Goal: Task Accomplishment & Management: Use online tool/utility

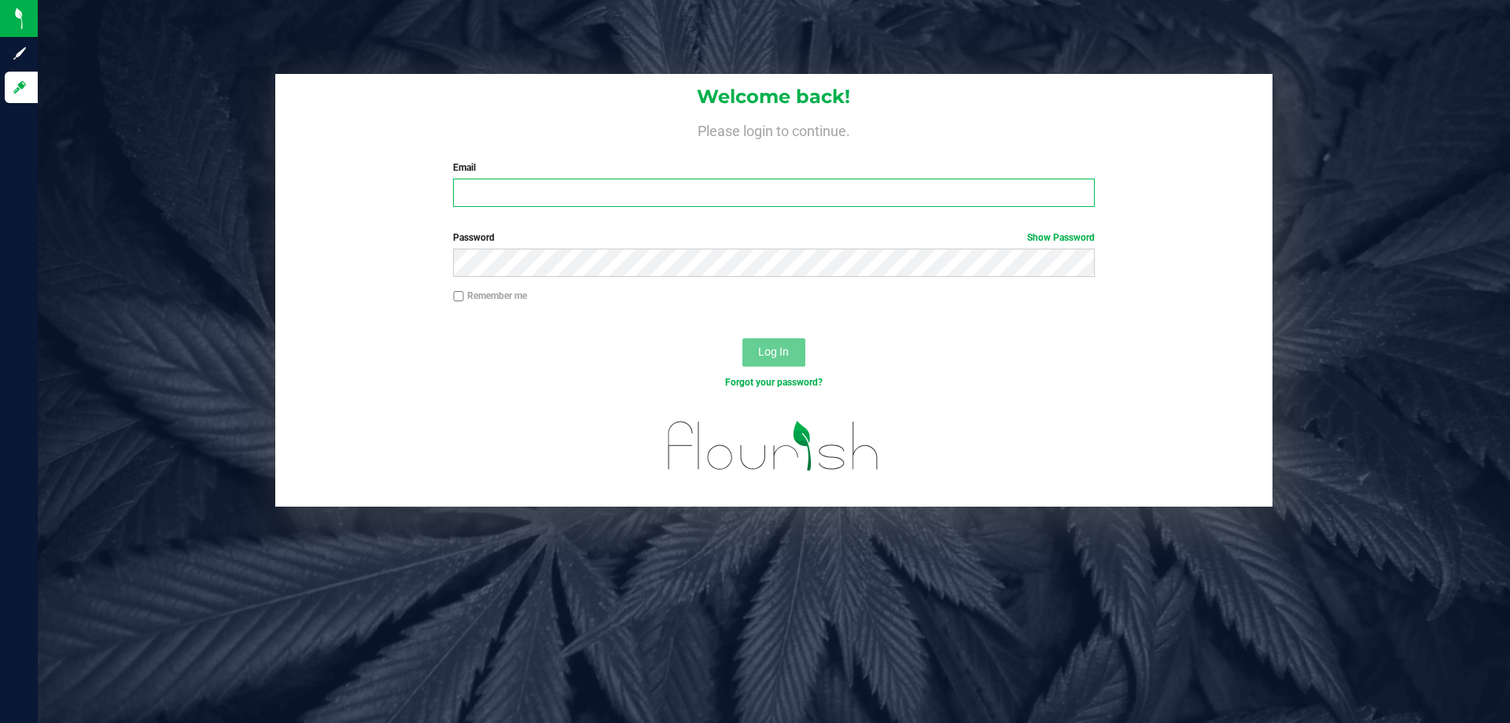
click at [580, 191] on input "Email" at bounding box center [773, 193] width 641 height 28
type input "[EMAIL_ADDRESS][DOMAIN_NAME]"
click at [743, 338] on button "Log In" at bounding box center [774, 352] width 63 height 28
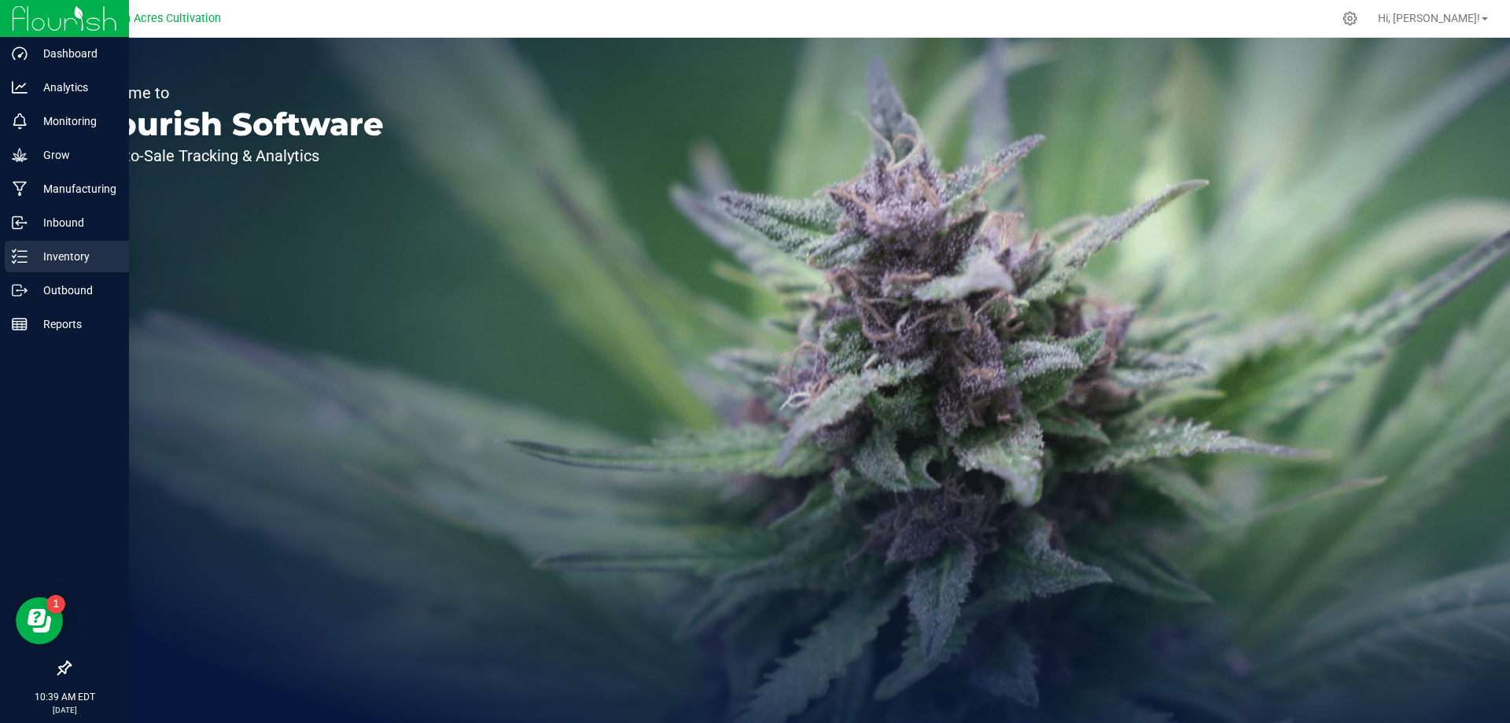
click at [28, 244] on div "Inventory" at bounding box center [67, 256] width 124 height 31
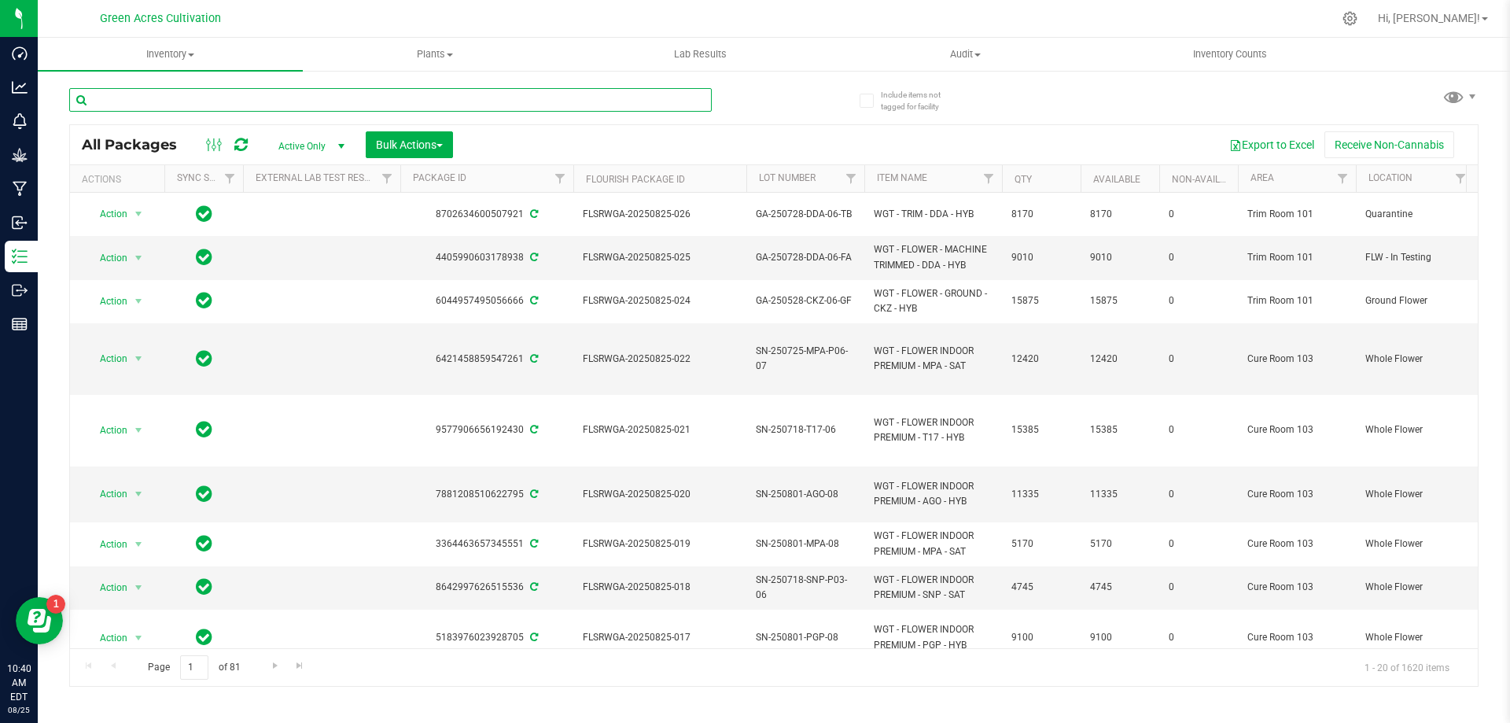
click at [676, 105] on input "text" at bounding box center [390, 100] width 643 height 24
click at [664, 125] on div "All Packages Active Only Active Only Lab Samples Locked All External Internal B…" at bounding box center [774, 144] width 1408 height 39
click at [560, 105] on input "text" at bounding box center [390, 100] width 643 height 24
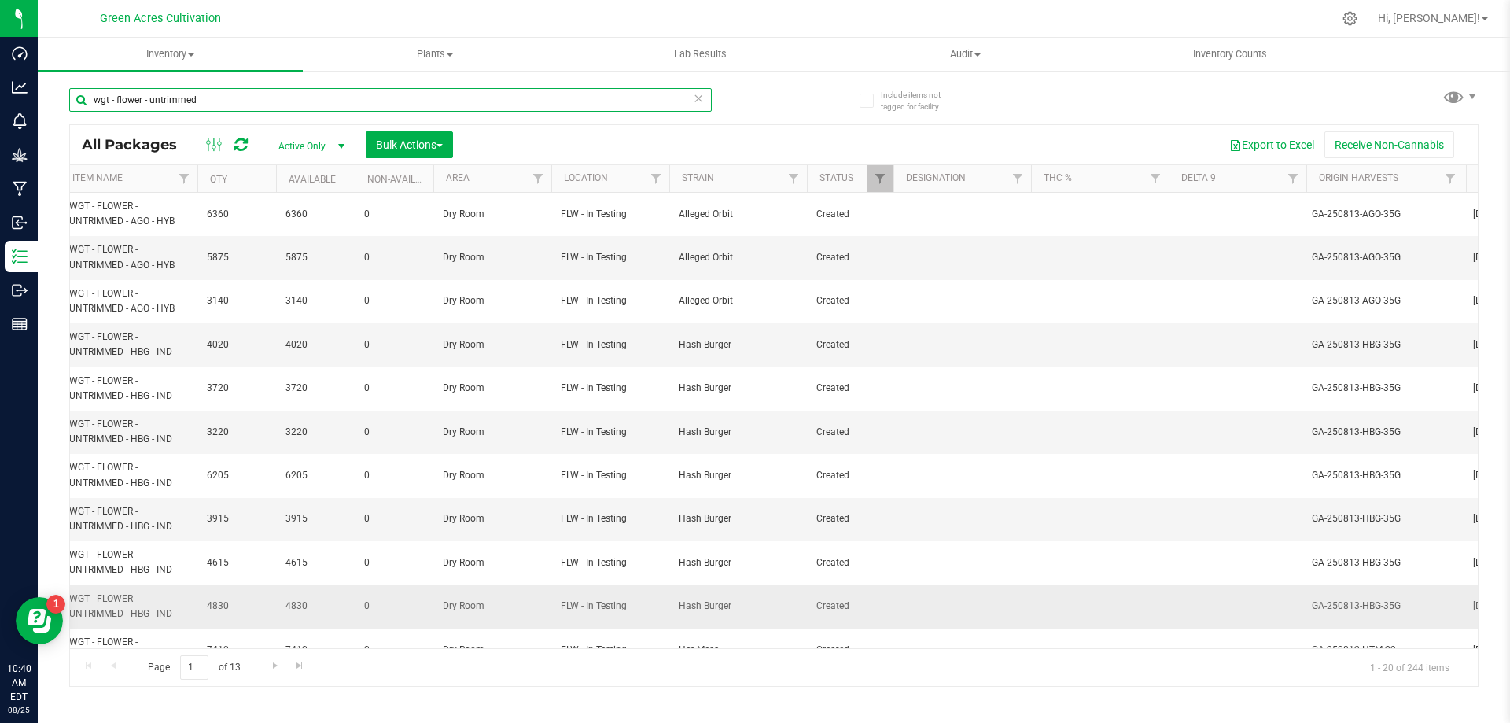
scroll to position [427, 805]
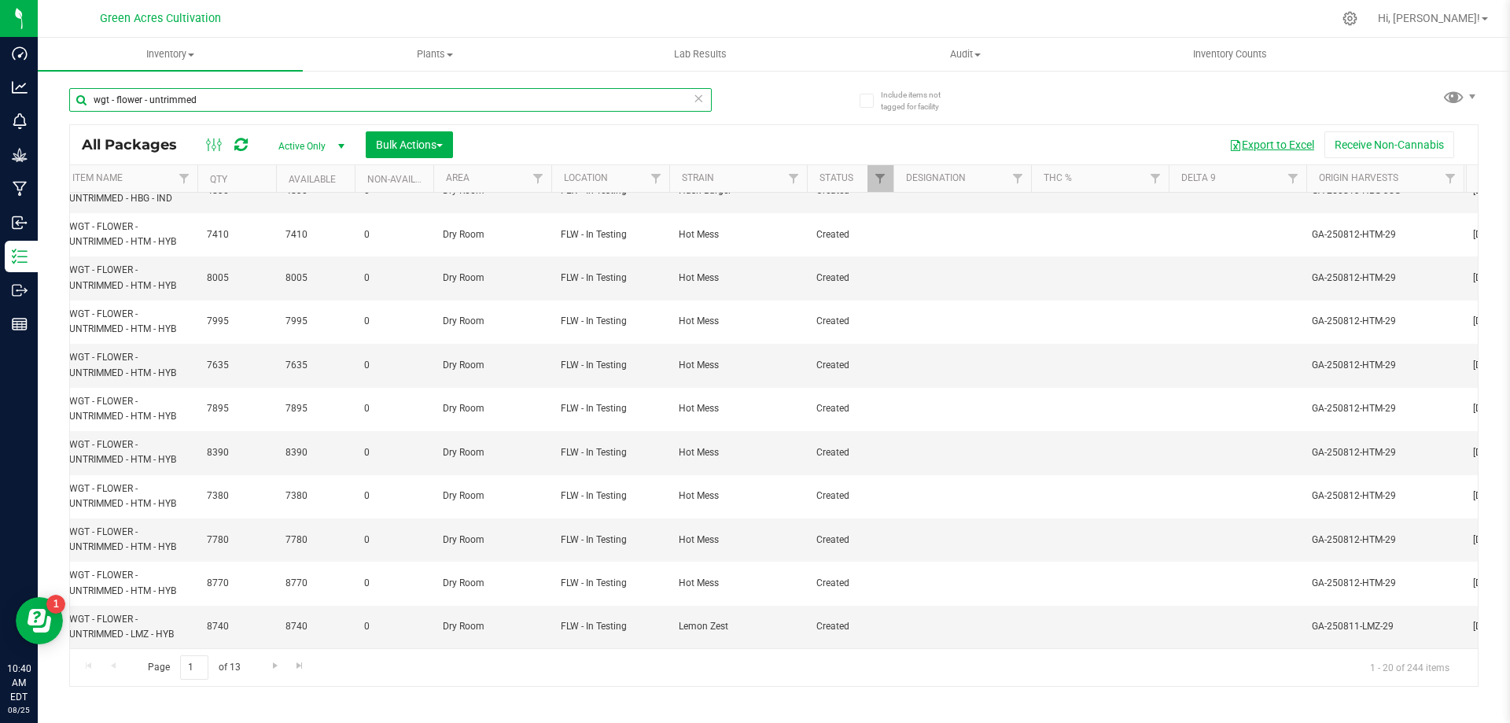
type input "wgt - flower - untrimmed"
click at [1266, 138] on button "Export to Excel" at bounding box center [1271, 144] width 105 height 27
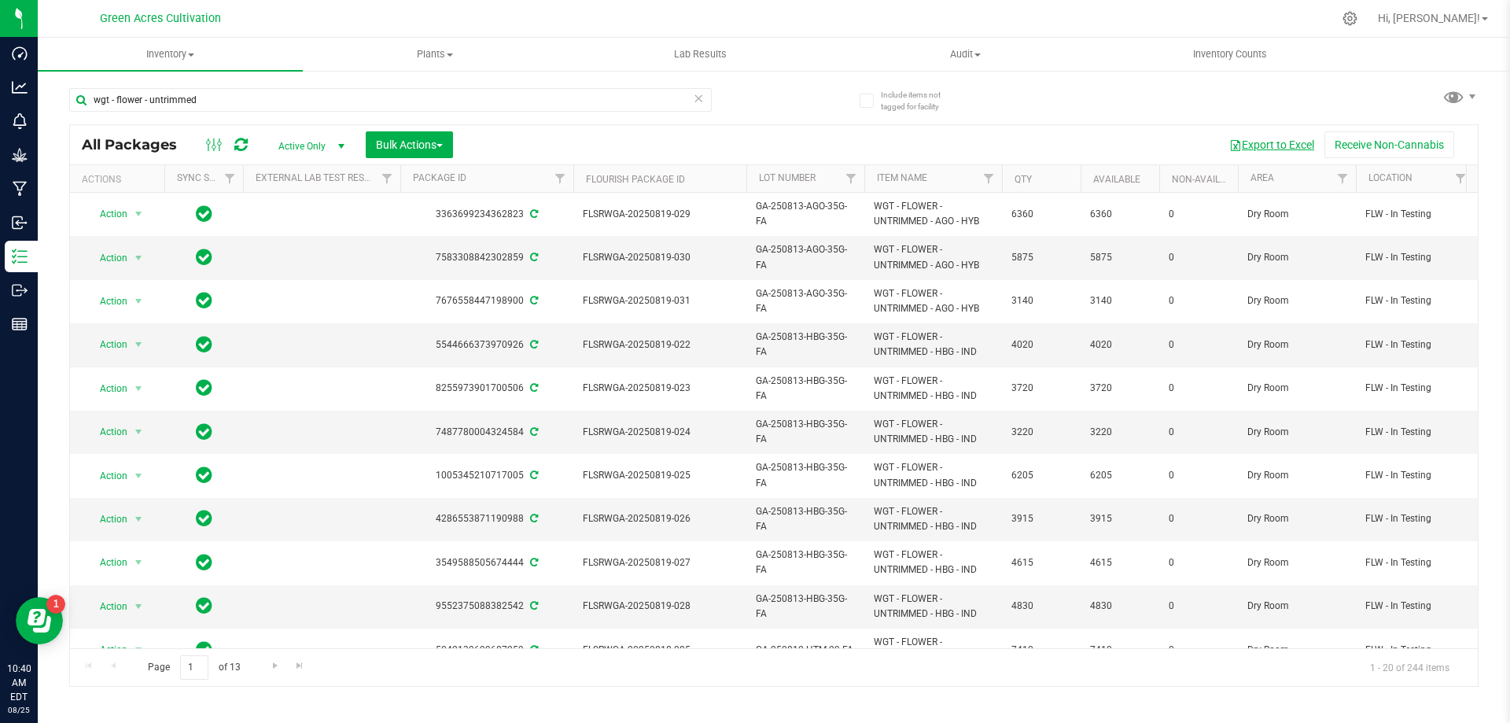
click at [1266, 142] on button "Export to Excel" at bounding box center [1271, 144] width 105 height 27
click at [506, 109] on input "wgt - flower - untrimmed" at bounding box center [390, 100] width 643 height 24
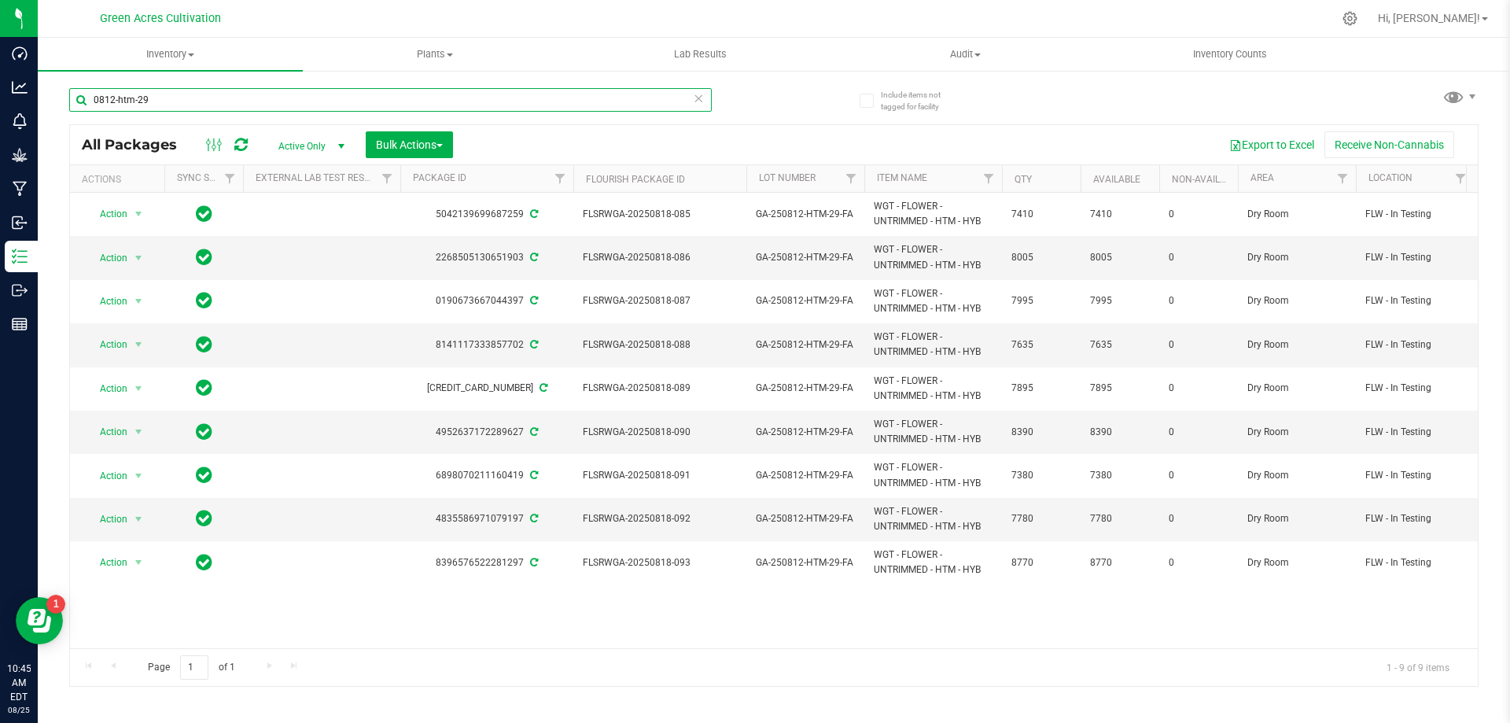
type input "0812-htm-29"
drag, startPoint x: 509, startPoint y: 636, endPoint x: 564, endPoint y: 638, distance: 55.1
click at [564, 638] on div "Action Action Adjust qty Create package Edit attributes Global inventory Locate…" at bounding box center [774, 420] width 1408 height 455
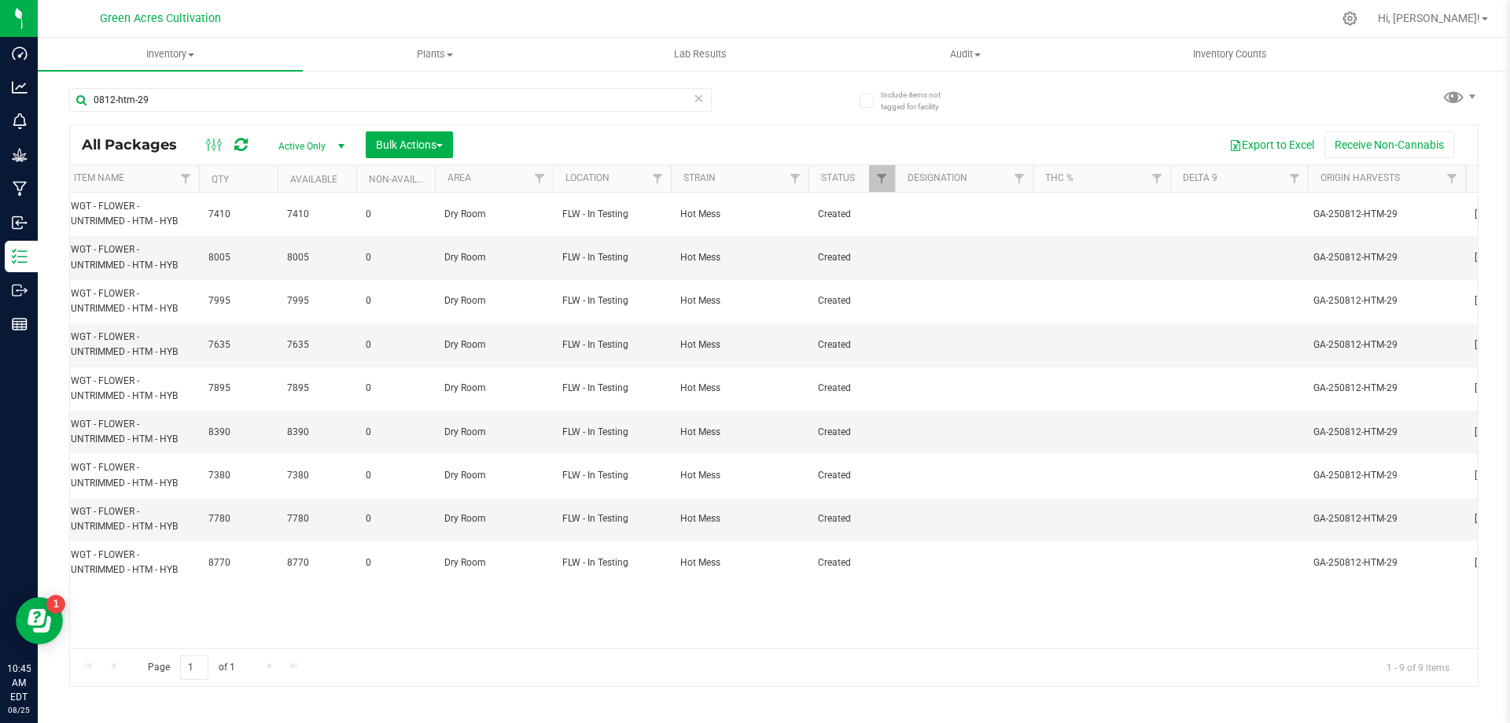
scroll to position [0, 819]
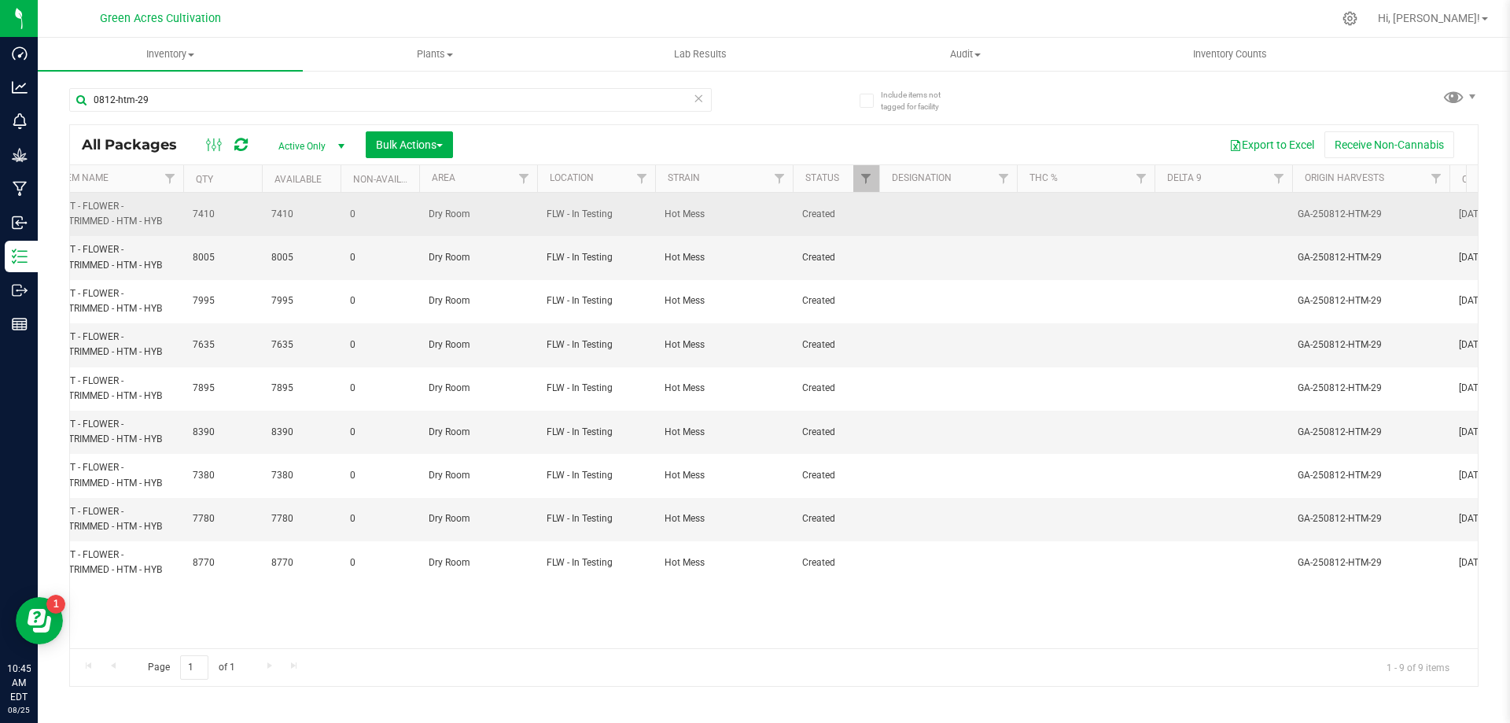
click at [988, 205] on td at bounding box center [948, 214] width 138 height 43
type input "44.8/250 PBO"
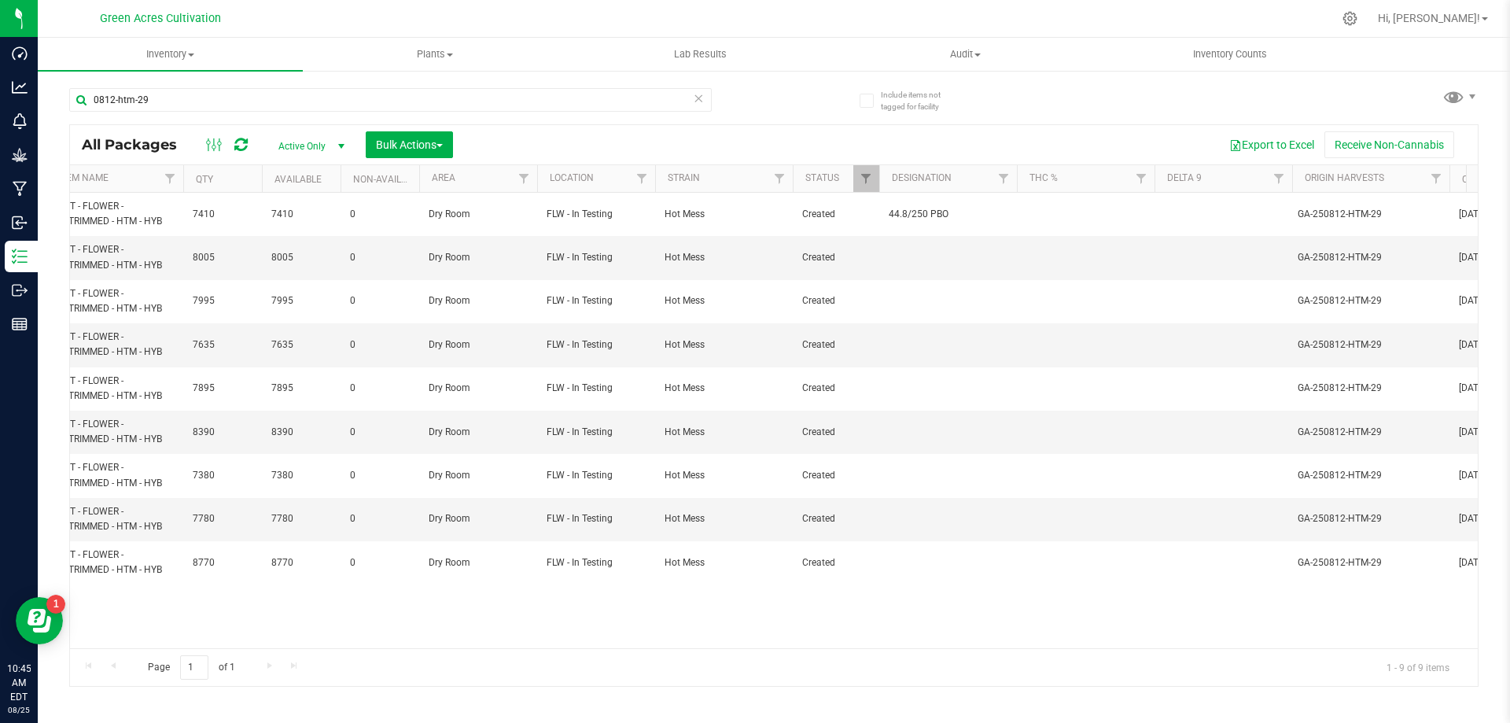
click at [961, 216] on span "44.8/250 PBO" at bounding box center [948, 214] width 119 height 15
click at [961, 216] on input "44.8/250 PBO" at bounding box center [945, 214] width 132 height 24
click at [934, 247] on td at bounding box center [948, 257] width 138 height 43
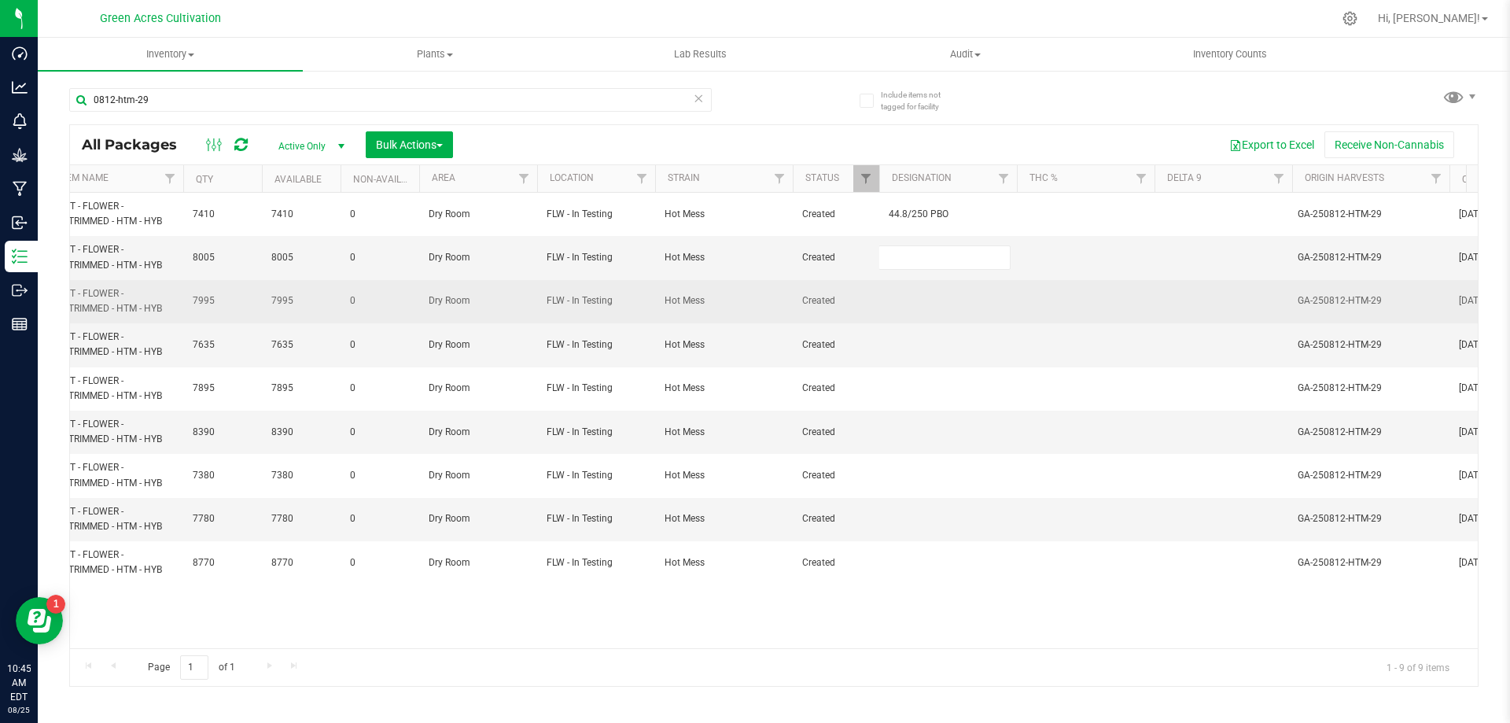
type input "44.8/250 PBO"
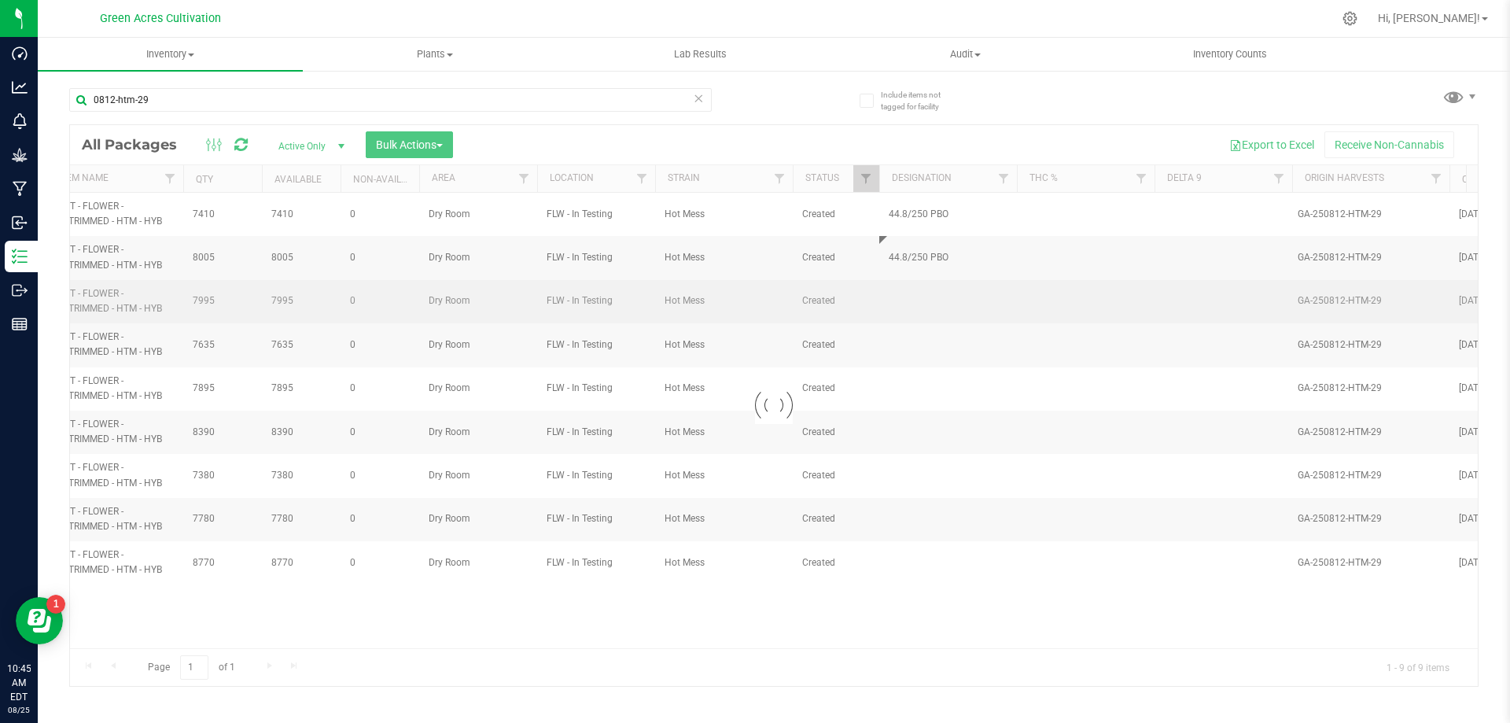
click at [916, 300] on div "Loading... All Packages Active Only Active Only Lab Samples Locked All External…" at bounding box center [774, 405] width 1410 height 562
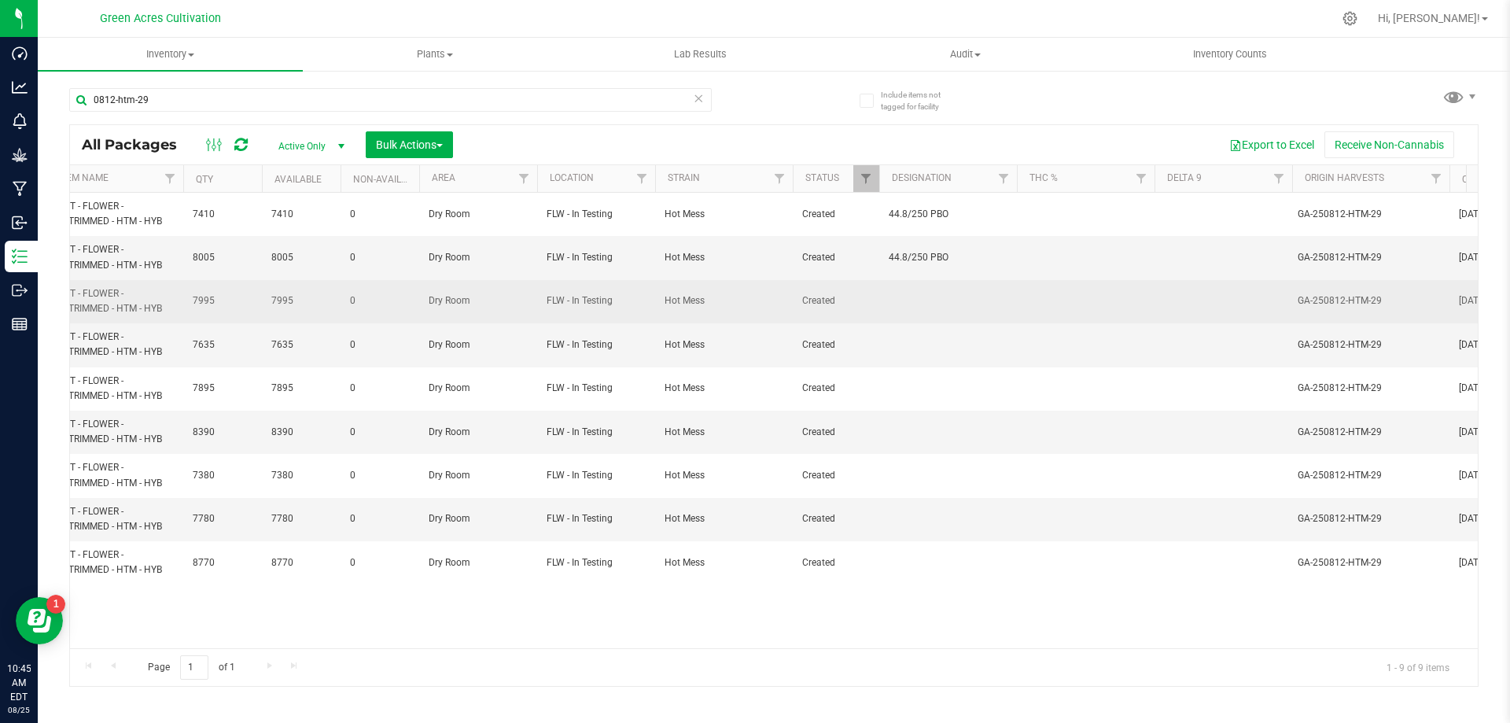
click at [915, 307] on td at bounding box center [948, 301] width 138 height 43
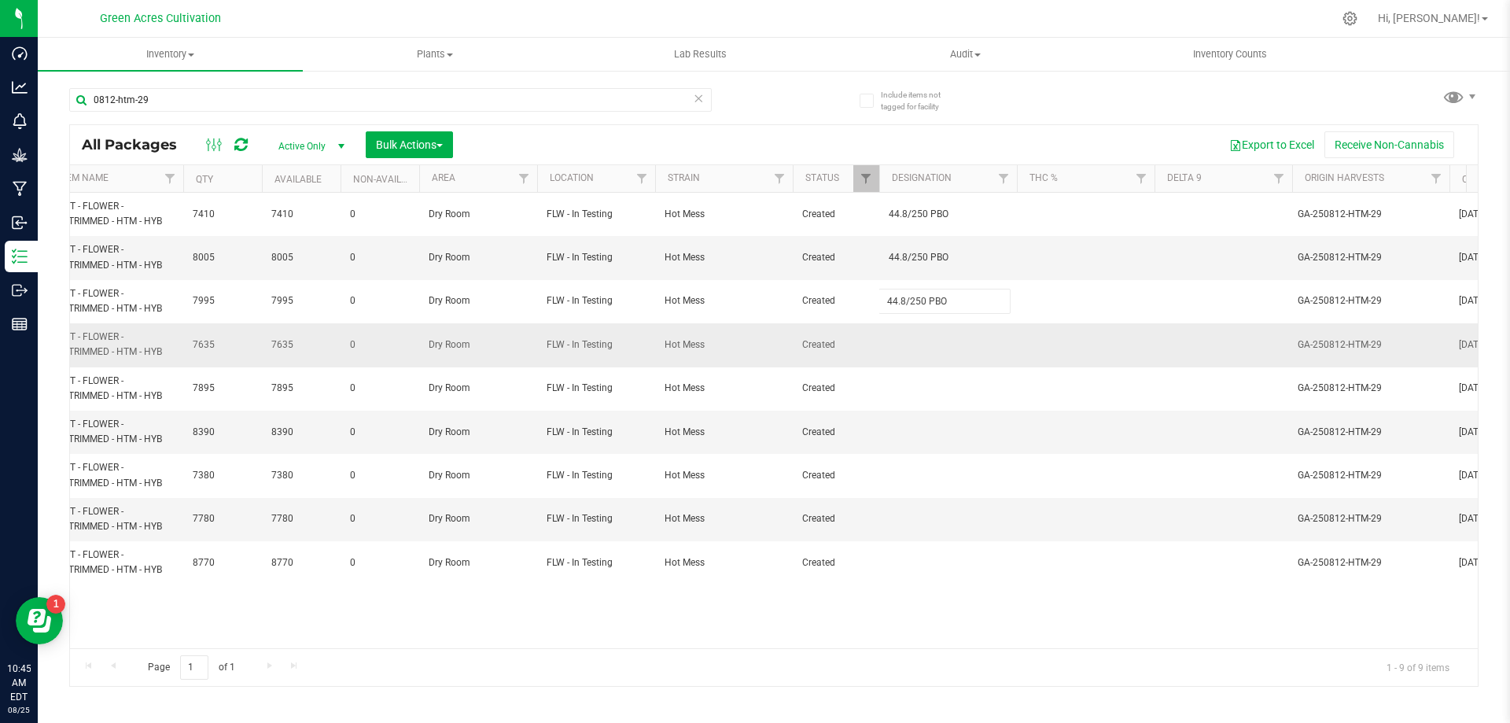
type input "44.8/250 PBO"
click at [915, 333] on div "All Packages Active Only Active Only Lab Samples Locked All External Internal B…" at bounding box center [774, 405] width 1410 height 562
click at [914, 341] on td at bounding box center [948, 344] width 138 height 43
type input "44.8/250 PBO"
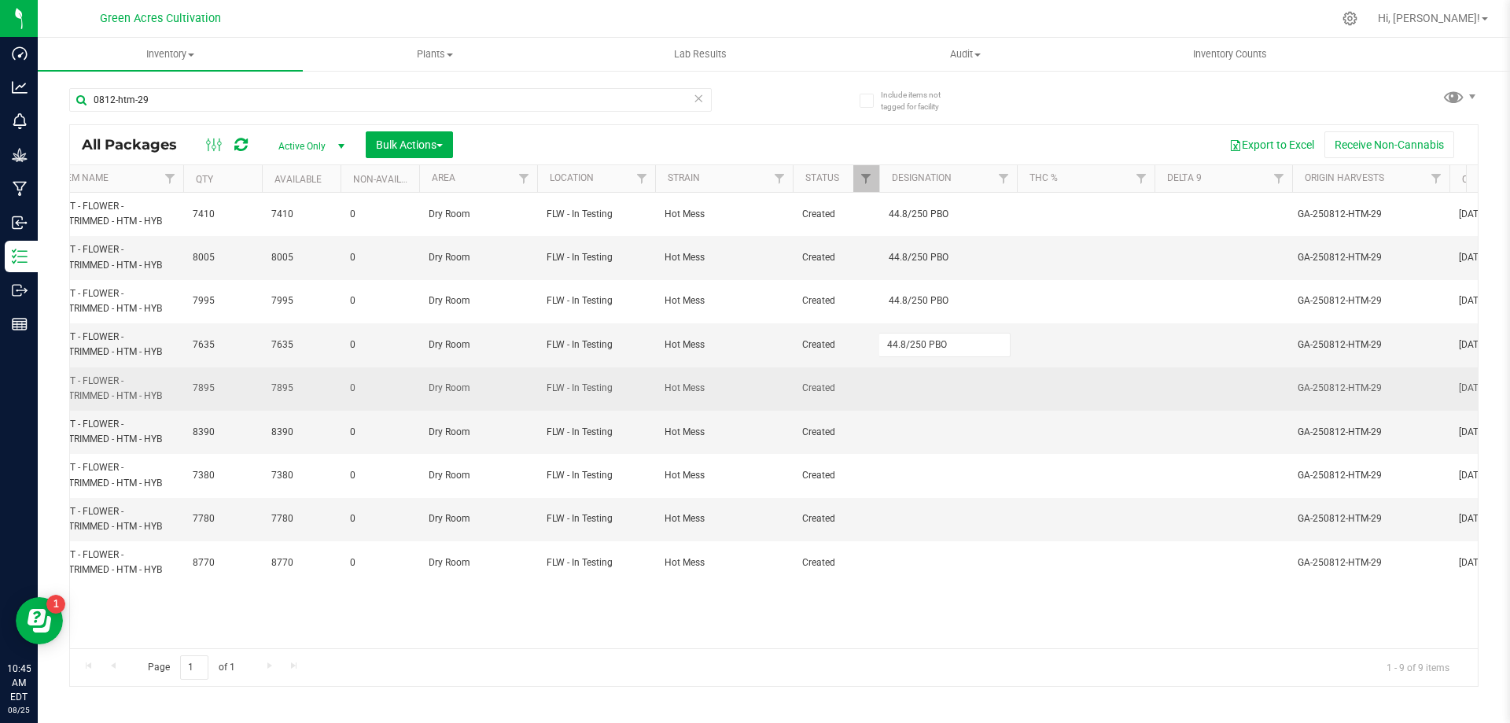
click at [914, 397] on div "All Packages Active Only Active Only Lab Samples Locked All External Internal B…" at bounding box center [774, 405] width 1410 height 562
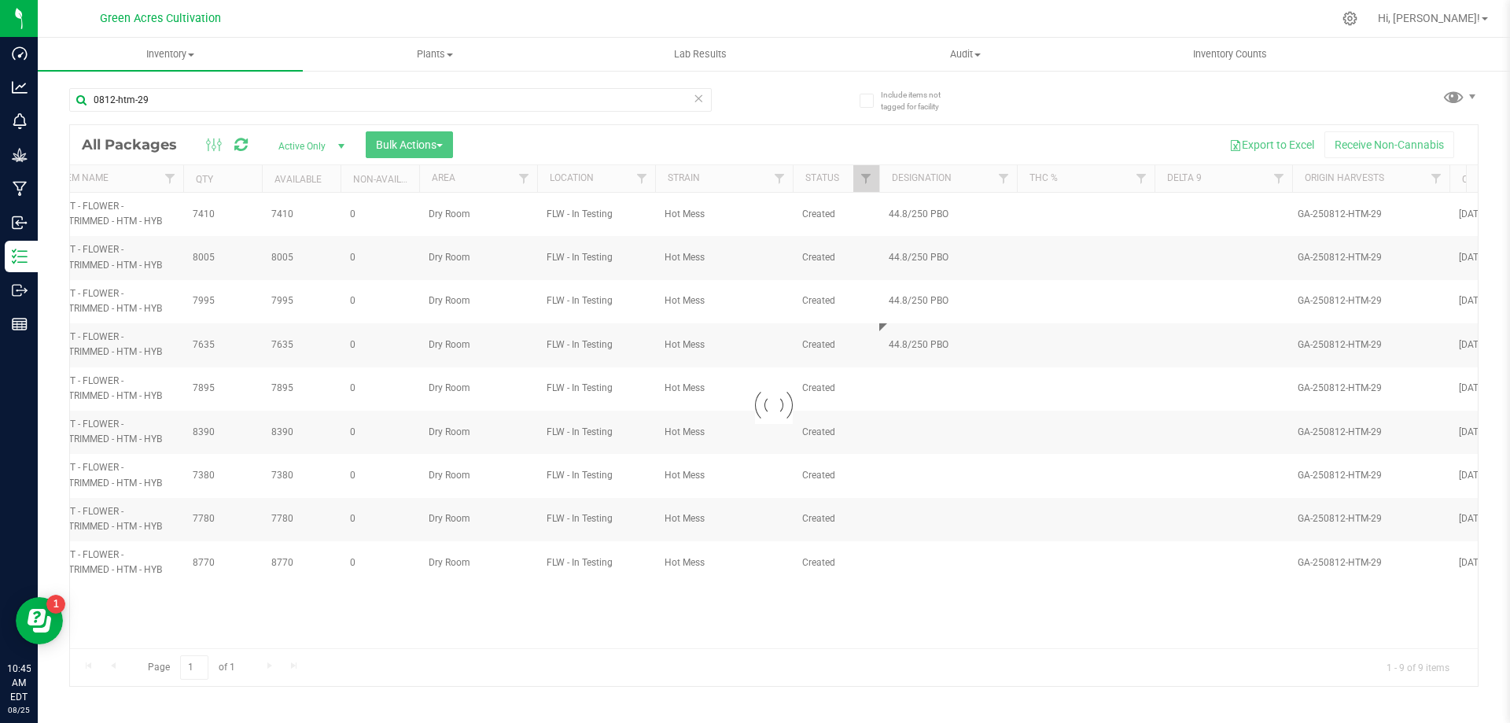
click at [908, 395] on div at bounding box center [774, 405] width 1408 height 561
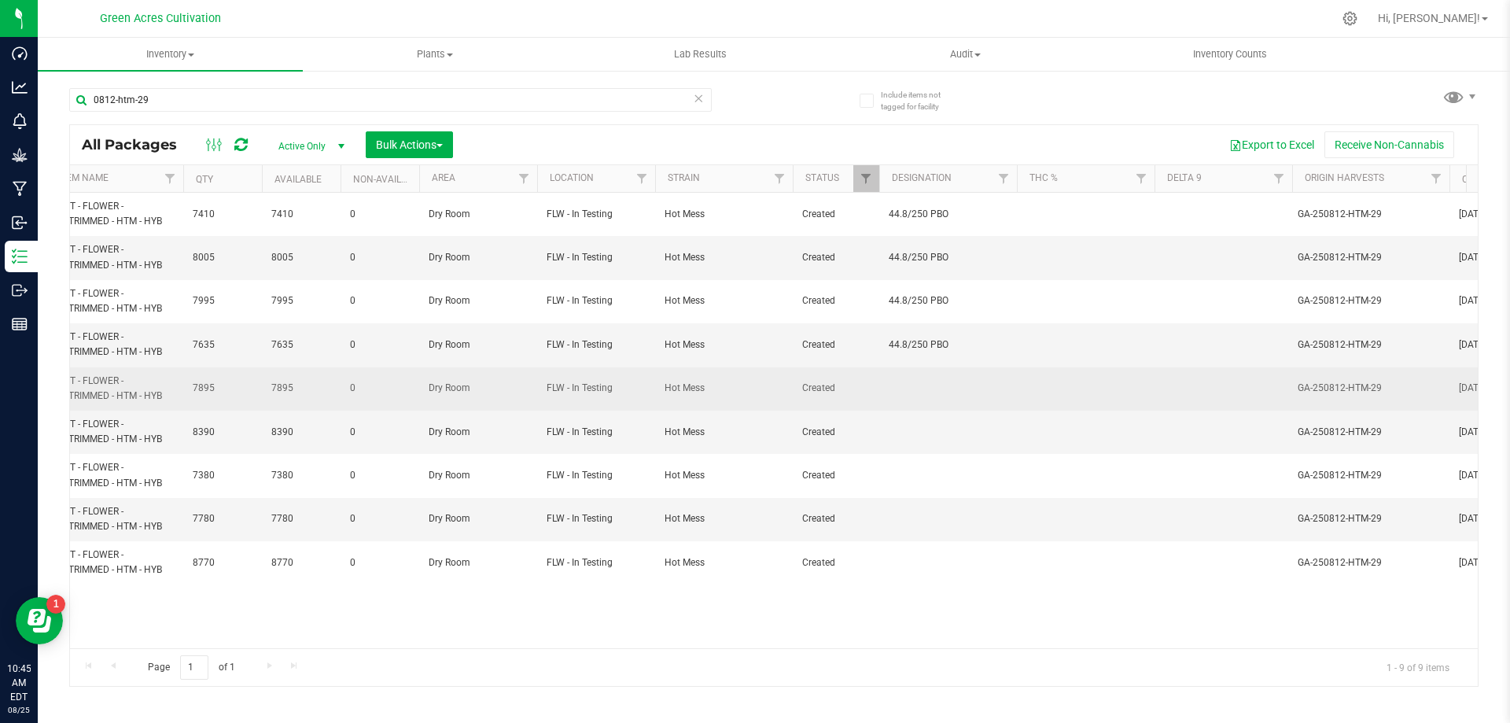
click at [913, 392] on td at bounding box center [948, 388] width 138 height 43
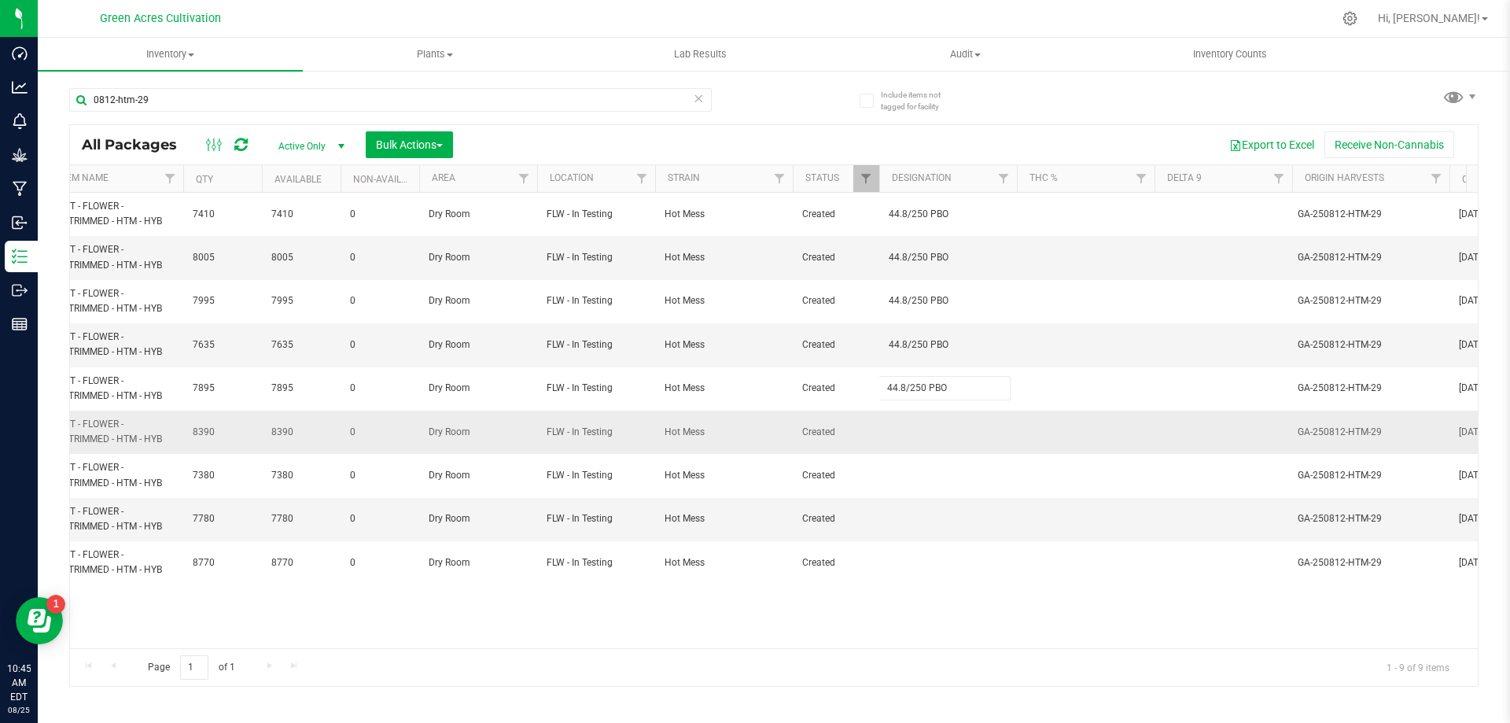
click at [913, 421] on div "All Packages Active Only Active Only Lab Samples Locked All External Internal B…" at bounding box center [774, 405] width 1410 height 562
click at [910, 440] on td at bounding box center [948, 432] width 138 height 43
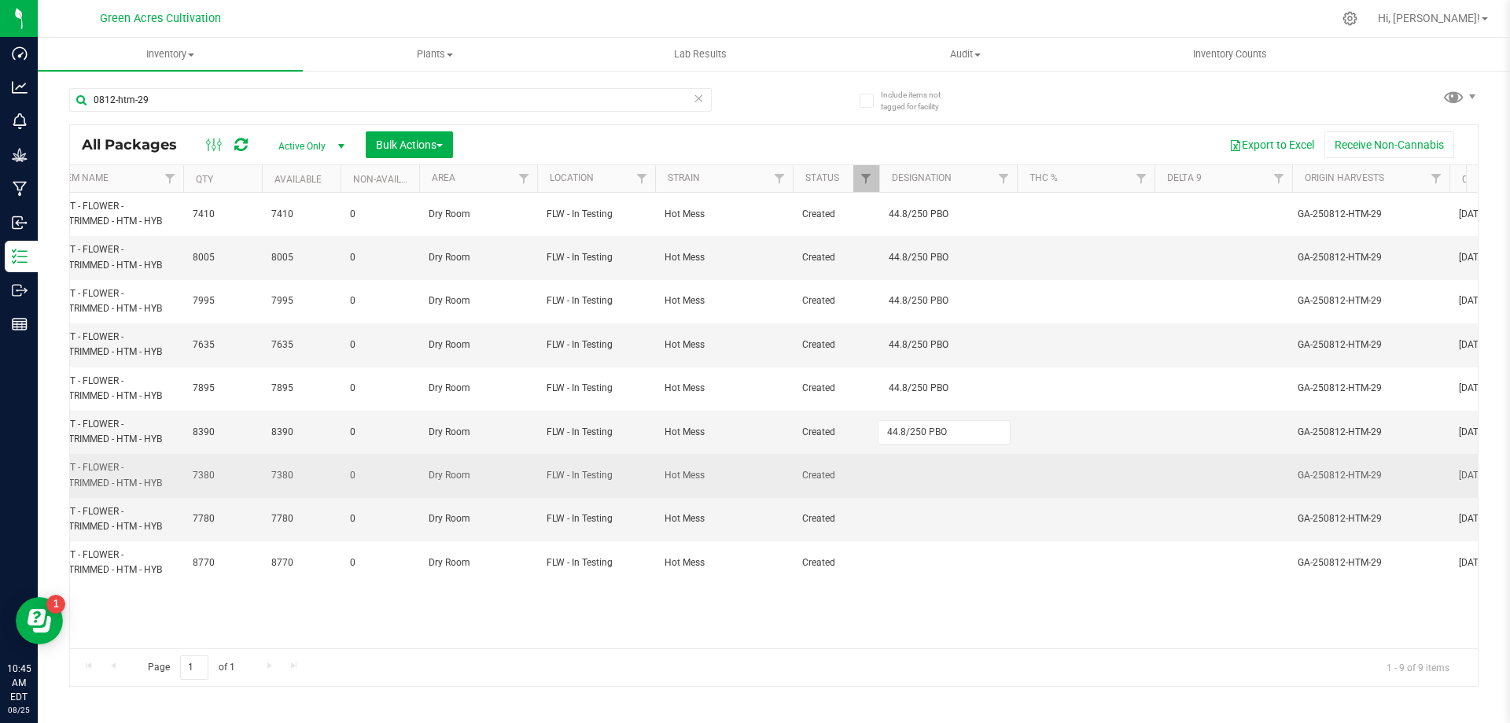
type input "44.8/250 PBO"
click at [910, 477] on div "All Packages Active Only Active Only Lab Samples Locked All External Internal B…" at bounding box center [774, 405] width 1410 height 562
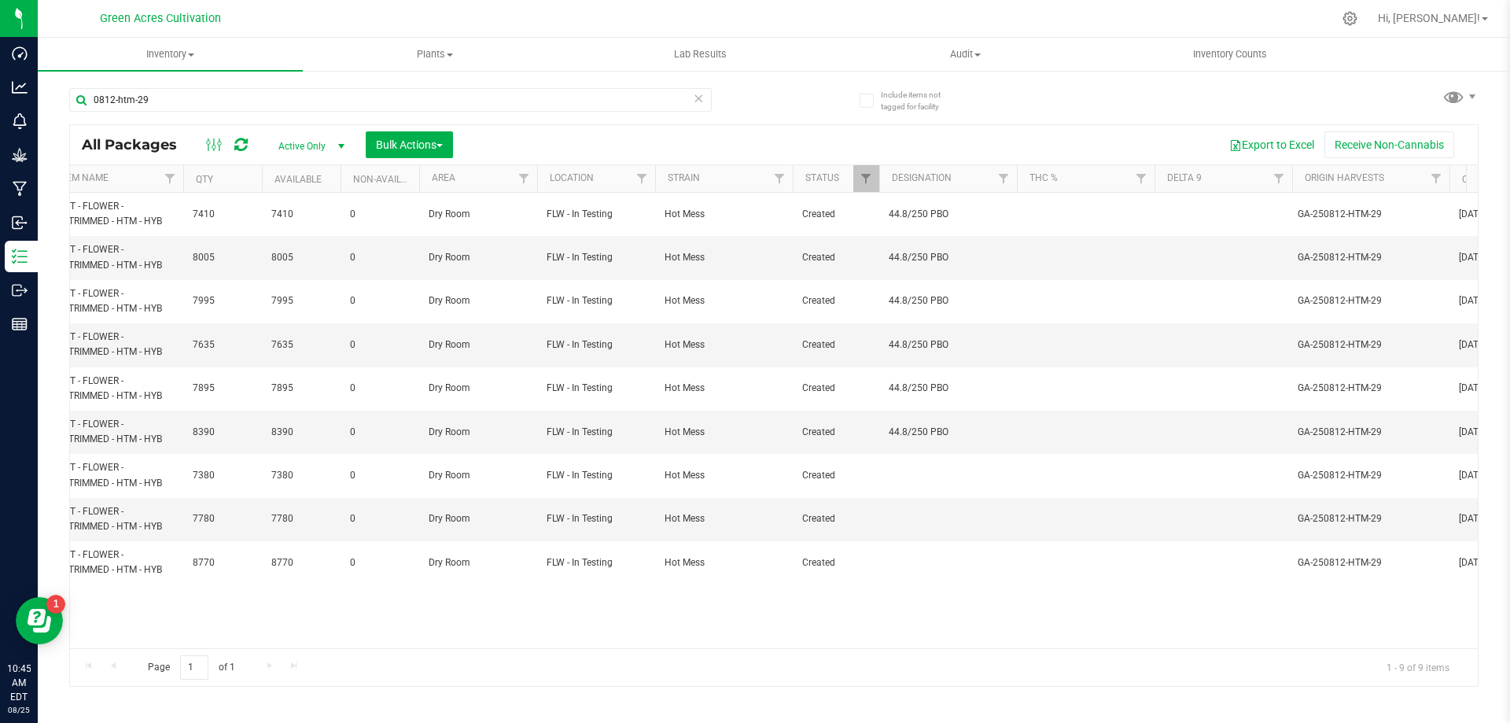
click at [910, 477] on td at bounding box center [948, 475] width 138 height 43
type input "44.8/250 PBO"
click at [908, 515] on div "All Packages Active Only Active Only Lab Samples Locked All External Internal B…" at bounding box center [774, 405] width 1410 height 562
click at [908, 515] on td at bounding box center [948, 519] width 138 height 43
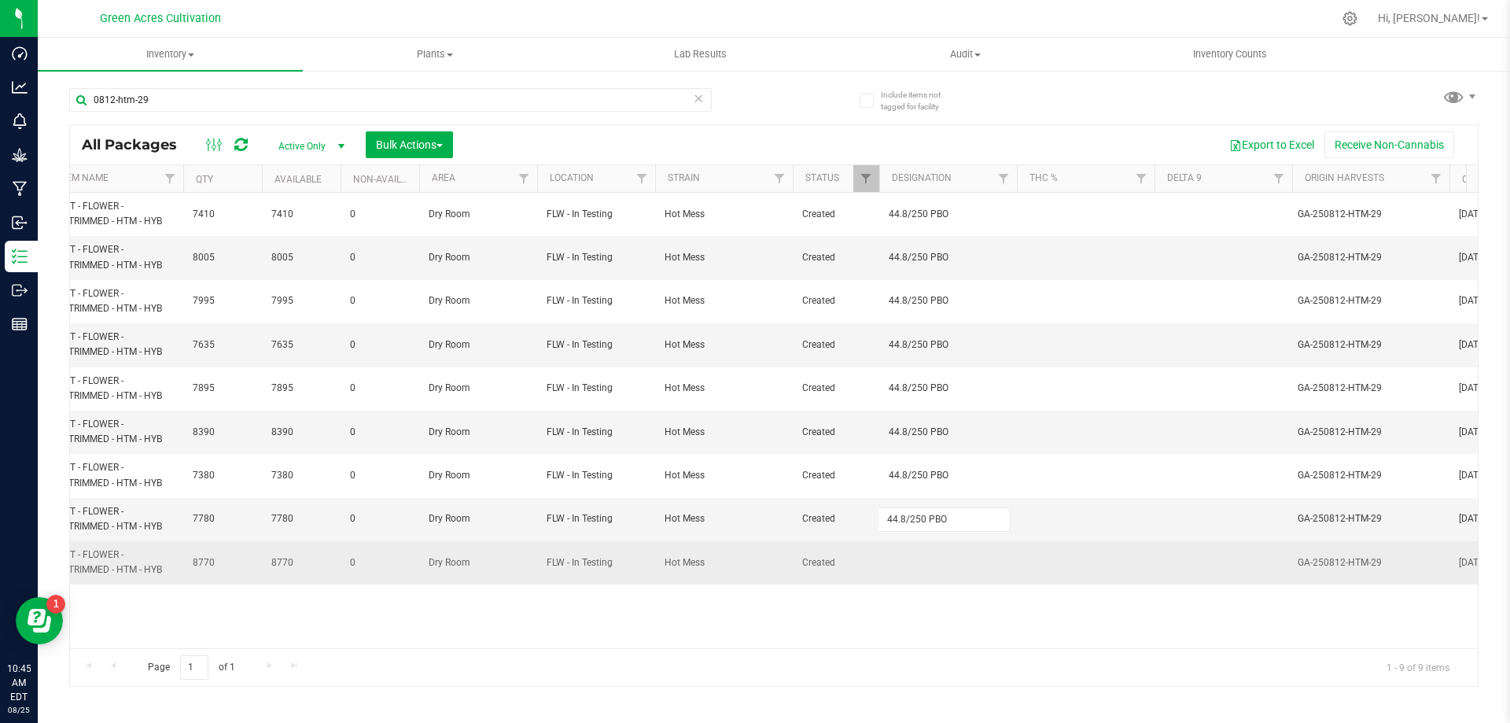
type input "44.8/250 PBO"
click at [914, 550] on div "All Packages Active Only Active Only Lab Samples Locked All External Internal B…" at bounding box center [774, 405] width 1410 height 562
click at [919, 570] on td at bounding box center [948, 562] width 138 height 42
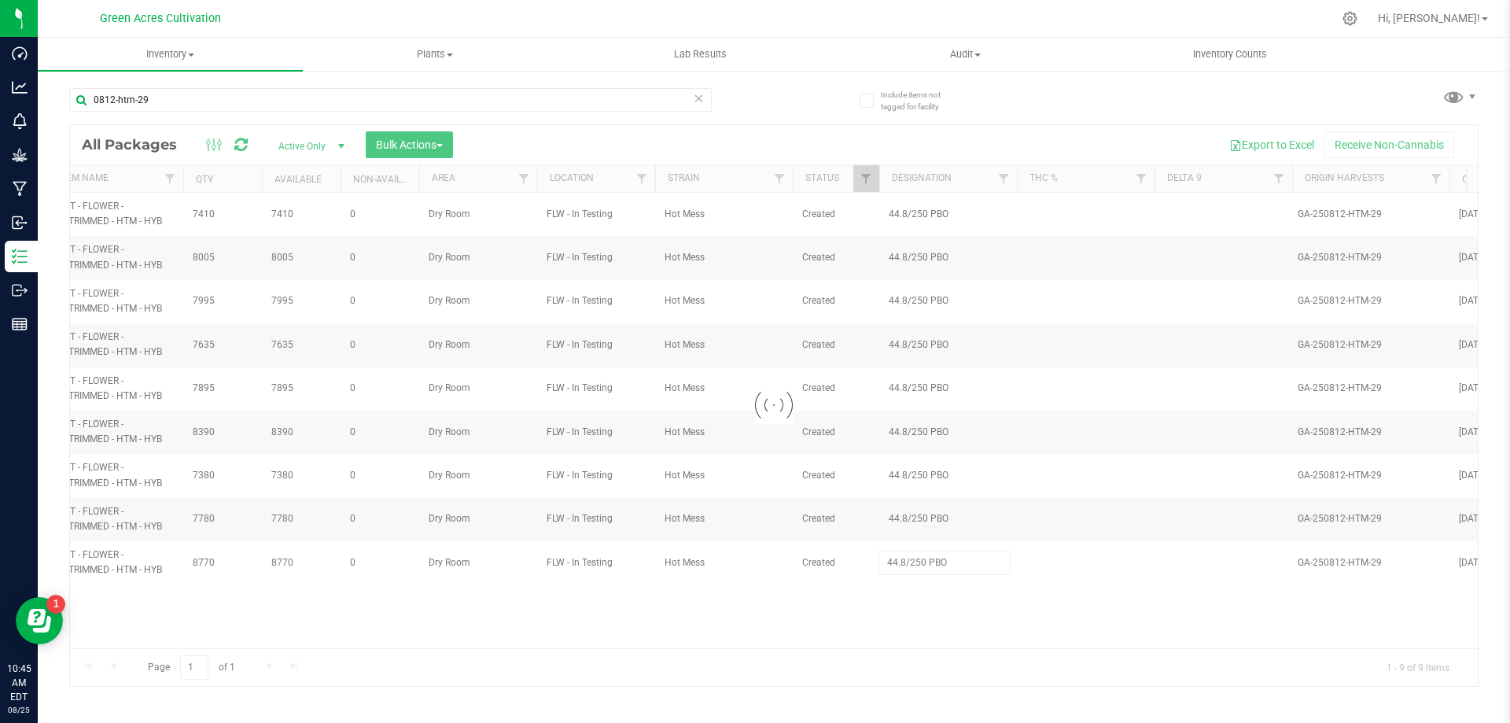
click at [925, 621] on div "Loading... All Packages Active Only Active Only Lab Samples Locked All External…" at bounding box center [774, 405] width 1410 height 562
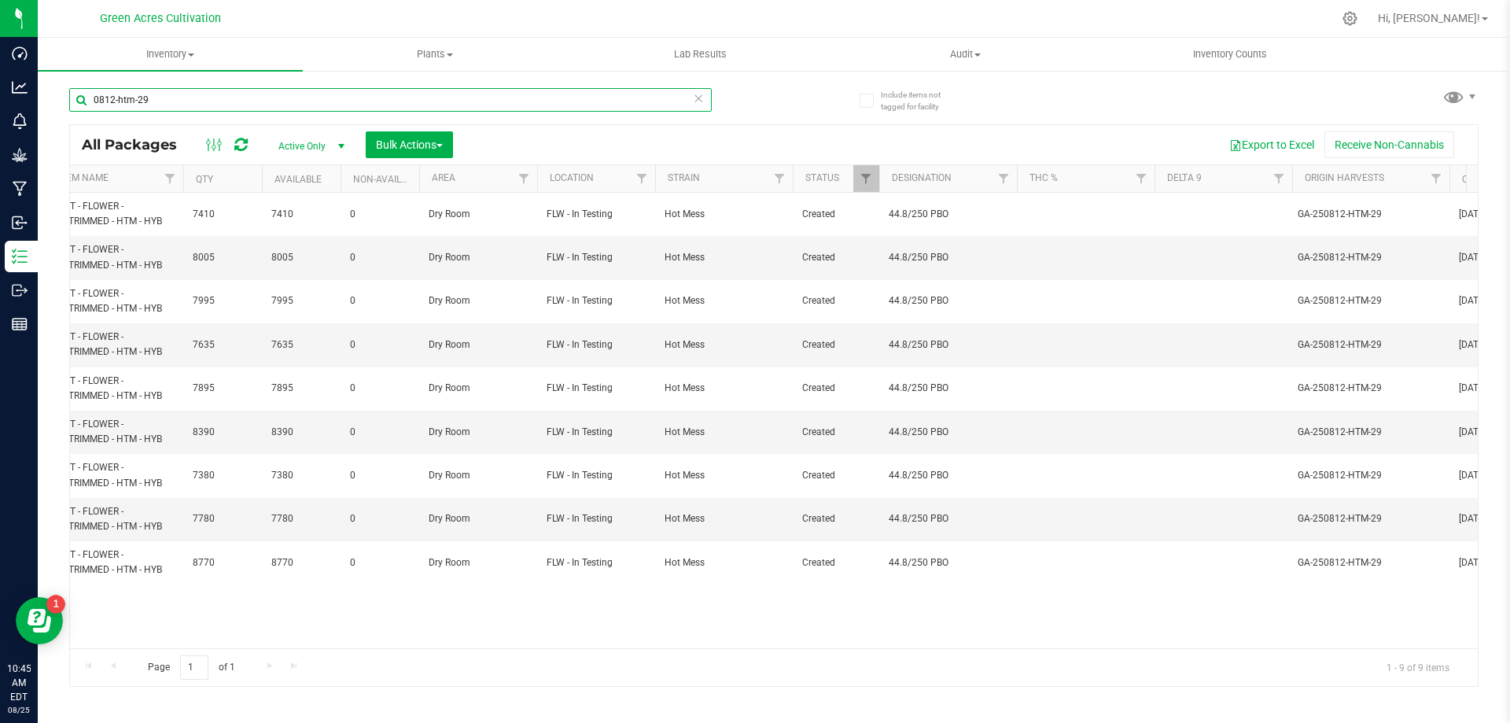
click at [457, 103] on input "0812-htm-29" at bounding box center [390, 100] width 643 height 24
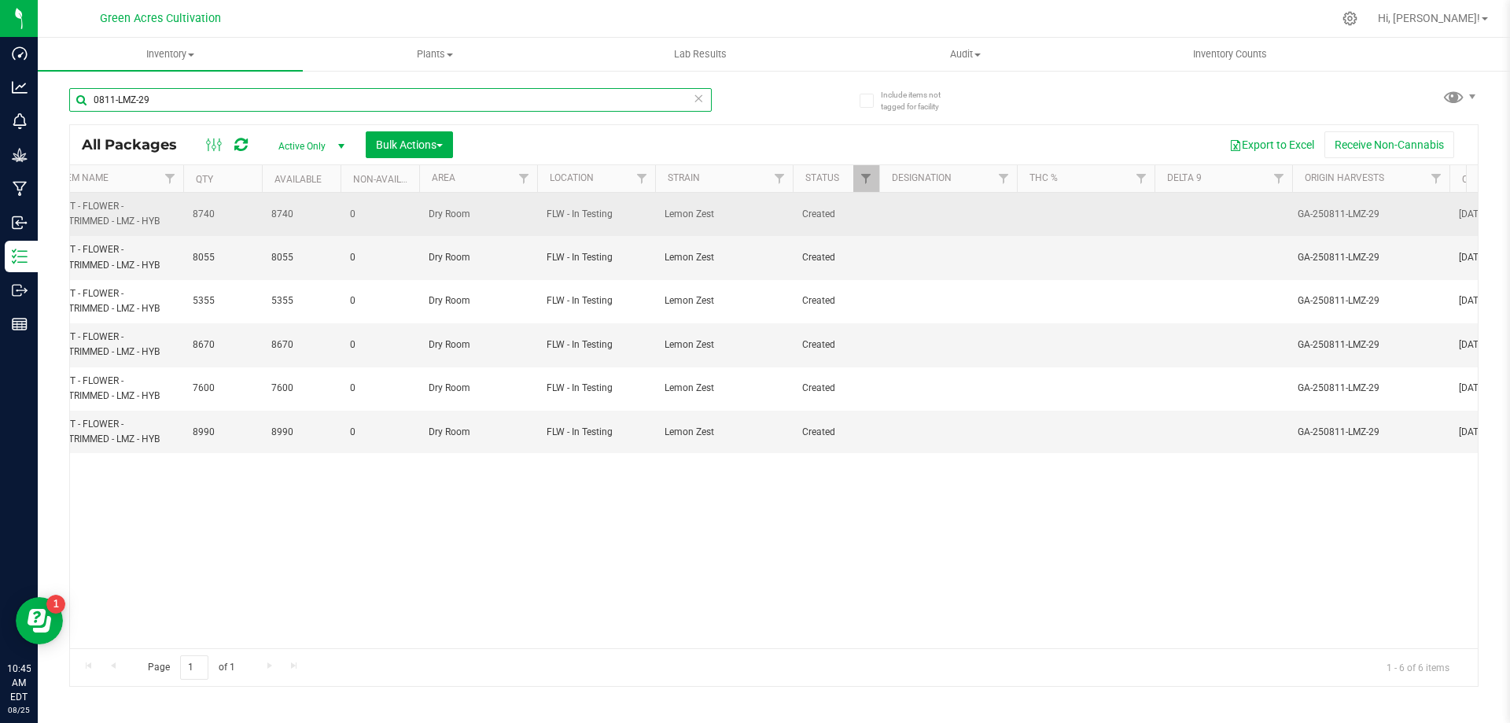
type input "0811-LMZ-29"
click at [939, 219] on td at bounding box center [948, 214] width 138 height 43
type input "110/364 PBO"
click at [927, 220] on input "110/364 PBO" at bounding box center [945, 214] width 132 height 24
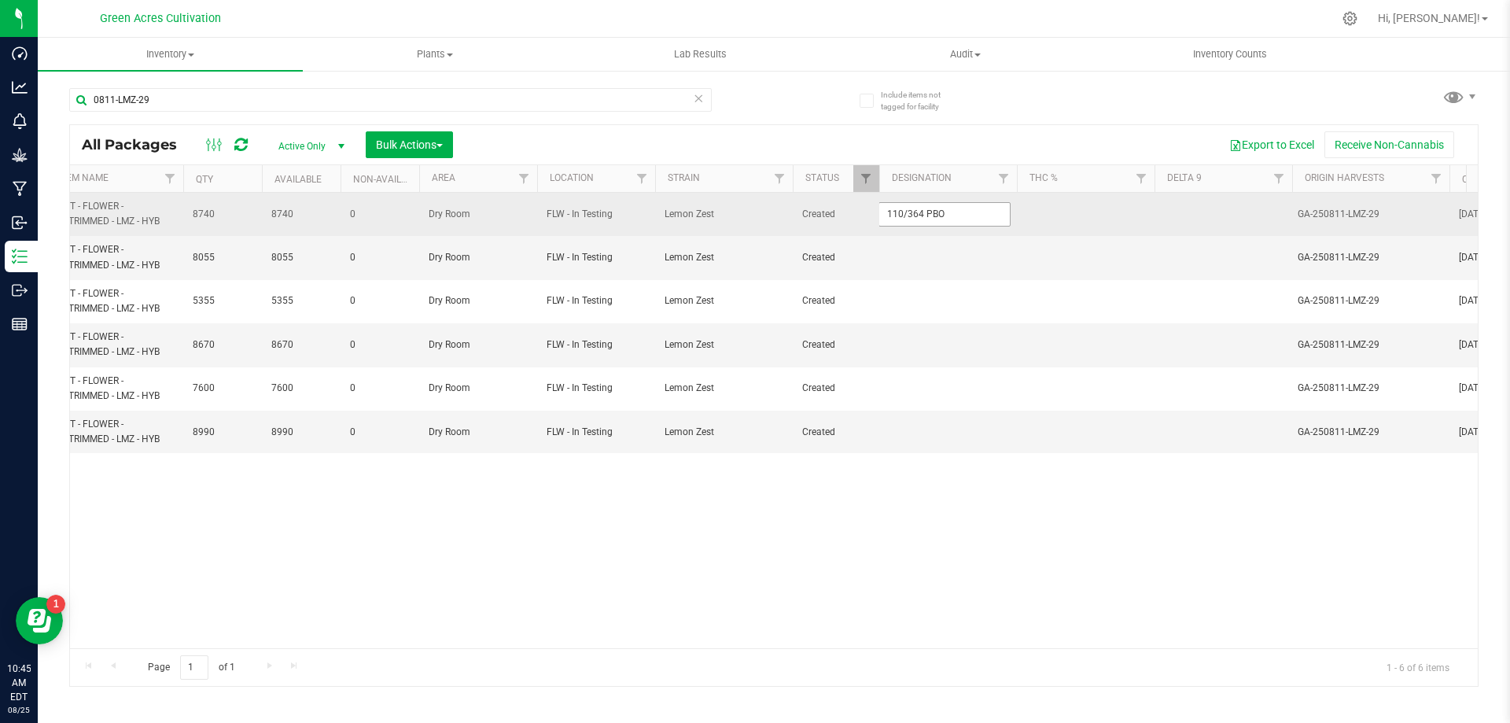
click at [927, 220] on input "110/364 PBO" at bounding box center [945, 214] width 132 height 24
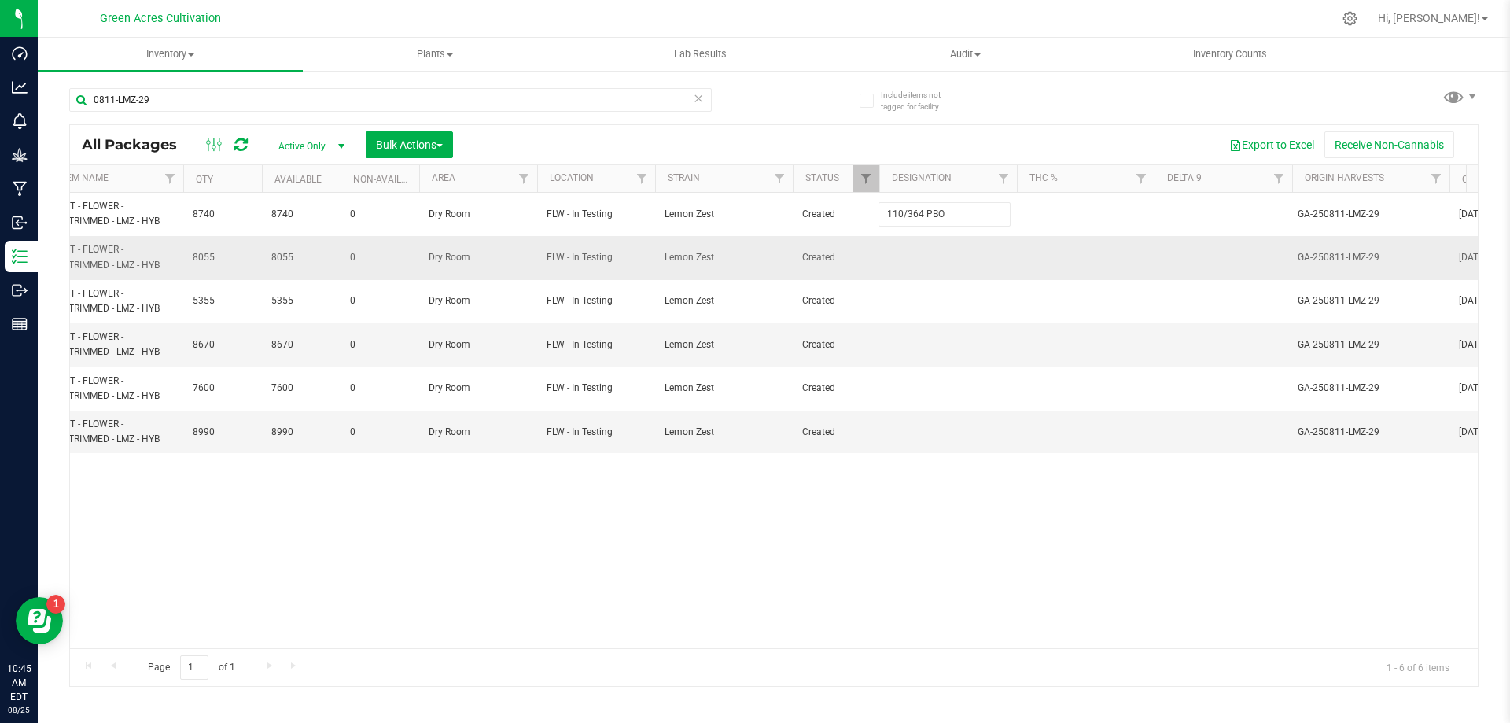
click at [923, 254] on div "All Packages Active Only Active Only Lab Samples Locked All External Internal B…" at bounding box center [774, 405] width 1410 height 562
click at [920, 254] on td at bounding box center [948, 257] width 138 height 43
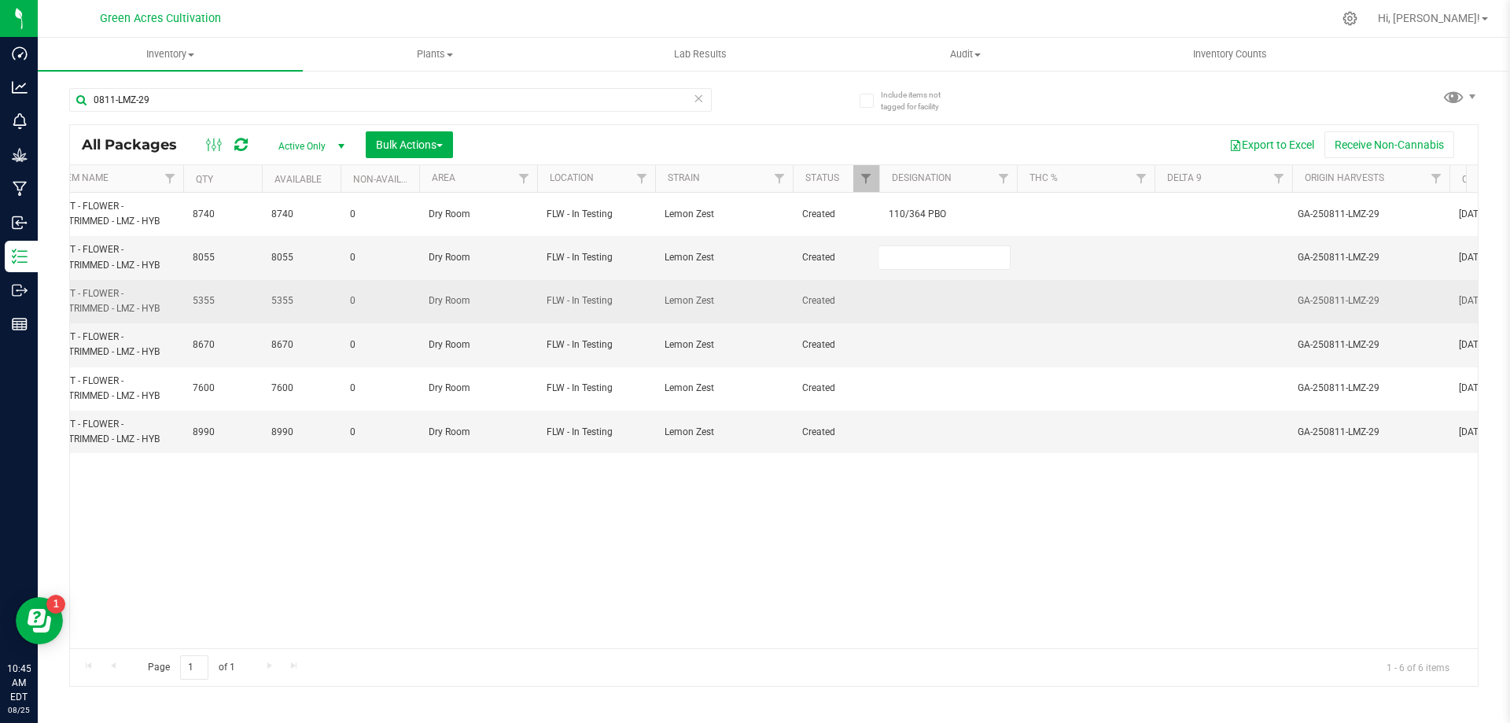
type input "110/364 PBO"
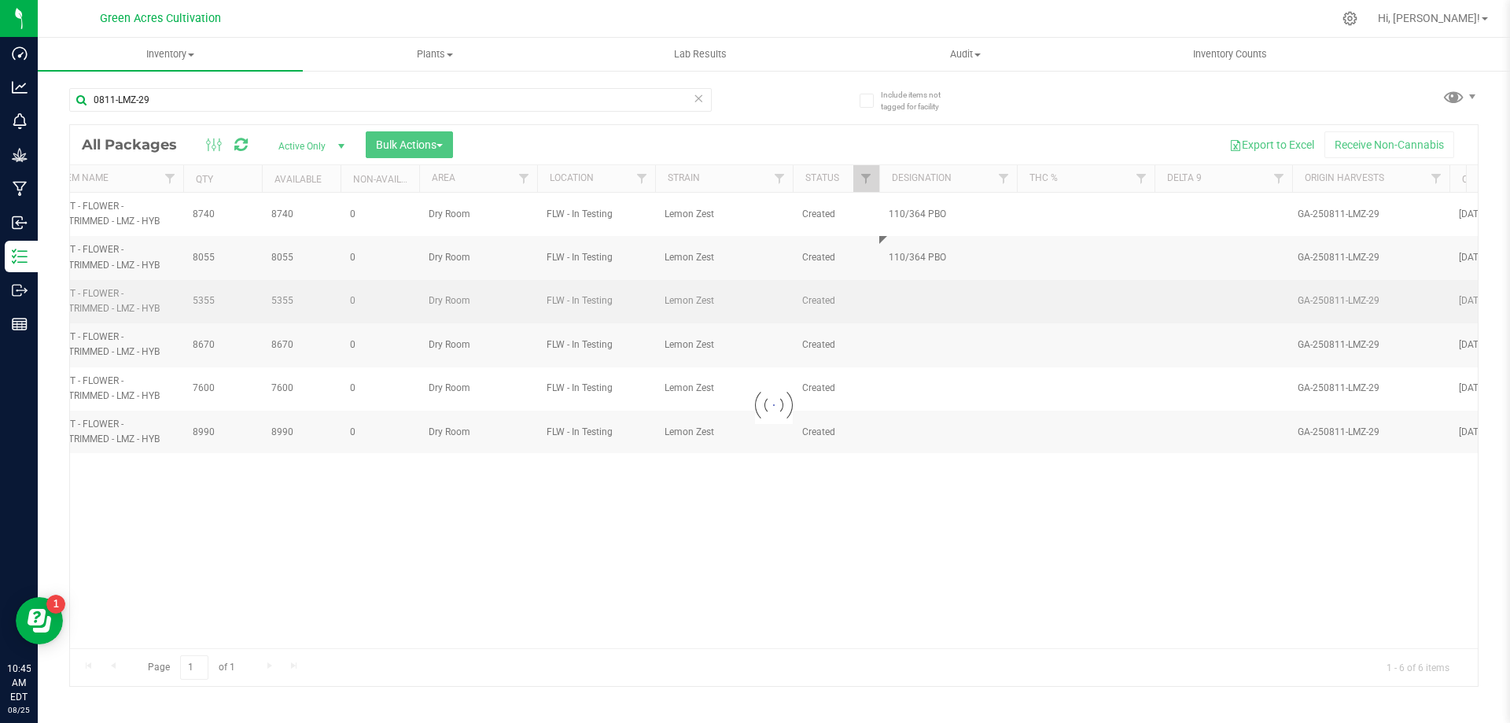
click at [916, 283] on div "Loading... All Packages Active Only Active Only Lab Samples Locked All External…" at bounding box center [774, 405] width 1410 height 562
click at [899, 291] on td at bounding box center [948, 301] width 138 height 43
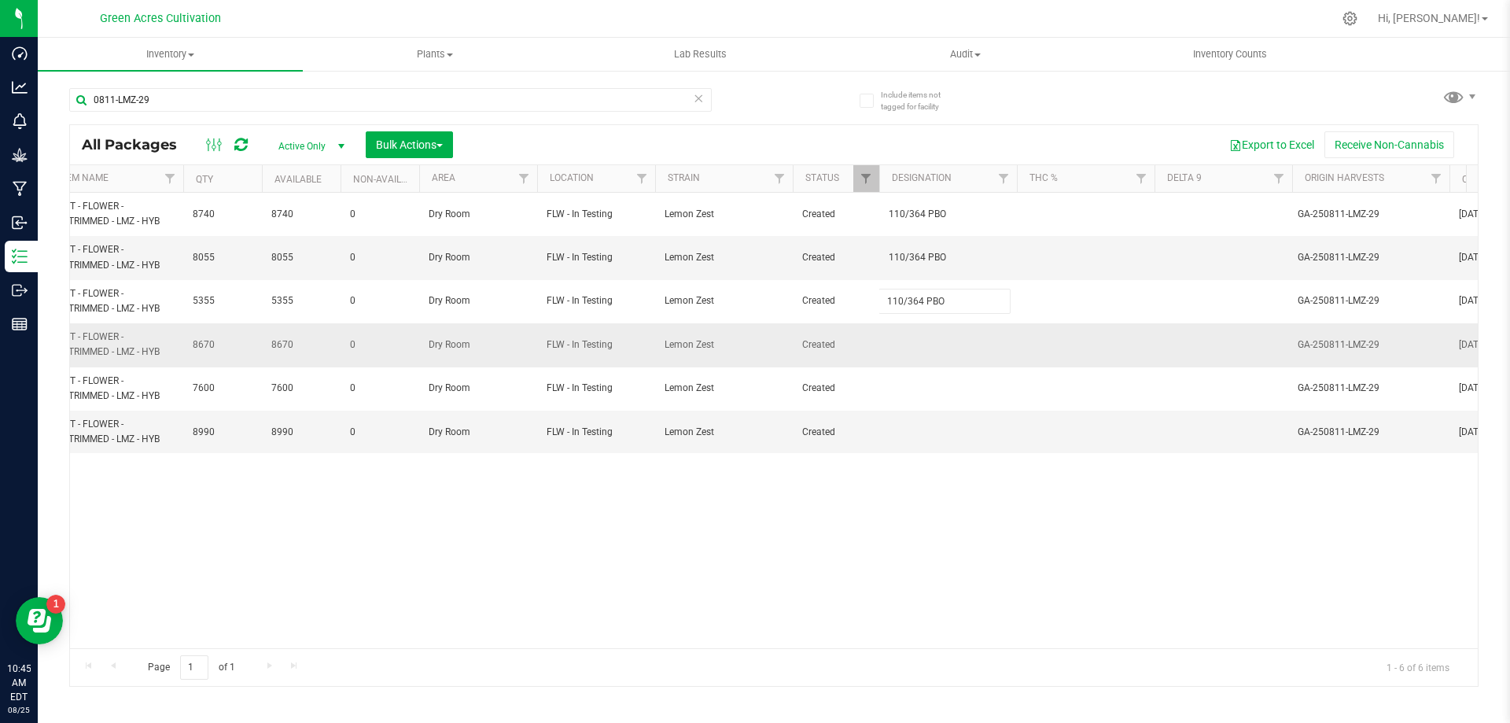
type input "110/364 PBO"
click at [899, 341] on div "All Packages Active Only Active Only Lab Samples Locked All External Internal B…" at bounding box center [774, 405] width 1410 height 562
click at [900, 346] on td at bounding box center [948, 344] width 138 height 43
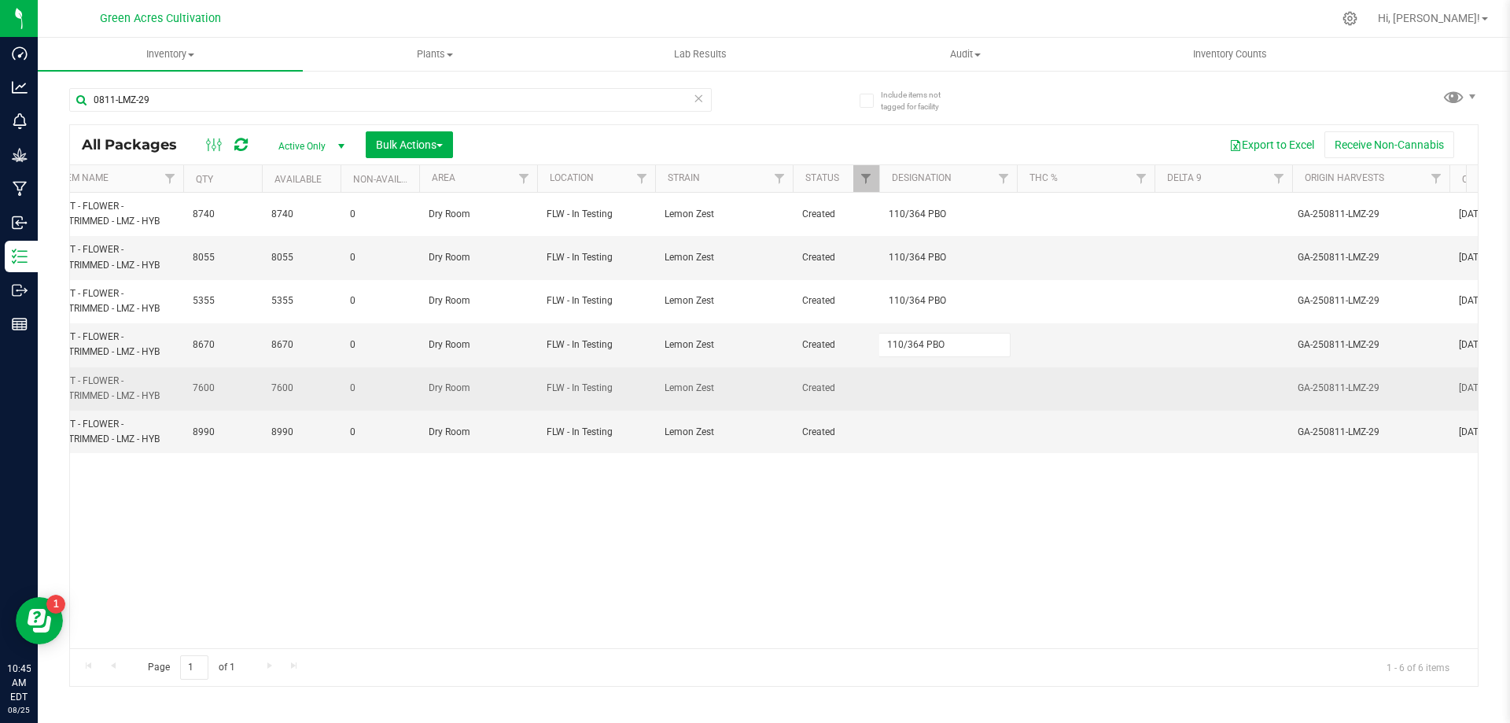
click at [902, 401] on div "All Packages Active Only Active Only Lab Samples Locked All External Internal B…" at bounding box center [774, 405] width 1410 height 562
click at [908, 392] on td at bounding box center [948, 388] width 138 height 43
type input "110/364 PBO"
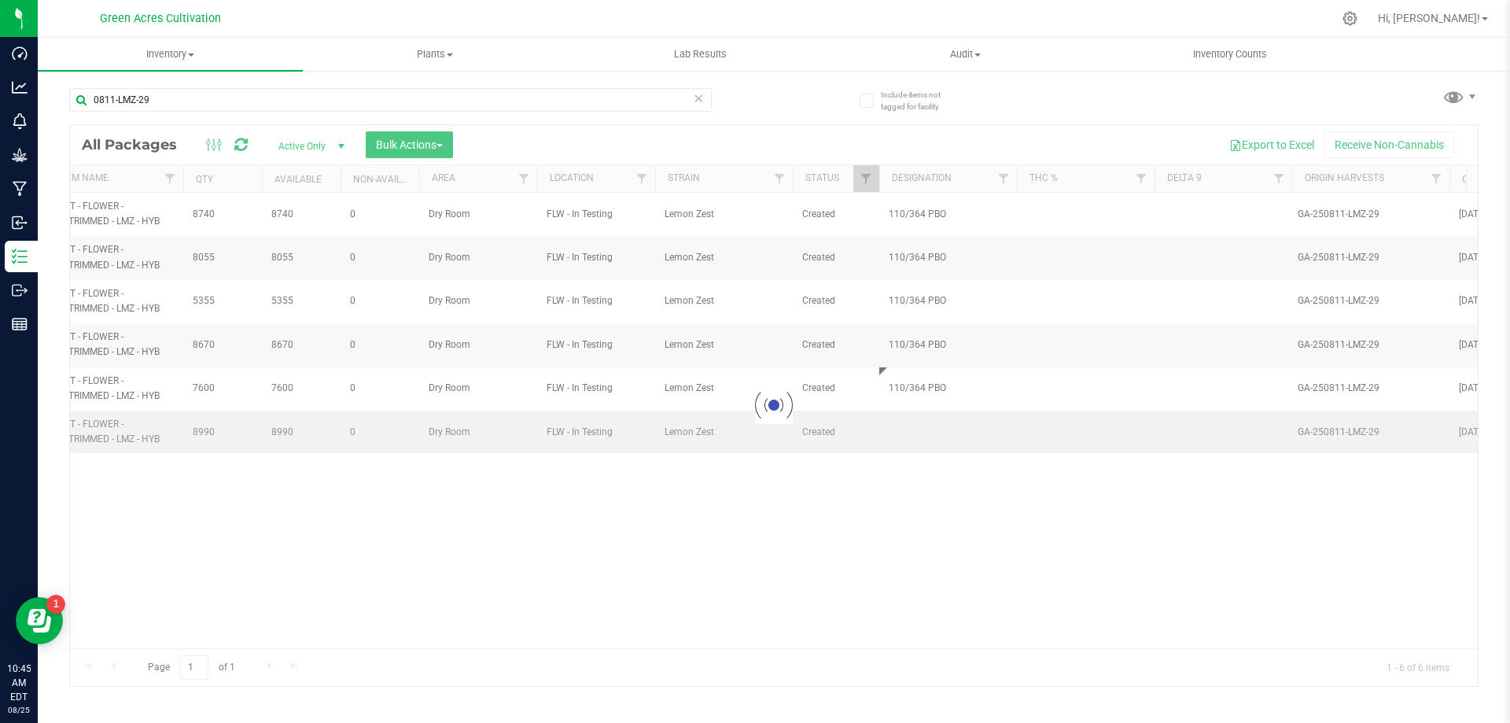
click at [913, 413] on div "Loading... All Packages Active Only Active Only Lab Samples Locked All External…" at bounding box center [774, 405] width 1410 height 562
click at [913, 435] on td at bounding box center [948, 432] width 138 height 42
click at [919, 519] on div "Loading... All Packages Active Only Active Only Lab Samples Locked All External…" at bounding box center [774, 405] width 1410 height 562
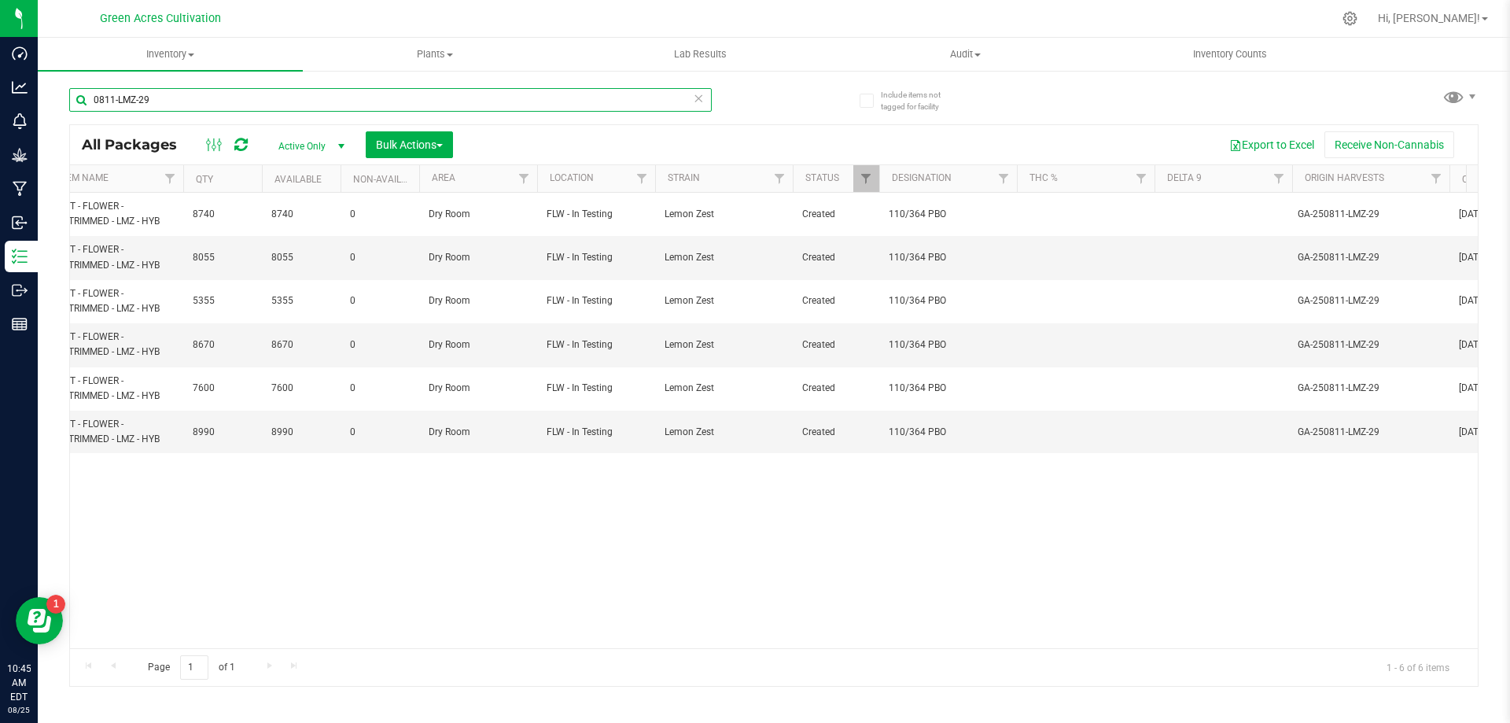
click at [370, 95] on input "0811-LMZ-29" at bounding box center [390, 100] width 643 height 24
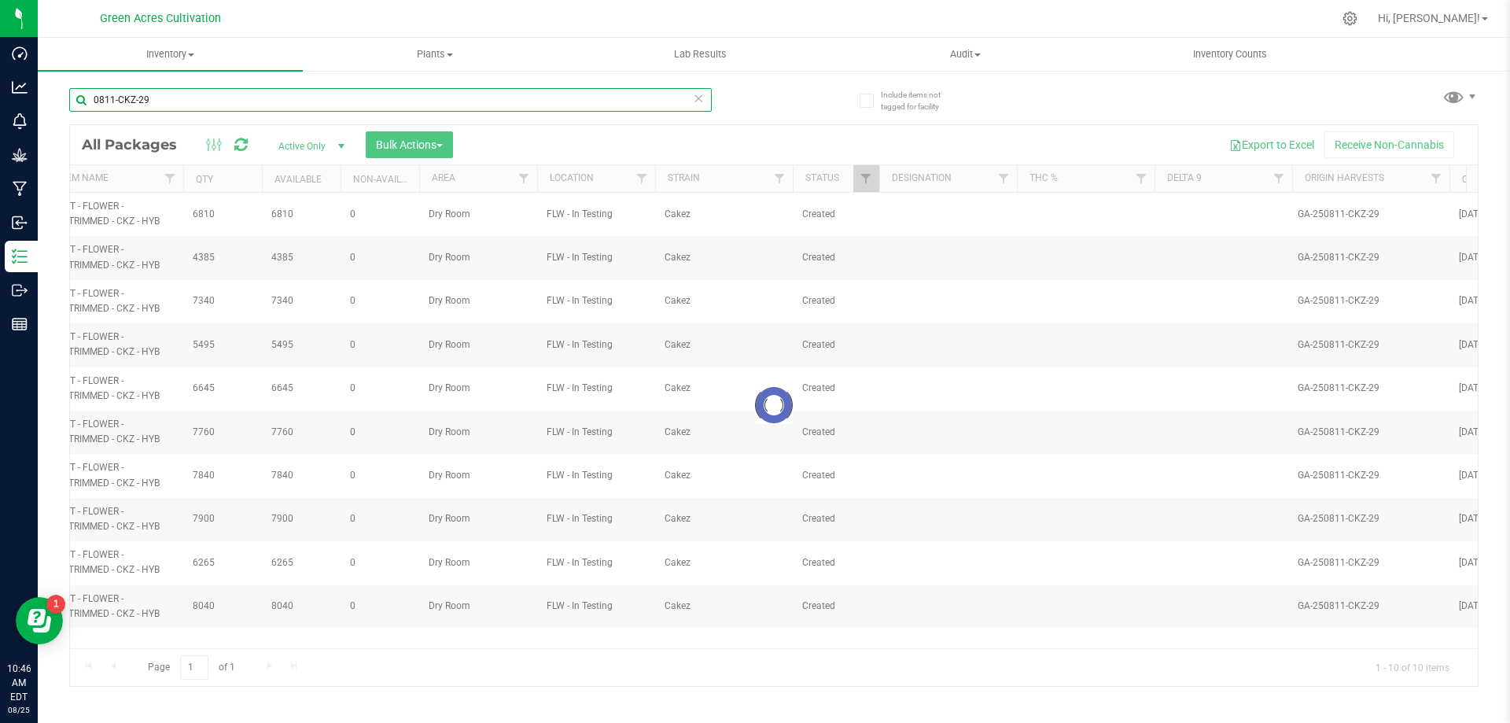
type input "0811-CKZ-29"
click at [943, 219] on div at bounding box center [774, 405] width 1408 height 561
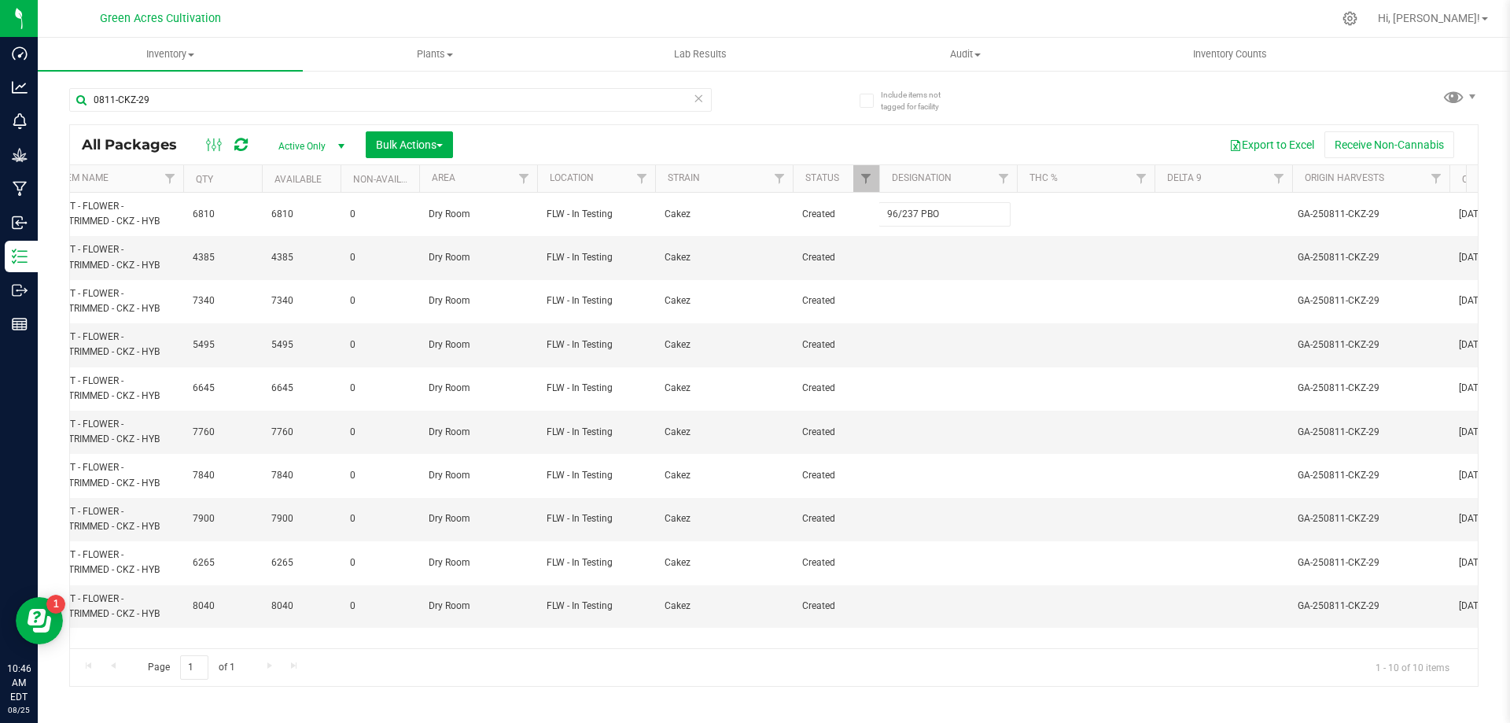
type input "96/237 PBO"
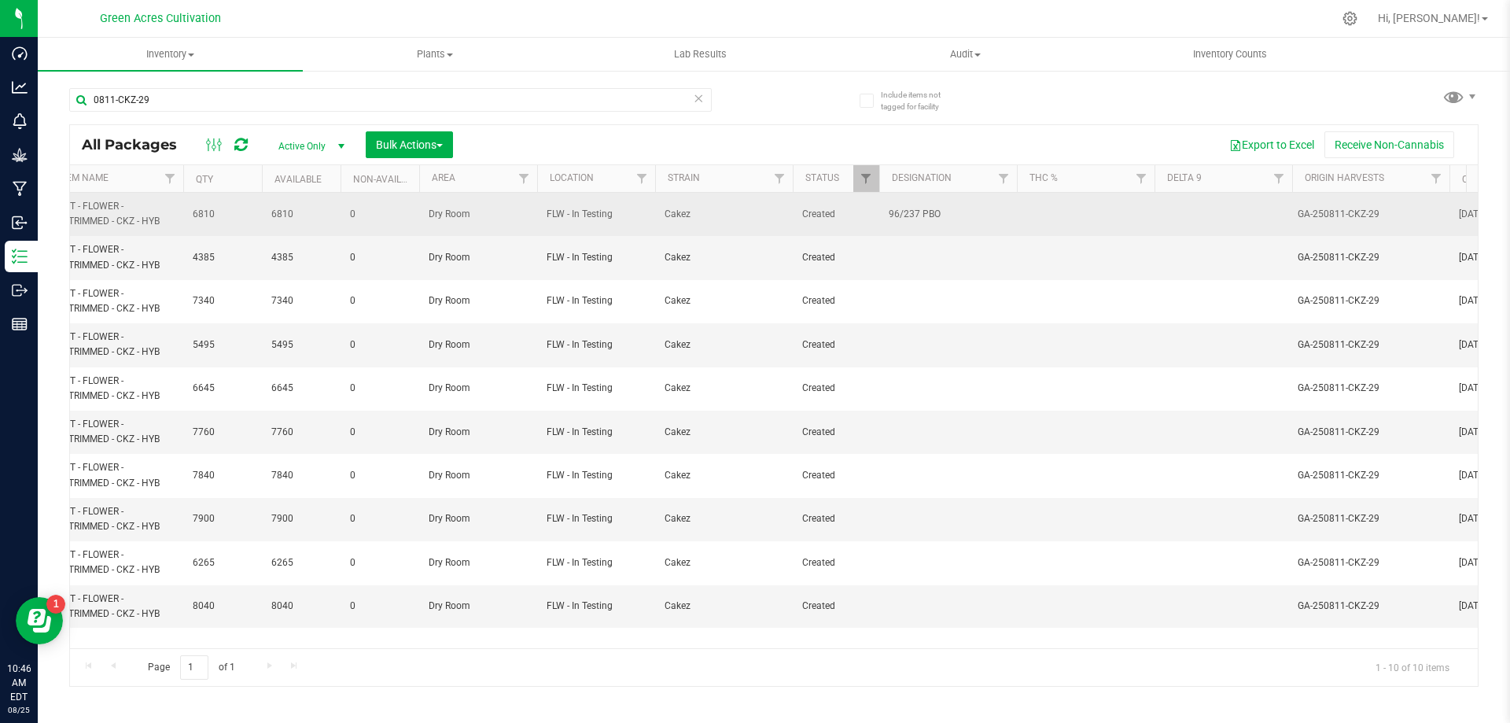
click at [905, 216] on span "96/237 PBO" at bounding box center [948, 214] width 119 height 15
click at [905, 216] on input "96/237 PBO" at bounding box center [945, 214] width 132 height 24
click at [919, 257] on td at bounding box center [948, 257] width 138 height 43
click at [919, 257] on input "text" at bounding box center [945, 257] width 132 height 24
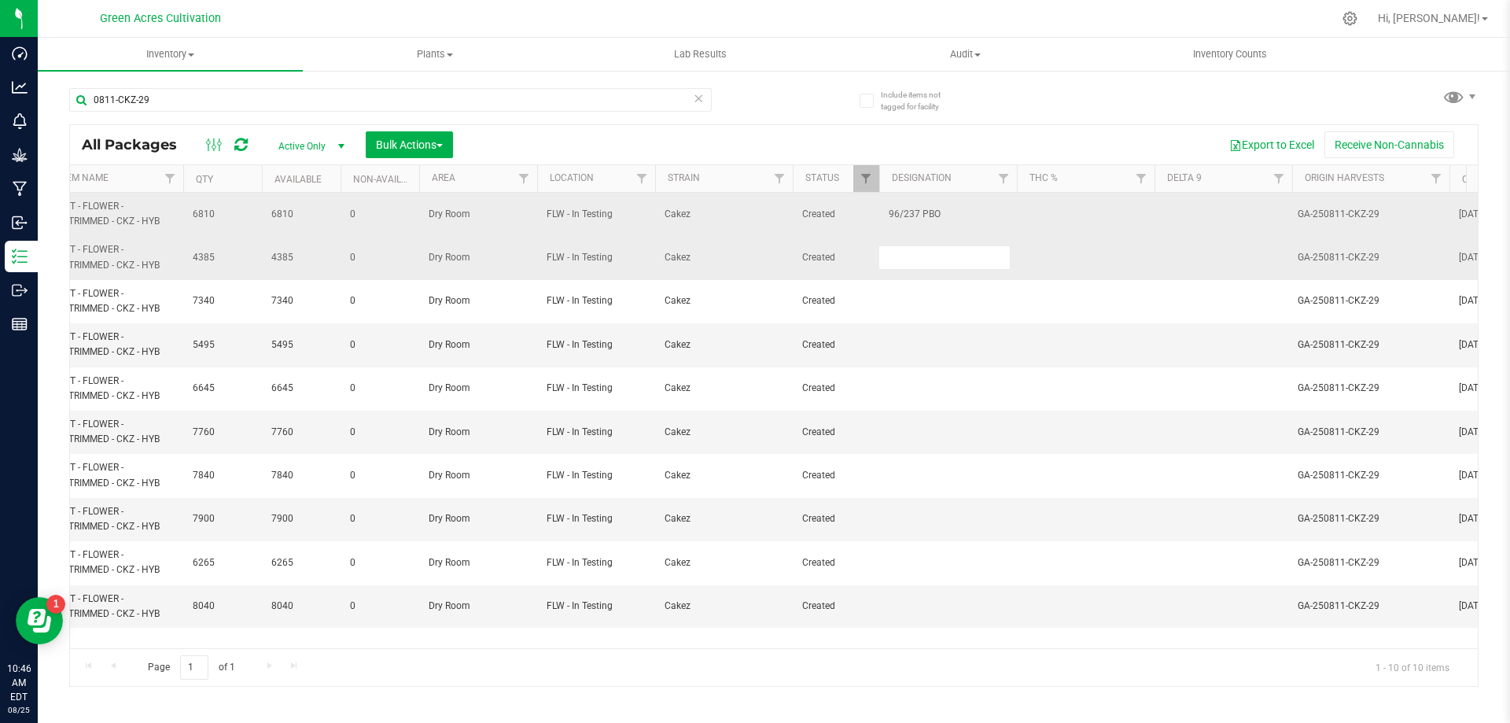
type input "96/237 PBO"
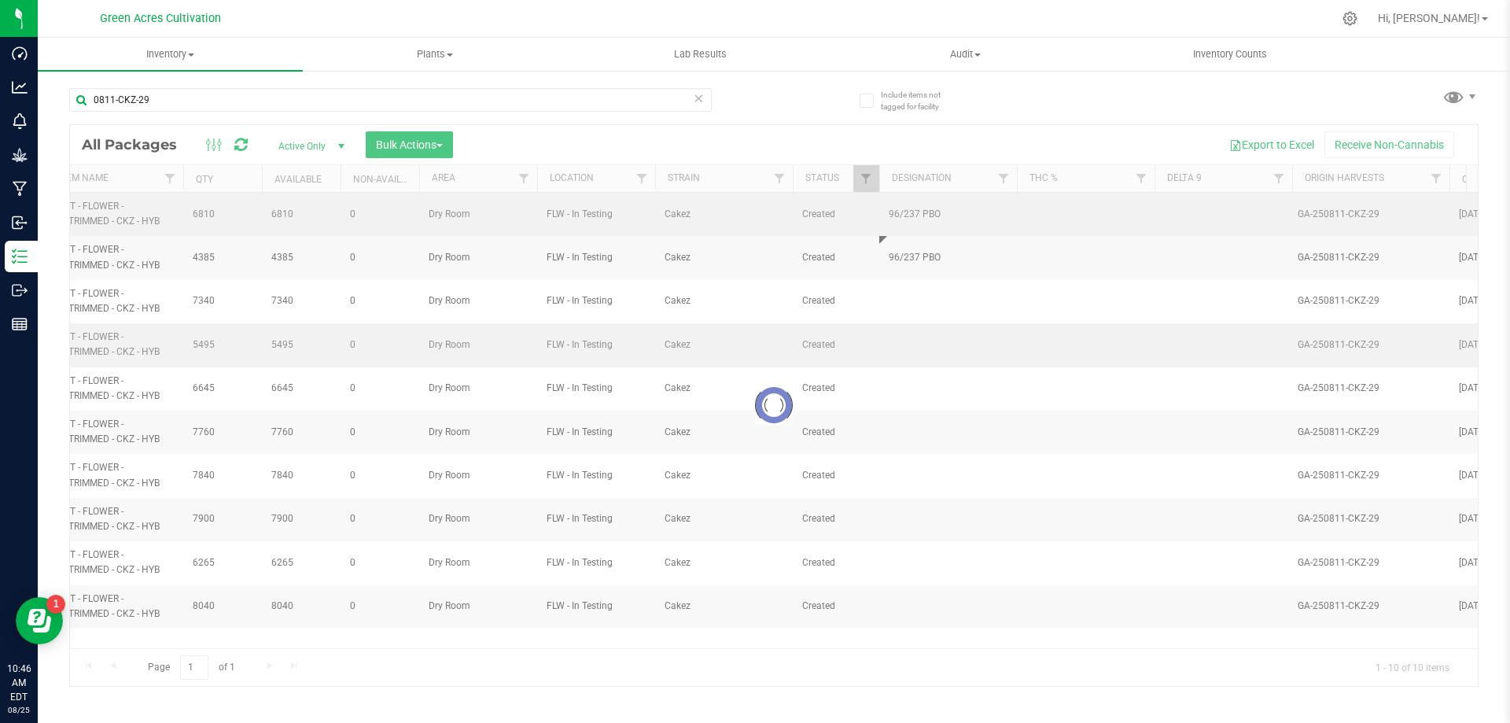
click at [919, 330] on div "Loading... All Packages Active Only Active Only Lab Samples Locked All External…" at bounding box center [774, 405] width 1410 height 562
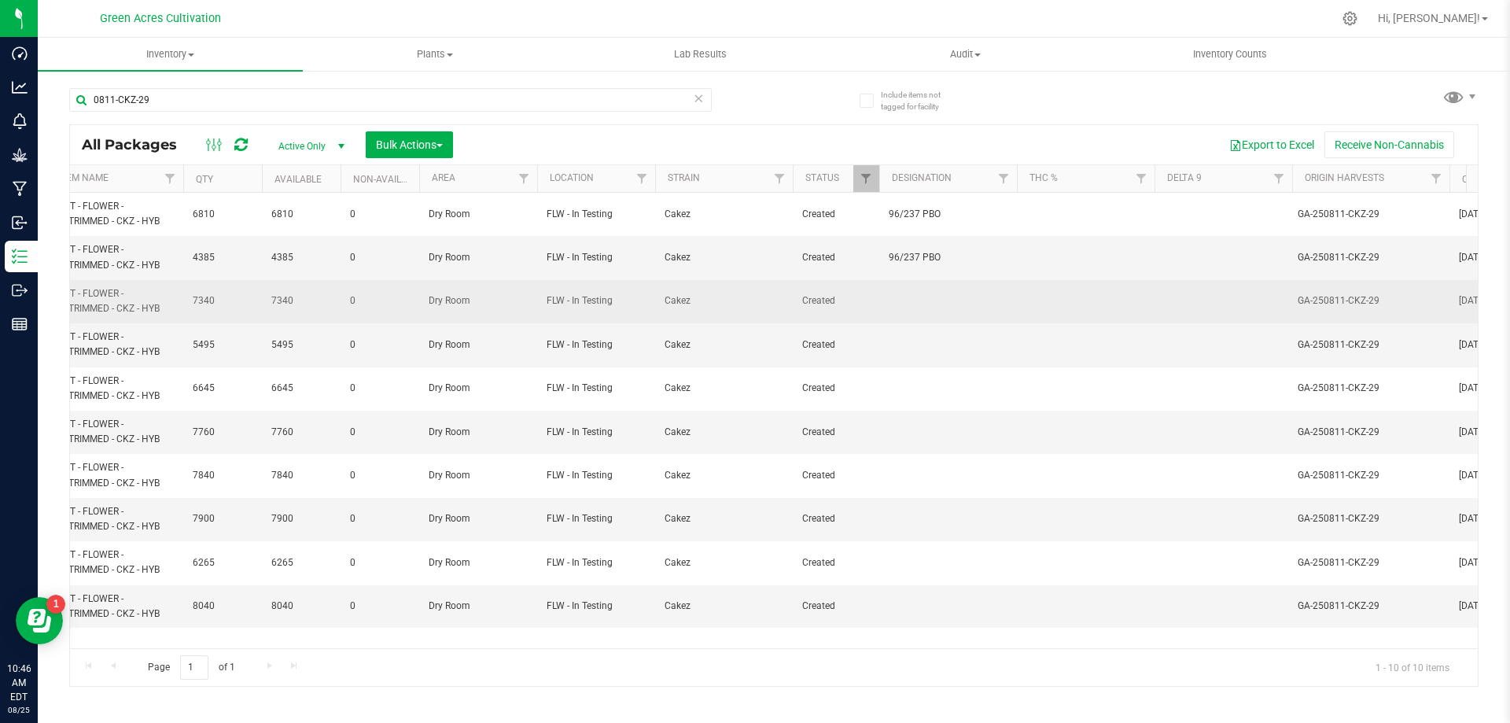
click at [914, 310] on td at bounding box center [948, 301] width 138 height 43
type input "96/237 PBO"
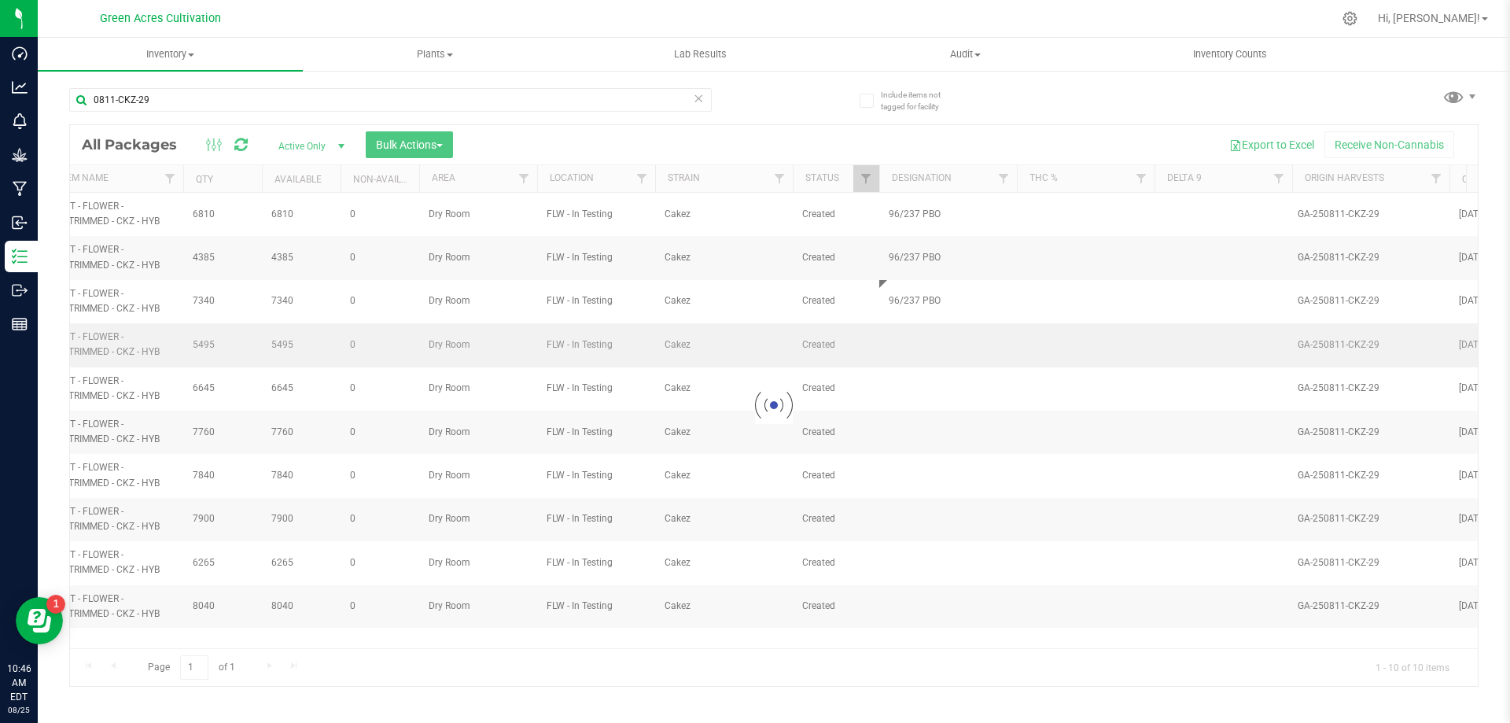
click at [923, 353] on div "Loading... All Packages Active Only Active Only Lab Samples Locked All External…" at bounding box center [774, 405] width 1410 height 562
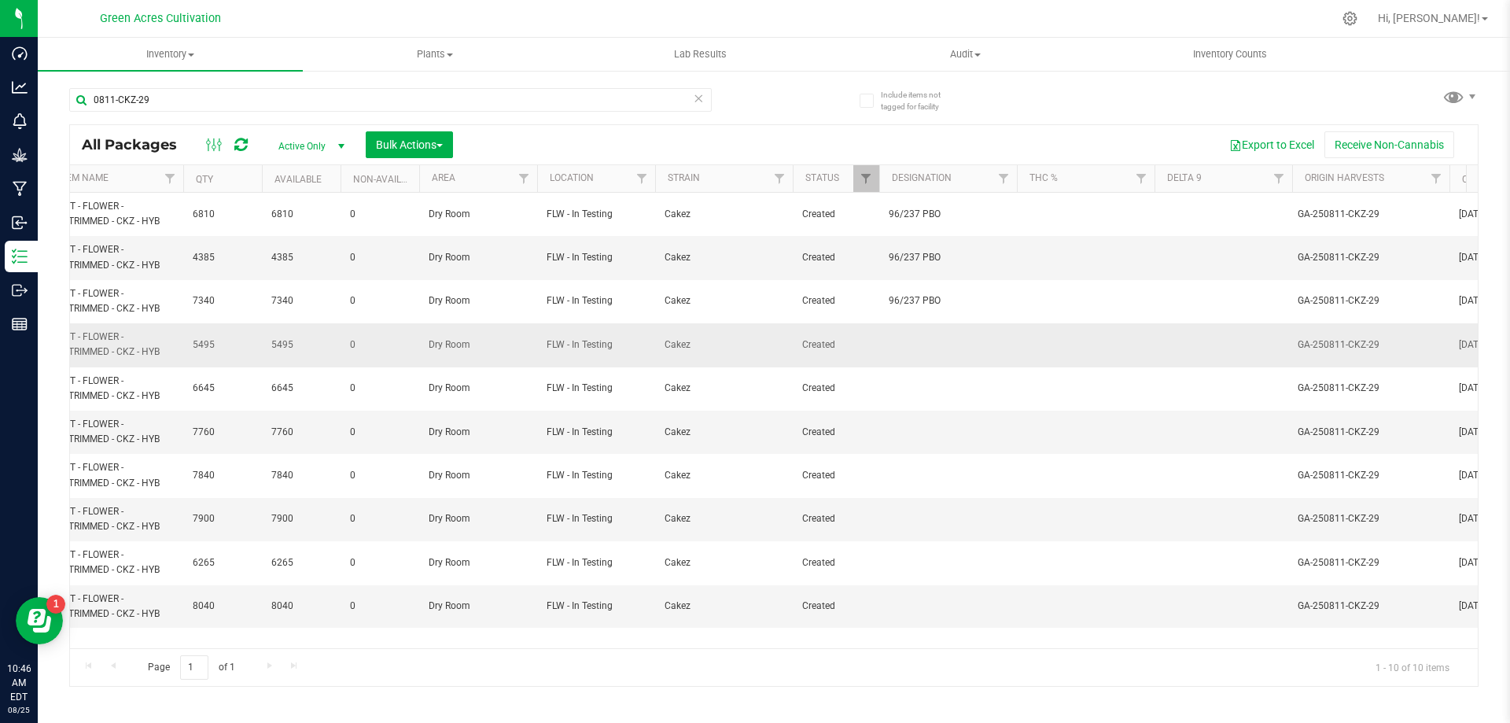
click at [921, 346] on td at bounding box center [948, 344] width 138 height 43
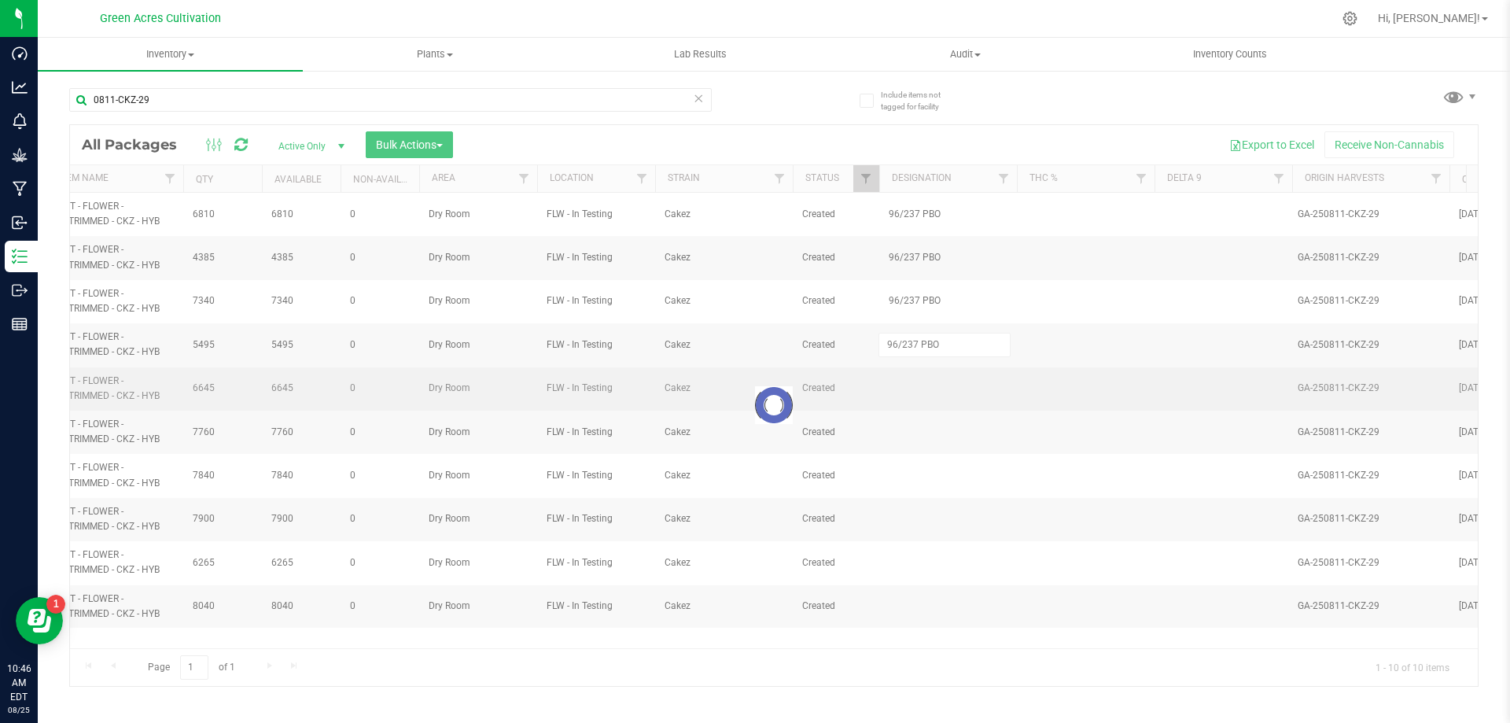
click at [919, 378] on div "Loading... All Packages Active Only Active Only Lab Samples Locked All External…" at bounding box center [774, 405] width 1410 height 562
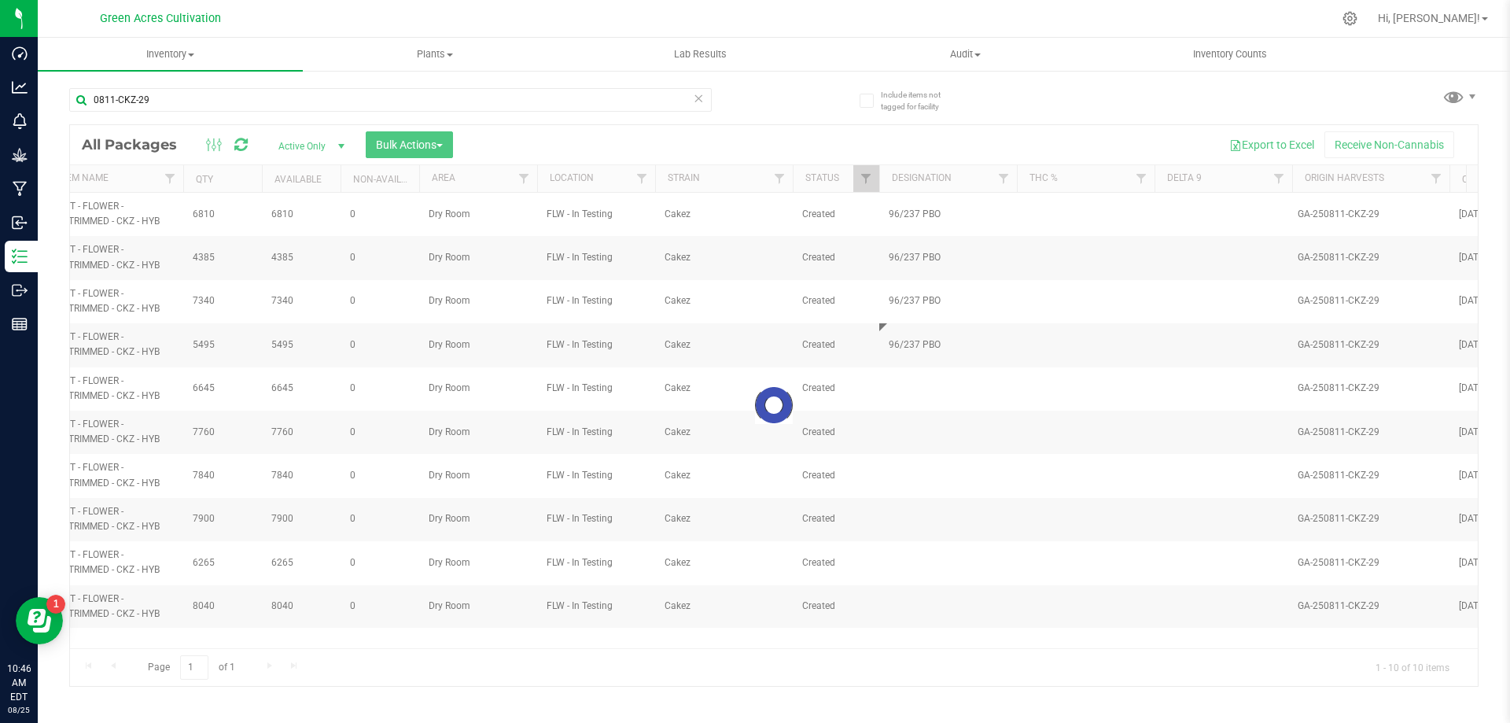
click at [917, 390] on div at bounding box center [774, 405] width 1408 height 561
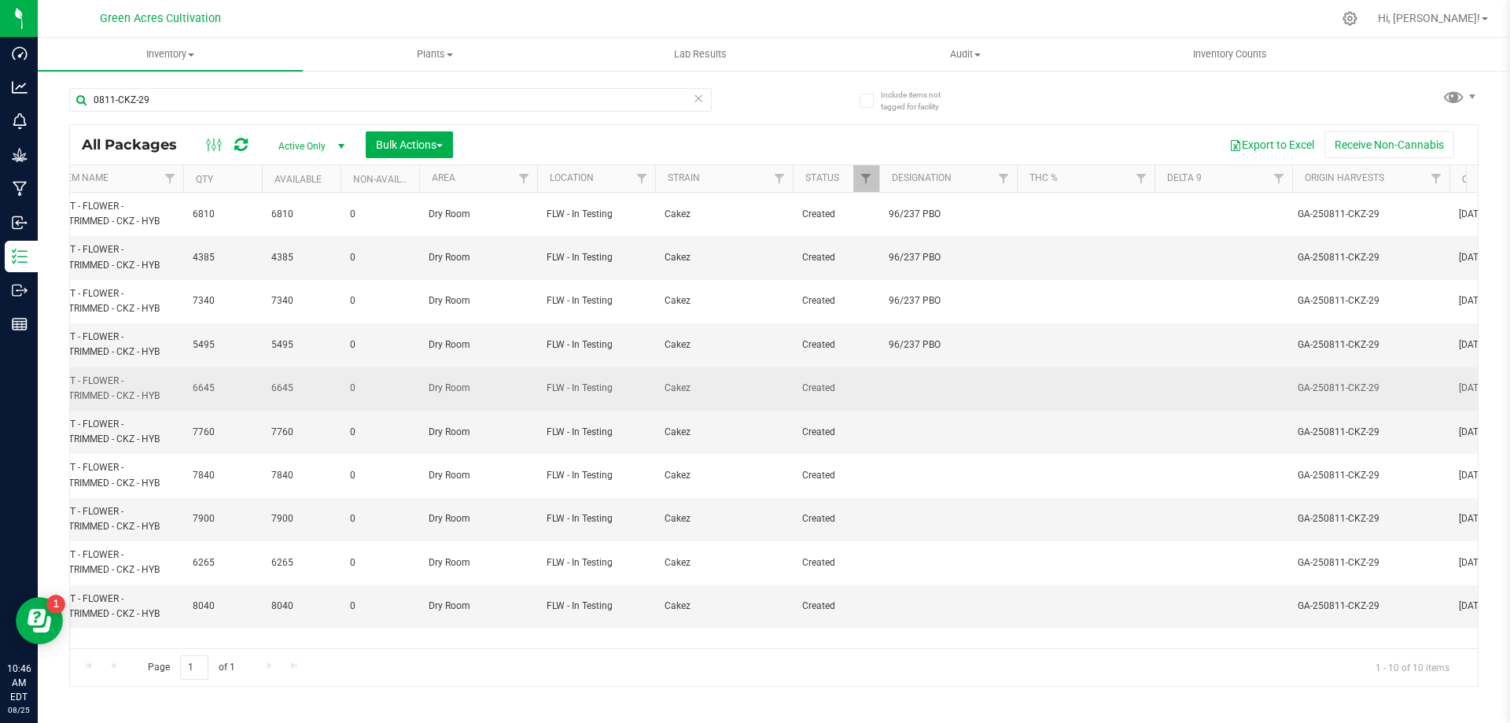
click at [918, 401] on td at bounding box center [948, 388] width 138 height 43
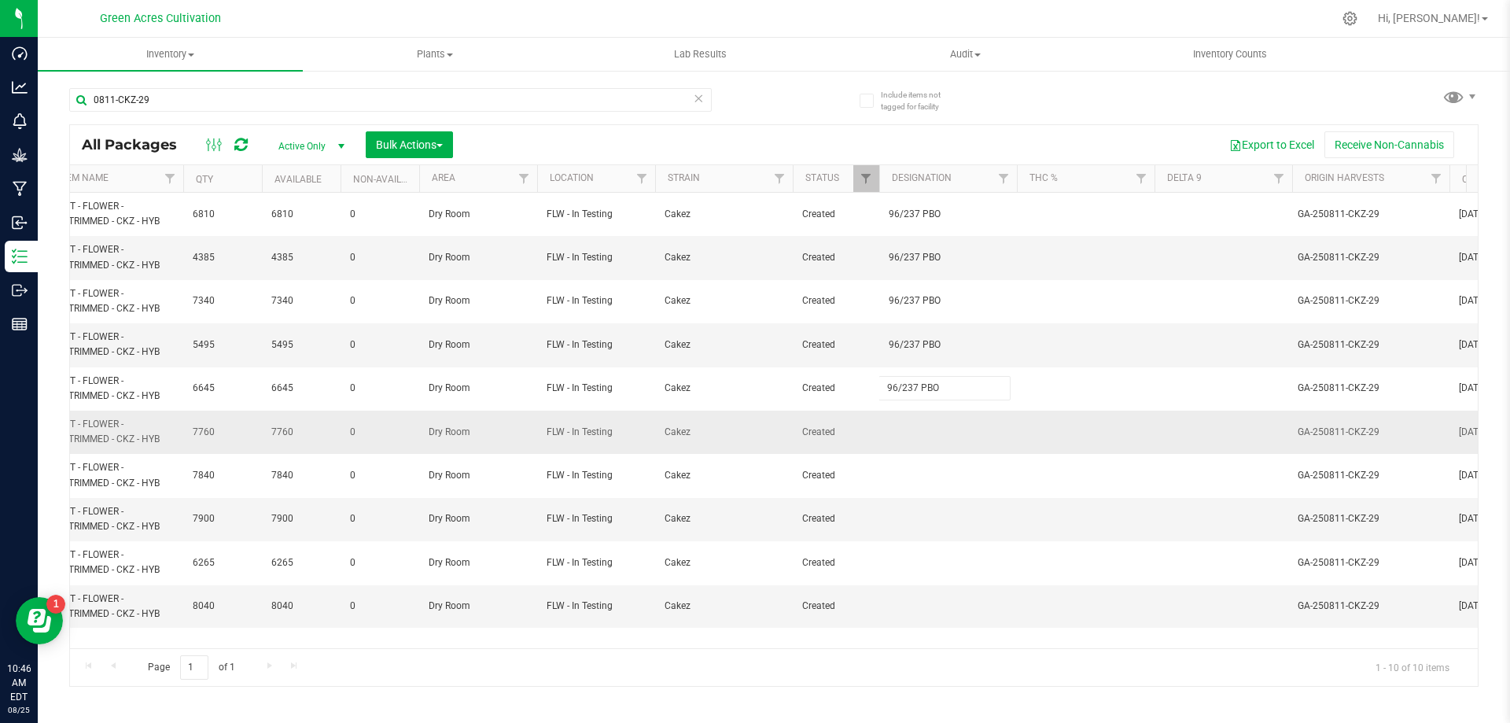
click at [932, 453] on div "All Packages Active Only Active Only Lab Samples Locked All External Internal B…" at bounding box center [774, 405] width 1410 height 562
click at [931, 437] on td at bounding box center [948, 432] width 138 height 43
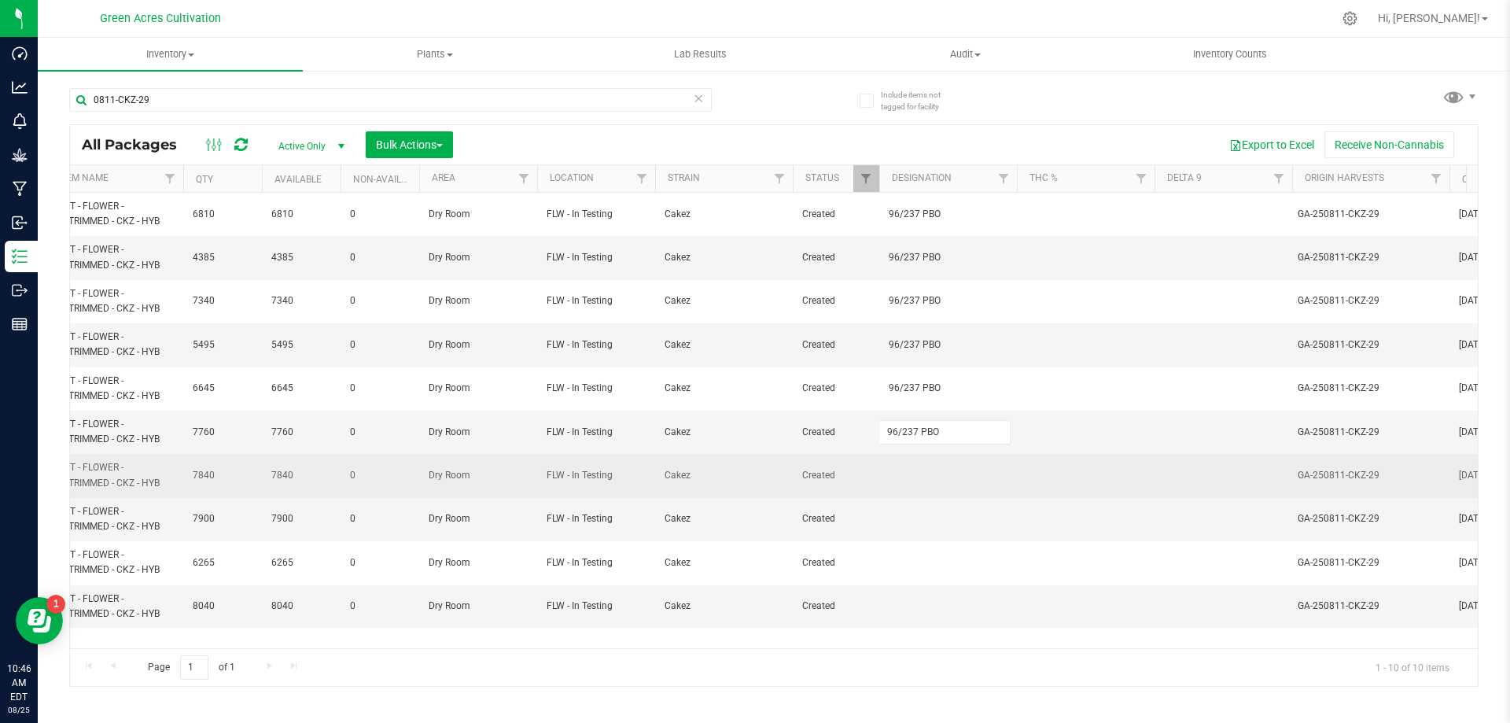
type input "96/237 PBO"
click at [909, 490] on div "All Packages Active Only Active Only Lab Samples Locked All External Internal B…" at bounding box center [774, 405] width 1410 height 562
click at [918, 474] on td at bounding box center [948, 475] width 138 height 43
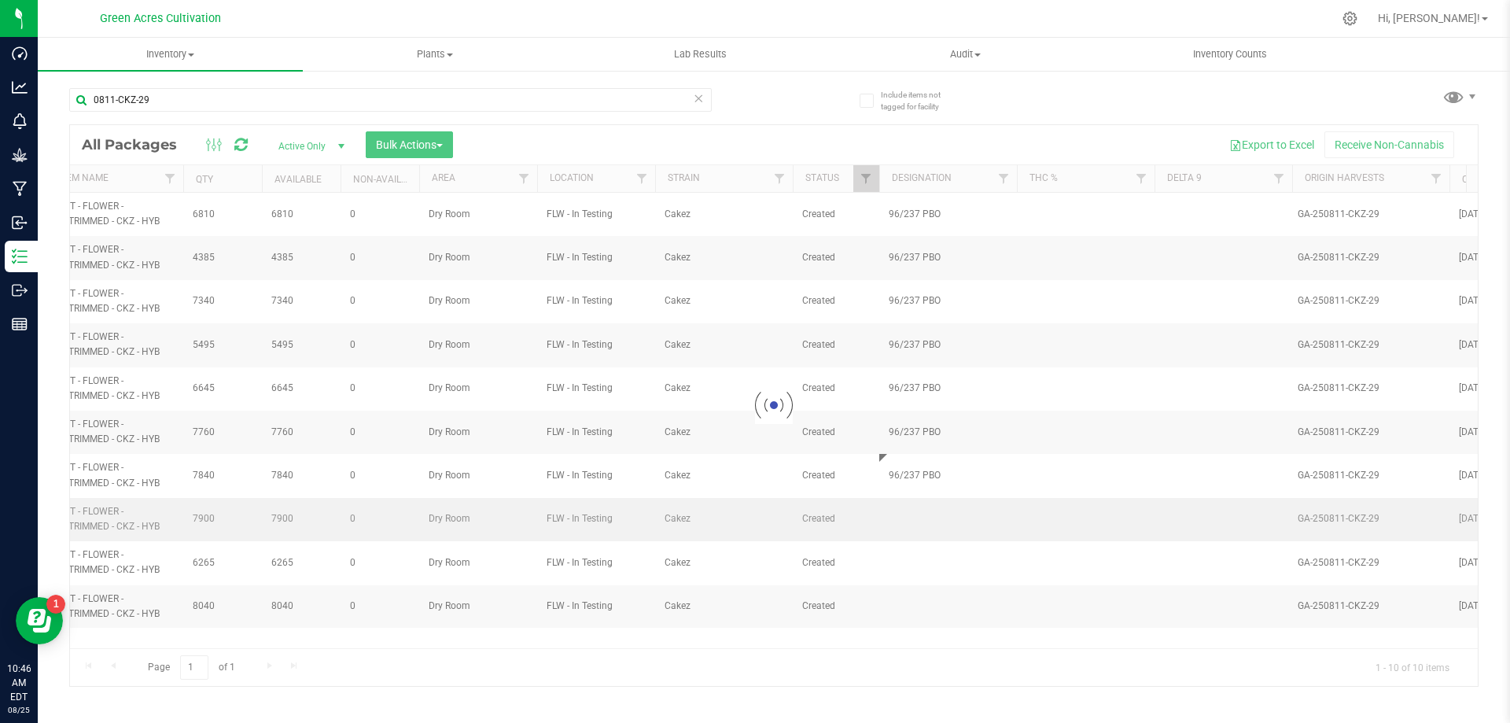
click at [940, 525] on div "Loading... All Packages Active Only Active Only Lab Samples Locked All External…" at bounding box center [774, 405] width 1410 height 562
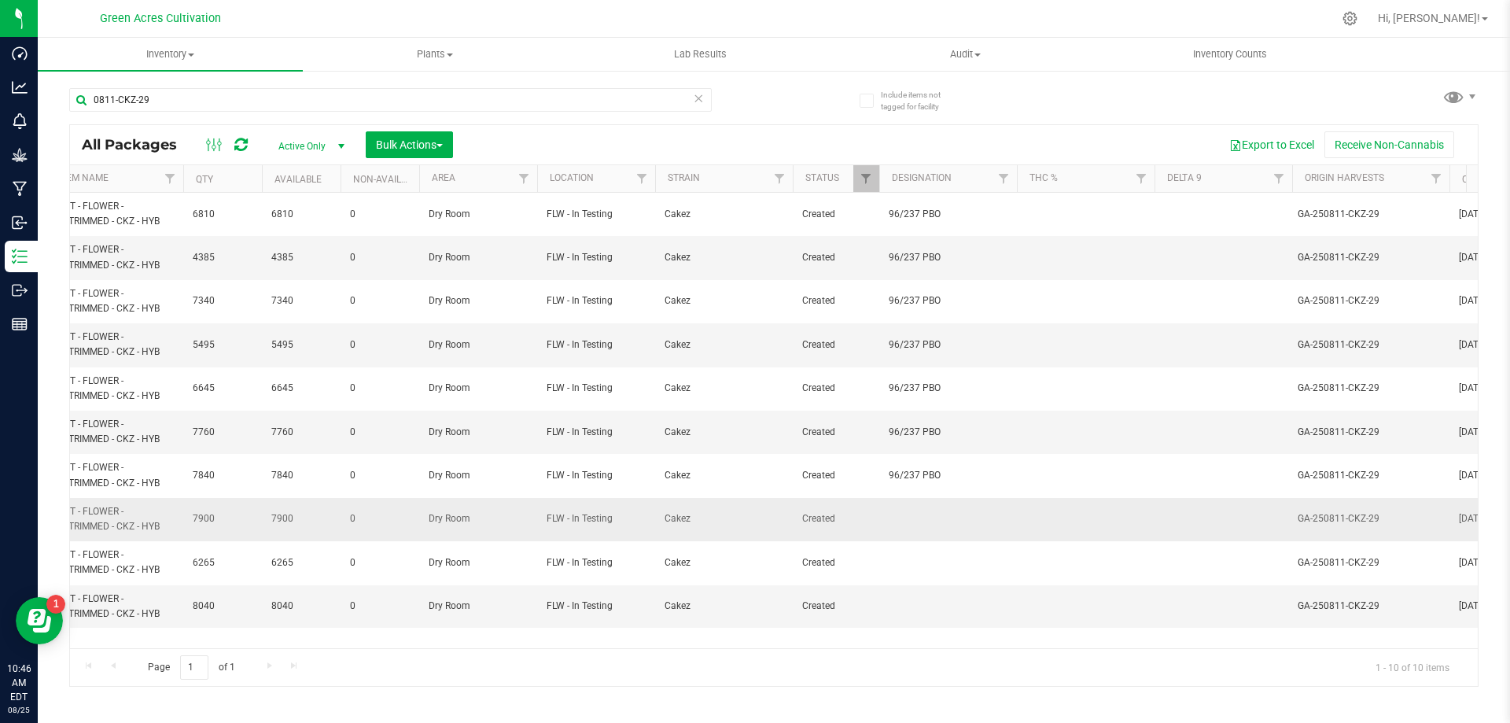
click at [924, 507] on td at bounding box center [948, 519] width 138 height 43
type input "96/237 PBO"
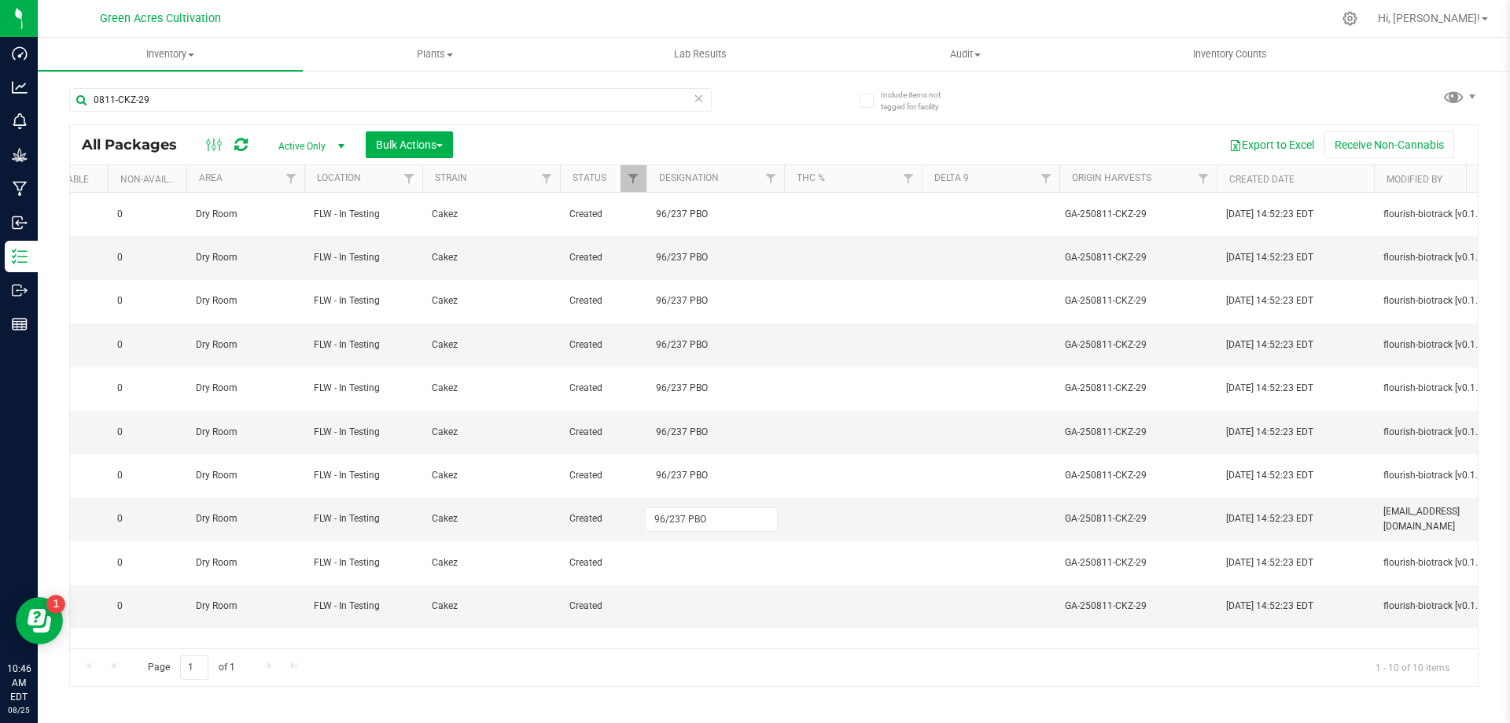
scroll to position [0, 1045]
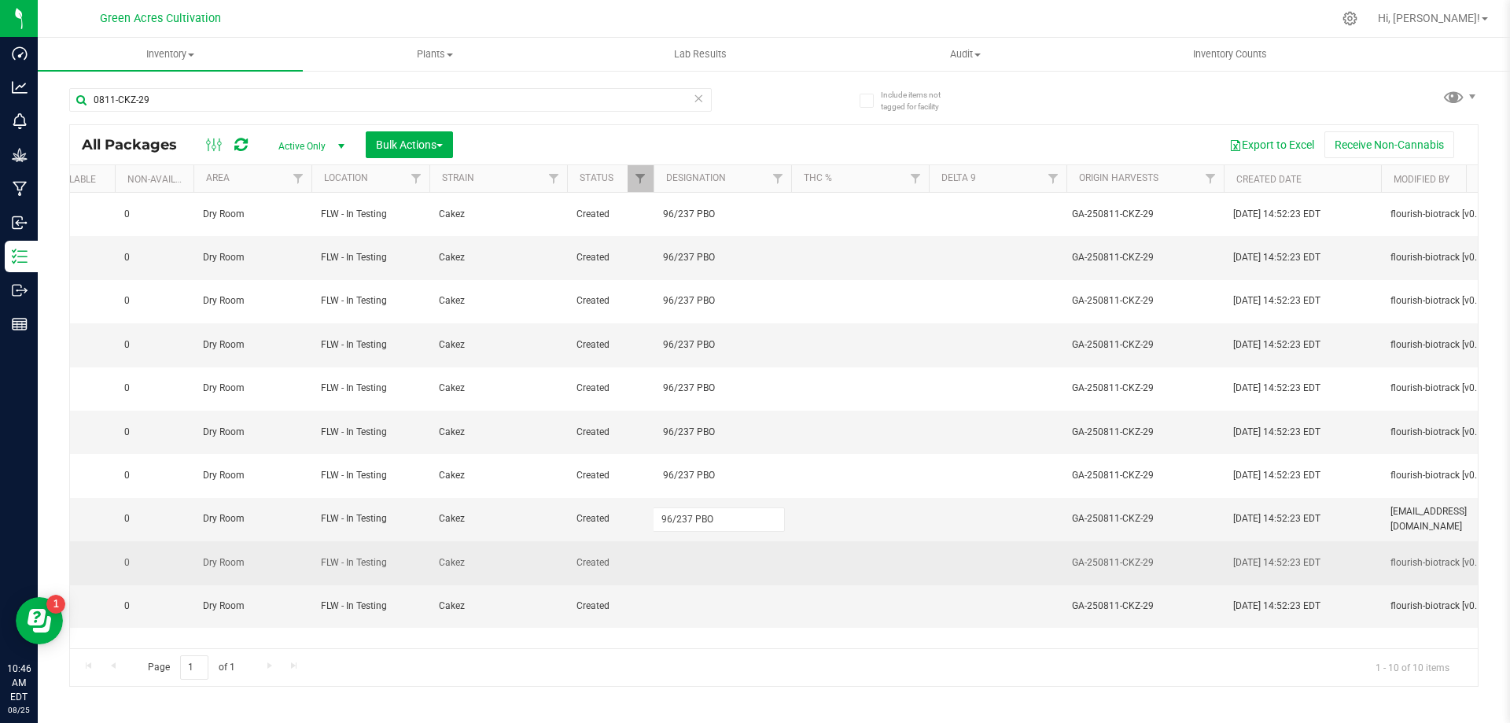
click at [752, 583] on div "All Packages Active Only Active Only Lab Samples Locked All External Internal B…" at bounding box center [774, 405] width 1410 height 562
click at [706, 556] on td at bounding box center [723, 562] width 138 height 43
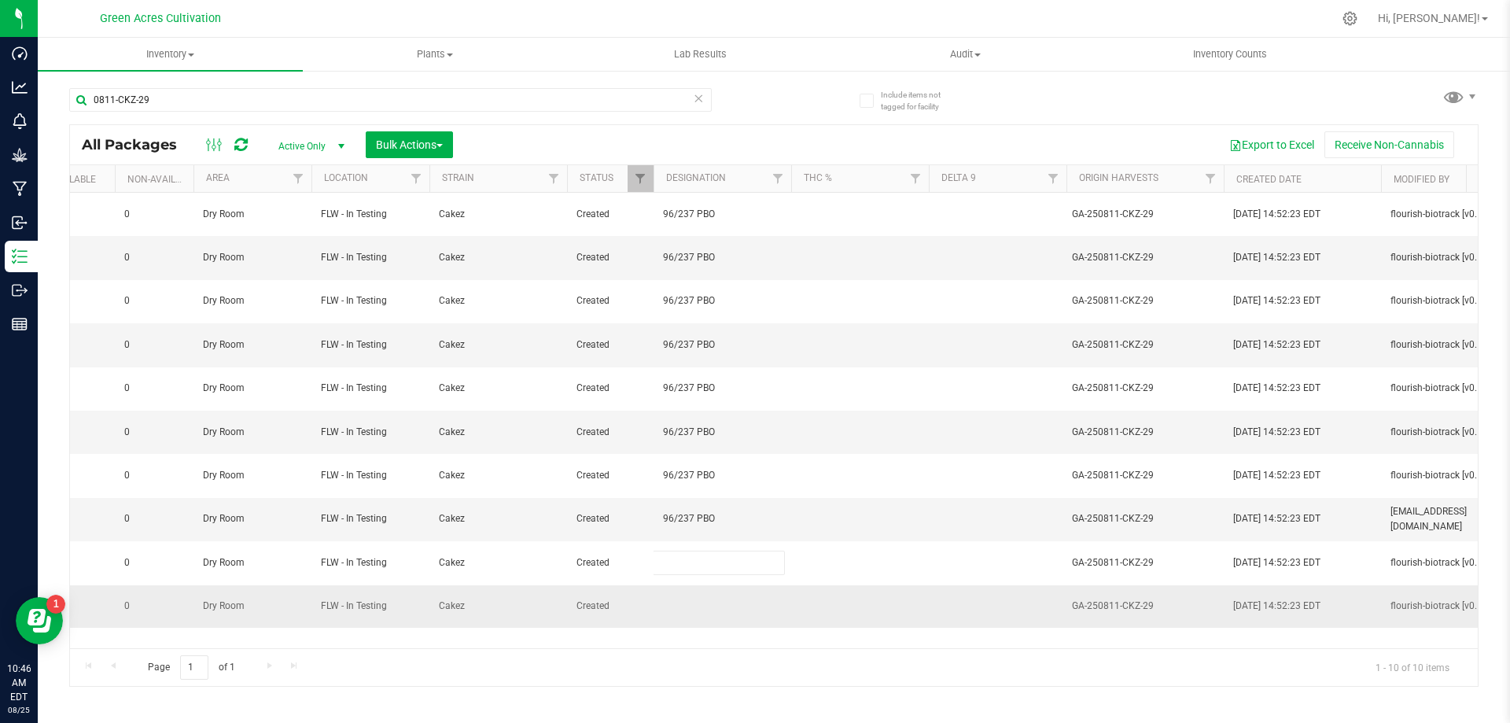
type input "96/237 PBO"
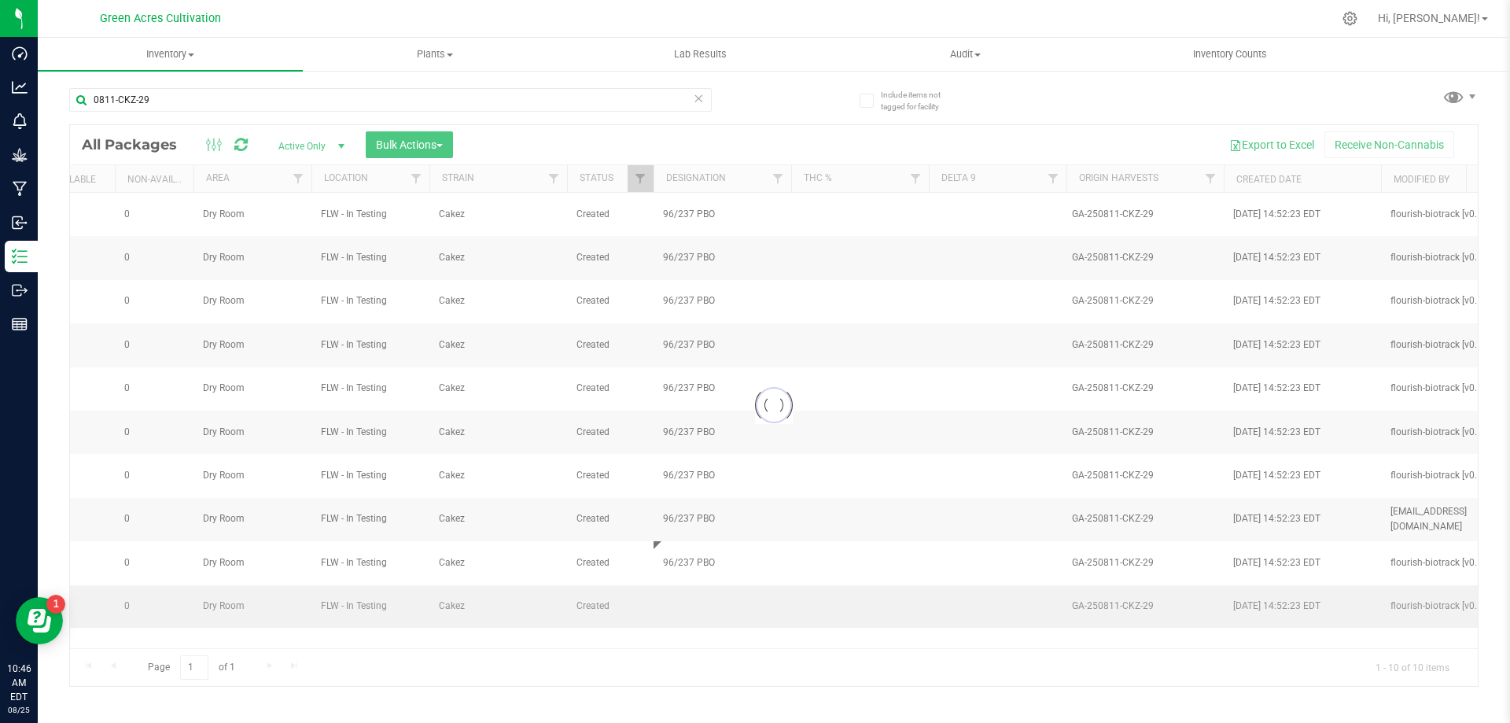
click at [715, 613] on div "Loading... All Packages Active Only Active Only Lab Samples Locked All External…" at bounding box center [774, 405] width 1410 height 562
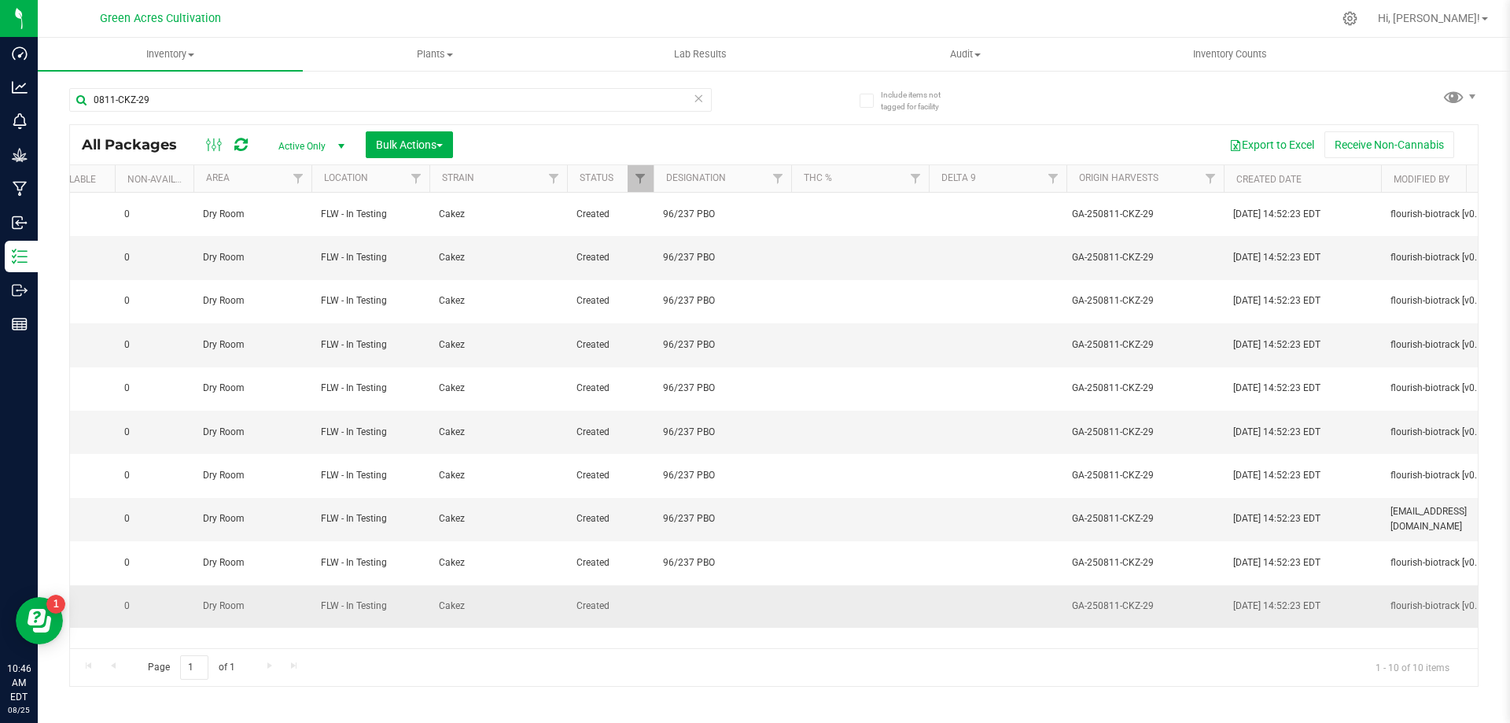
click at [706, 613] on td at bounding box center [723, 606] width 138 height 42
click at [709, 689] on div "Inventory All packages All inventory Waste log Create inventory Plants All plan…" at bounding box center [774, 380] width 1472 height 685
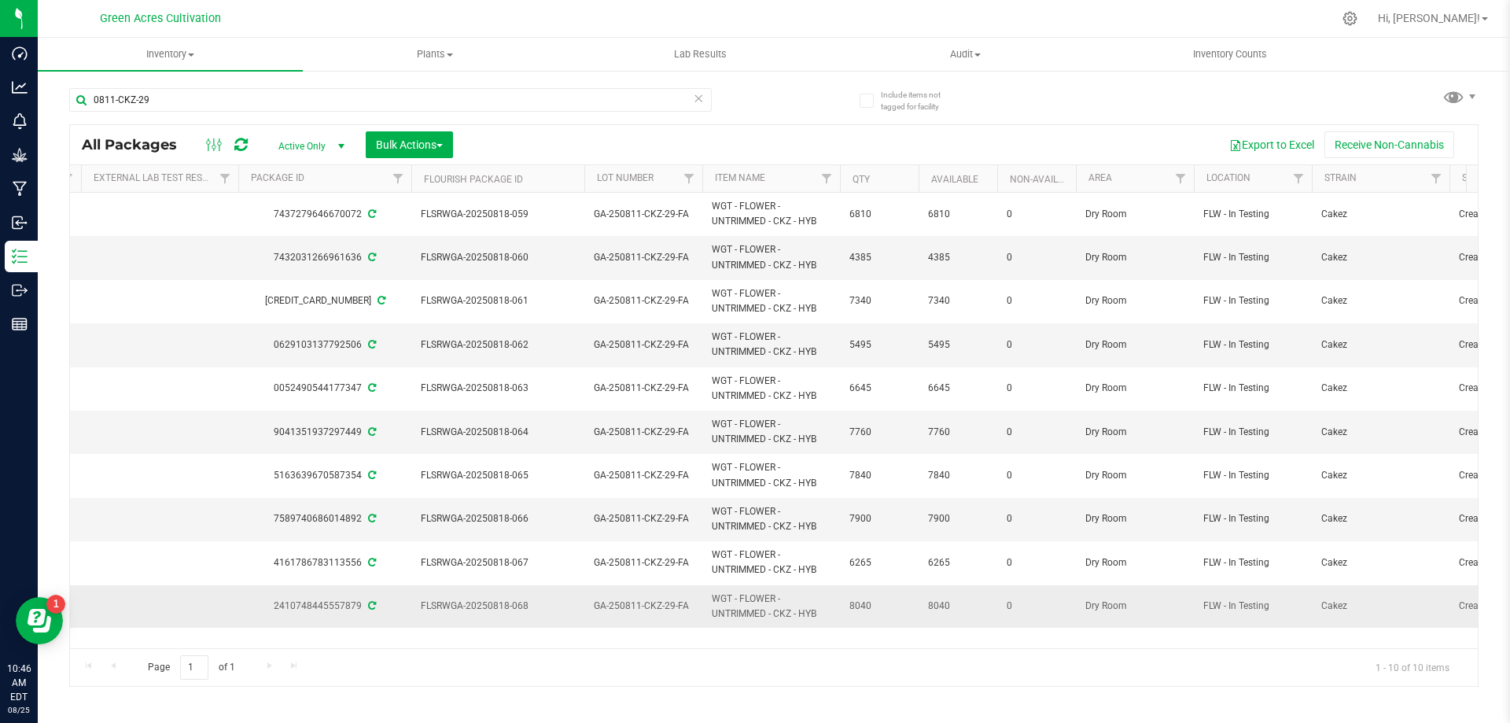
scroll to position [0, 160]
click at [593, 120] on div "0811-CKZ-29" at bounding box center [390, 106] width 643 height 36
click at [584, 107] on input "0811-CKZ-29" at bounding box center [390, 100] width 643 height 24
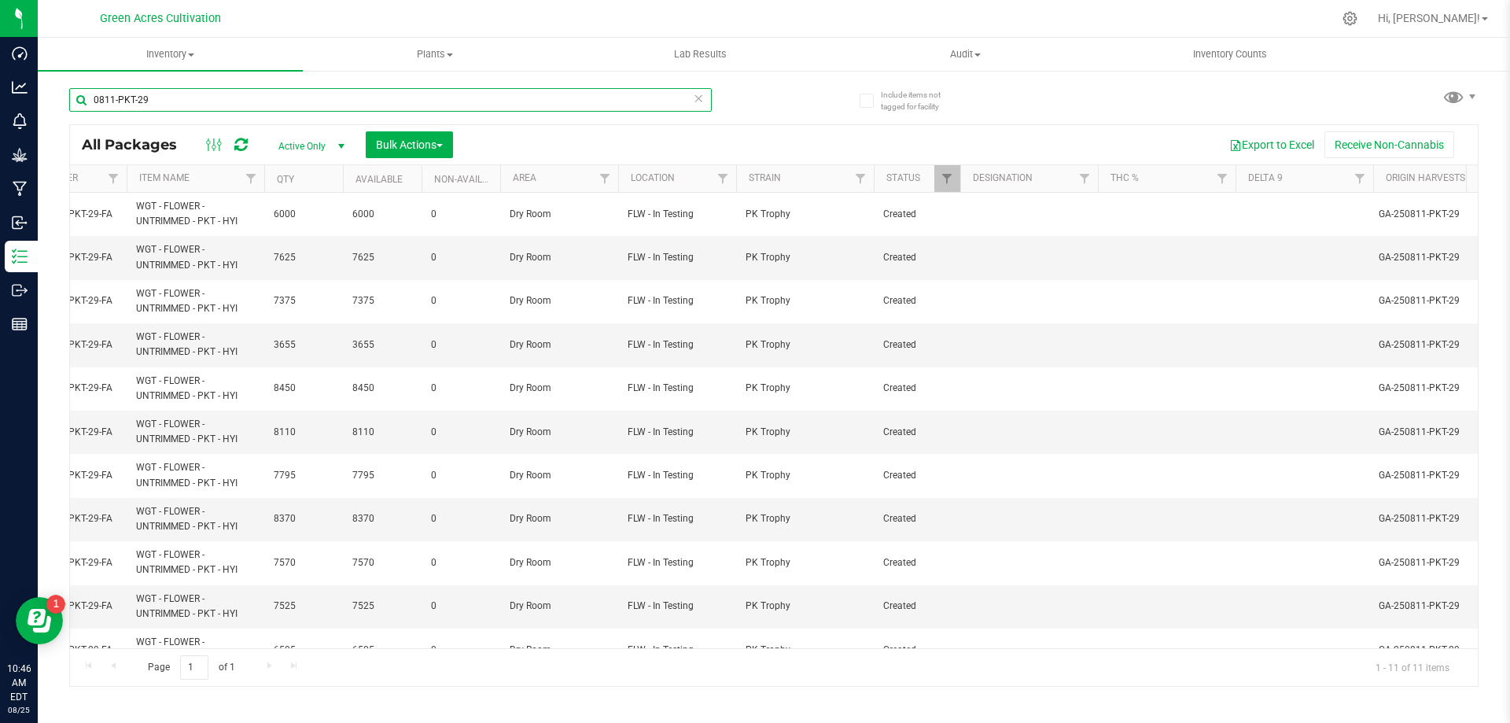
scroll to position [0, 813]
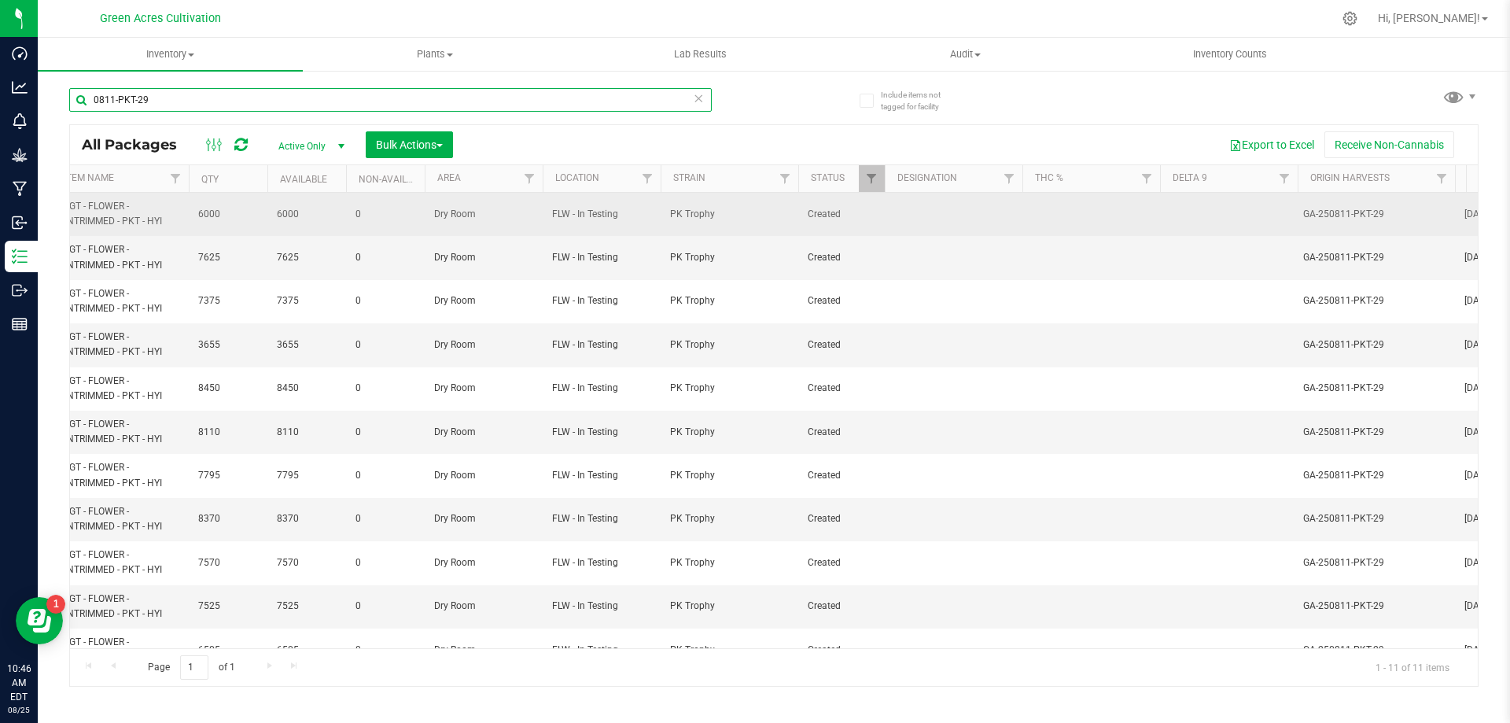
type input "0811-PKT-29"
click at [909, 223] on td at bounding box center [954, 214] width 138 height 43
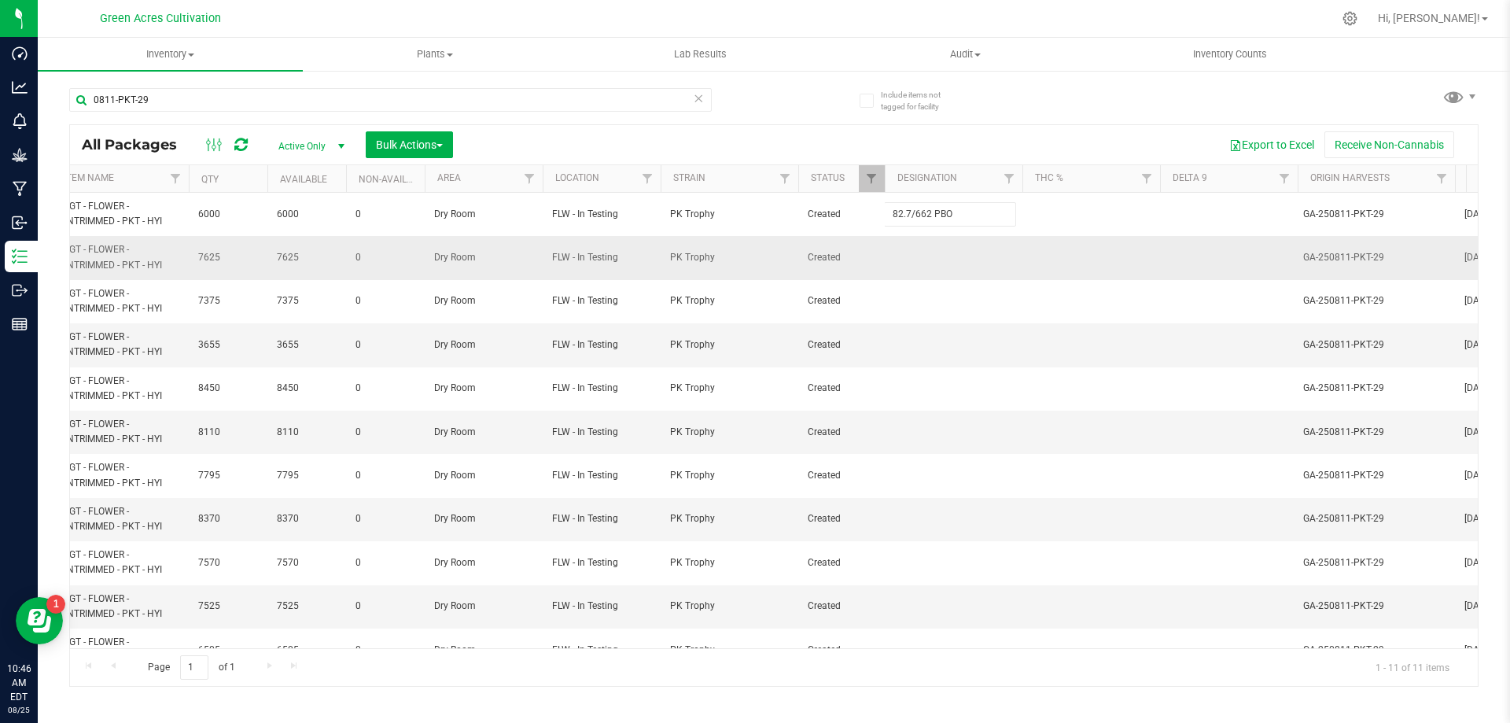
type input "82.7/662 PBO"
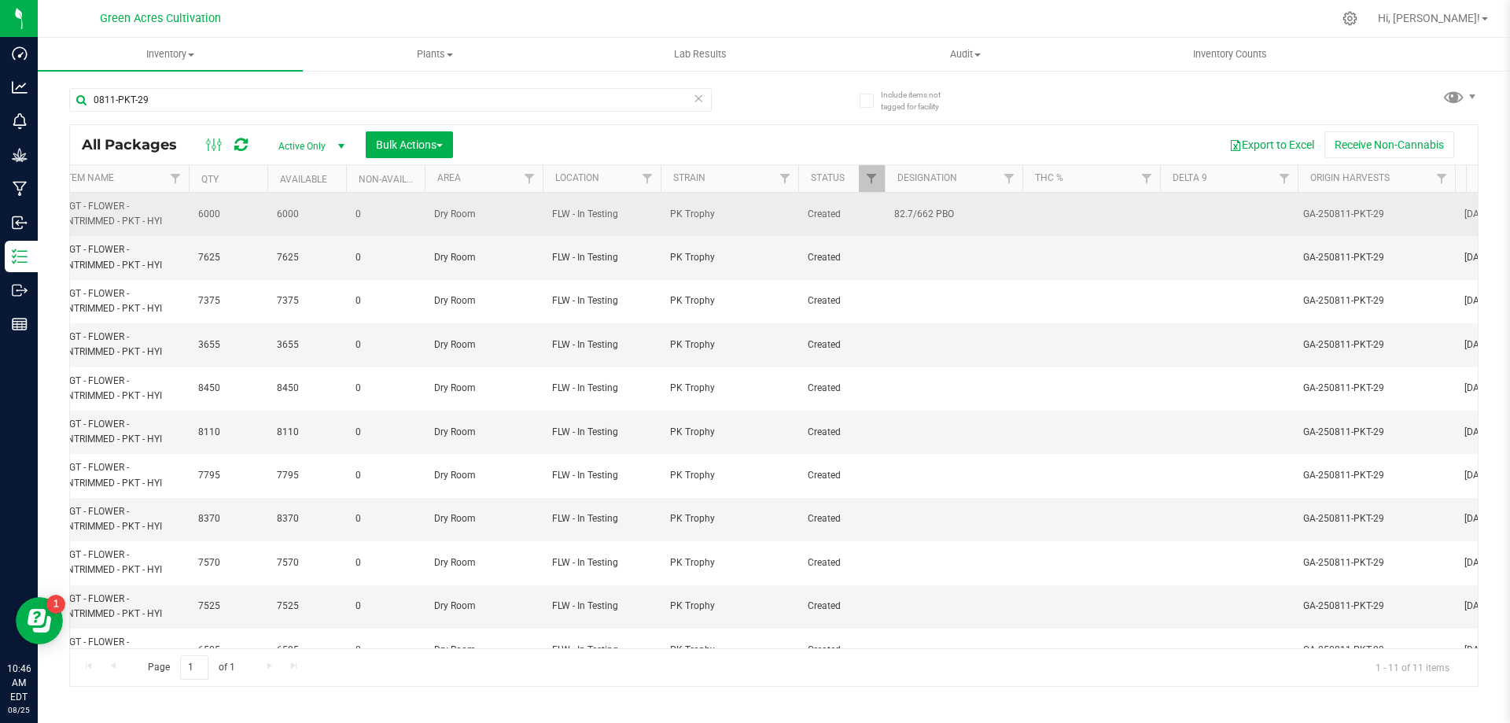
click at [976, 220] on span "82.7/662 PBO" at bounding box center [953, 214] width 119 height 15
click at [976, 220] on input "82.7/662 PBO" at bounding box center [950, 214] width 132 height 24
click at [970, 257] on td at bounding box center [954, 257] width 138 height 43
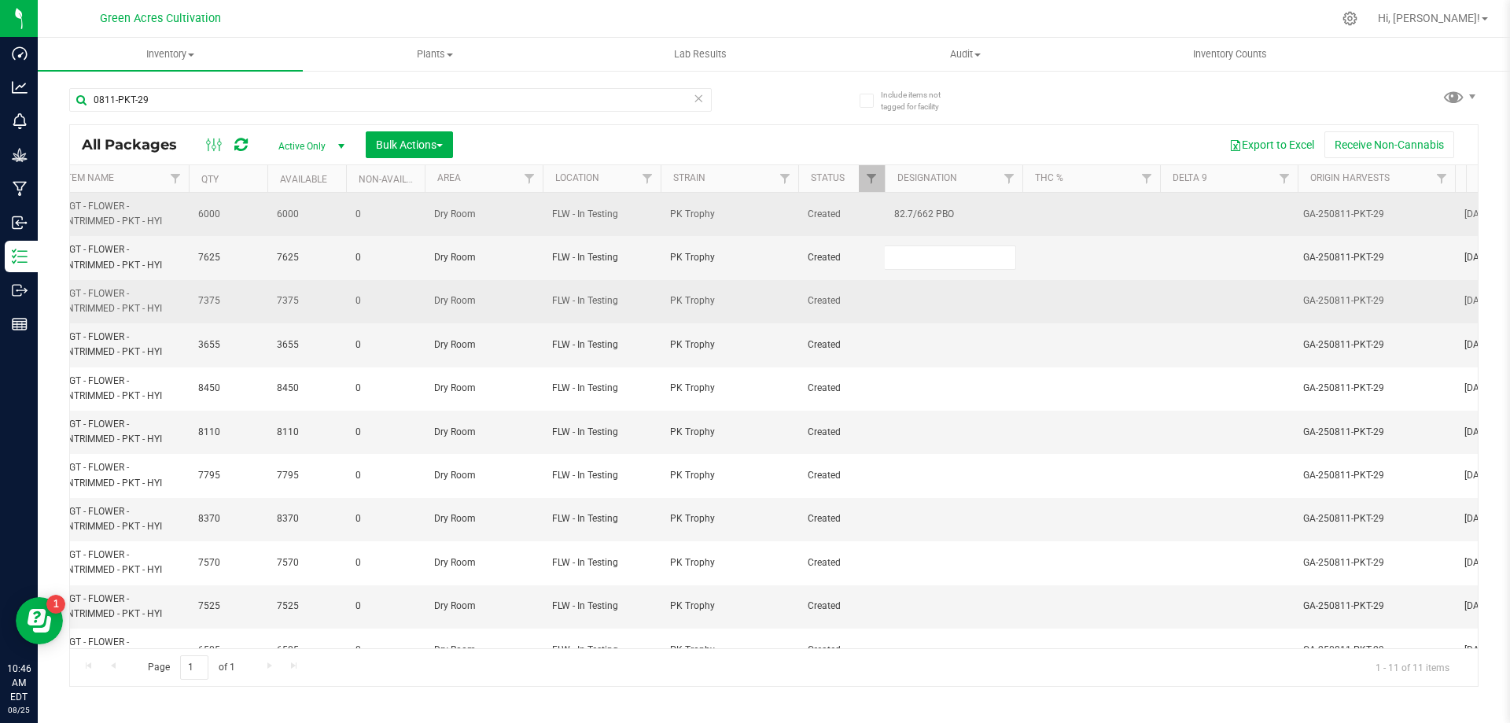
type input "82.7/662 PBO"
click at [955, 297] on div "All Packages Active Only Active Only Lab Samples Locked All External Internal B…" at bounding box center [774, 405] width 1410 height 562
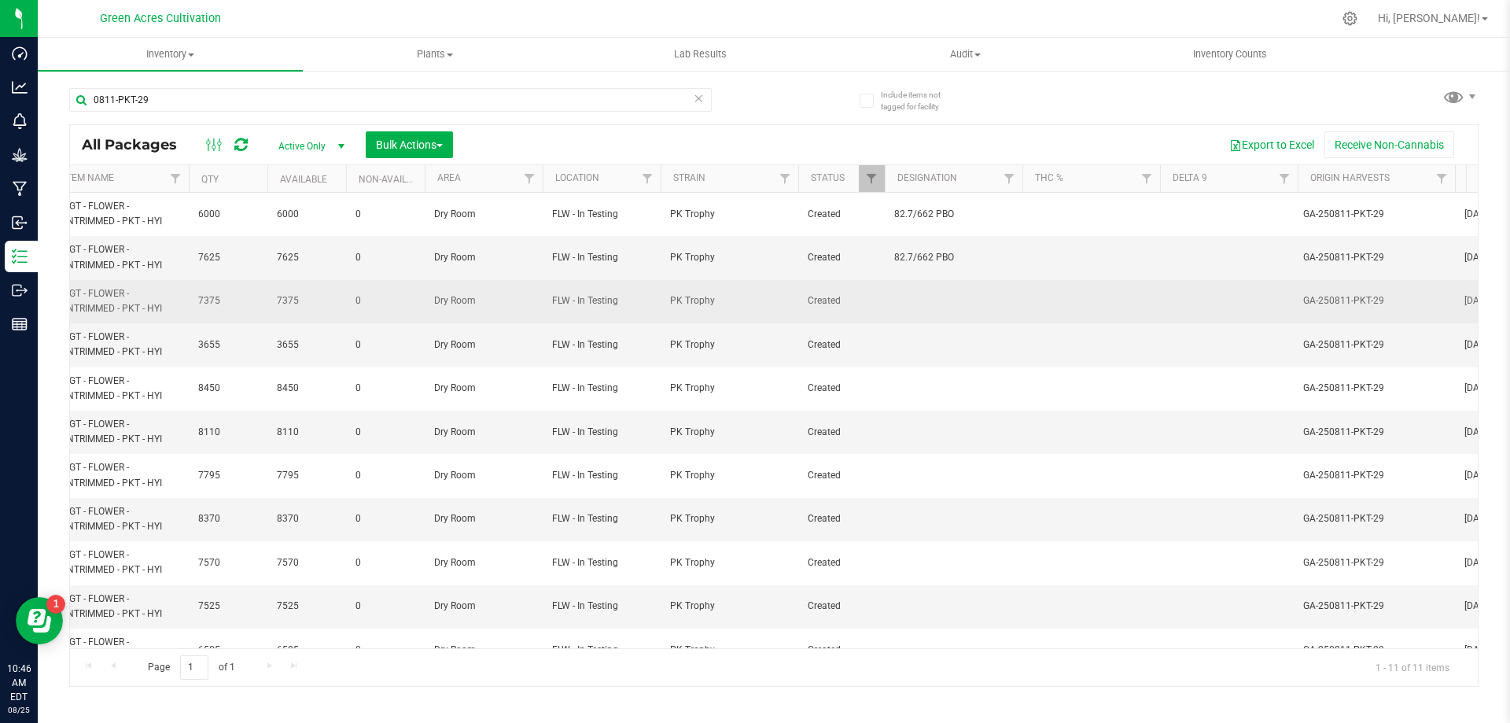
click at [960, 291] on td at bounding box center [954, 301] width 138 height 43
type input "82.7/662 PBO"
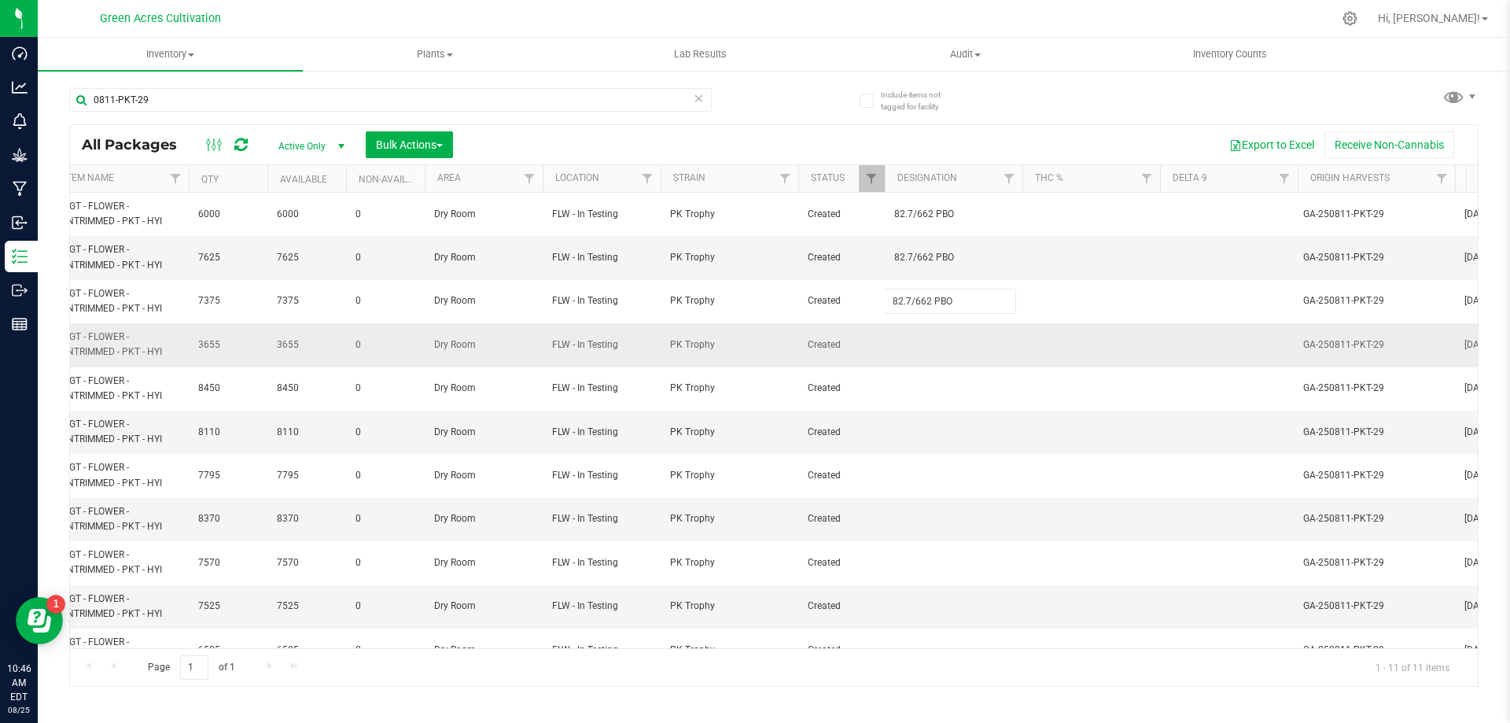
click at [946, 365] on div "All Packages Active Only Active Only Lab Samples Locked All External Internal B…" at bounding box center [774, 405] width 1410 height 562
click at [948, 339] on td at bounding box center [954, 344] width 138 height 43
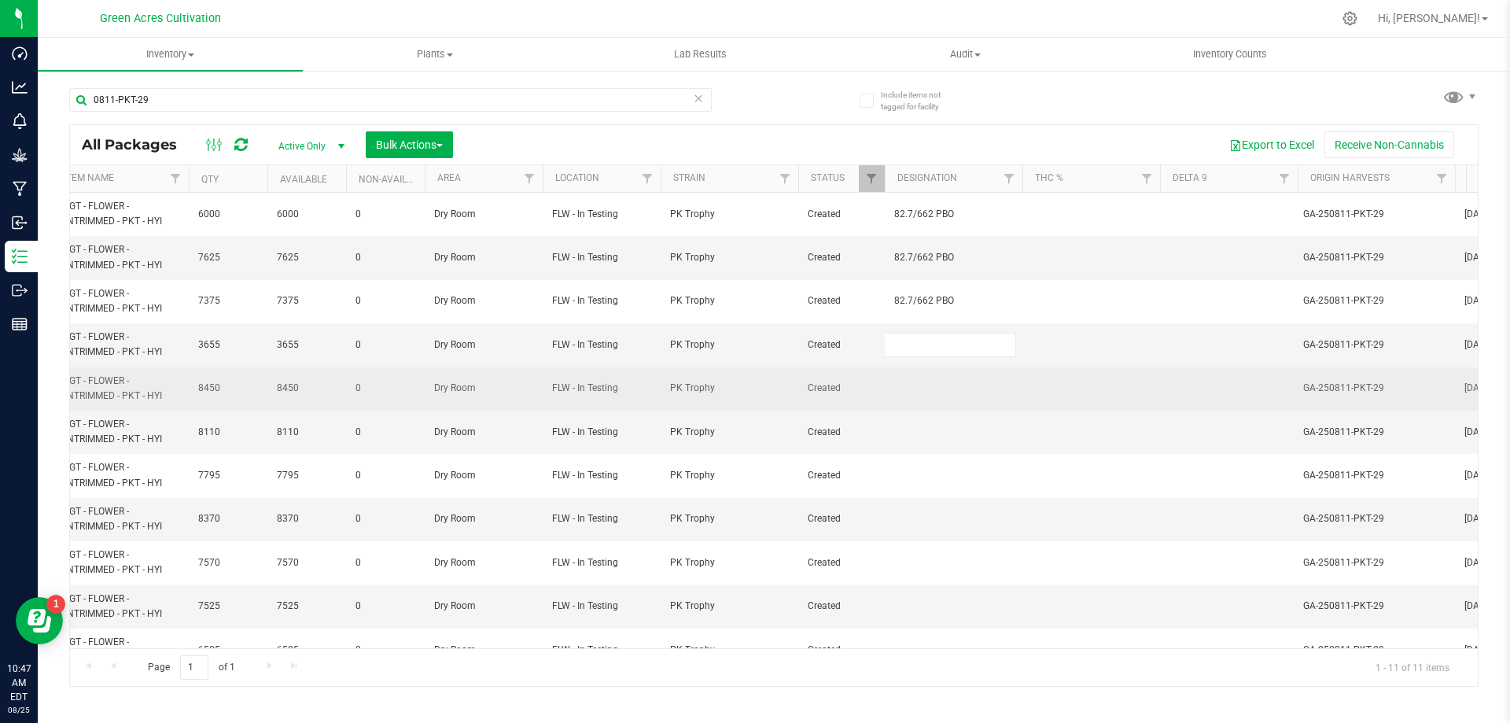
type input "82.7/662 PBO"
click at [942, 383] on div "All Packages Active Only Active Only Lab Samples Locked All External Internal B…" at bounding box center [774, 405] width 1410 height 562
click at [939, 391] on td at bounding box center [954, 388] width 138 height 43
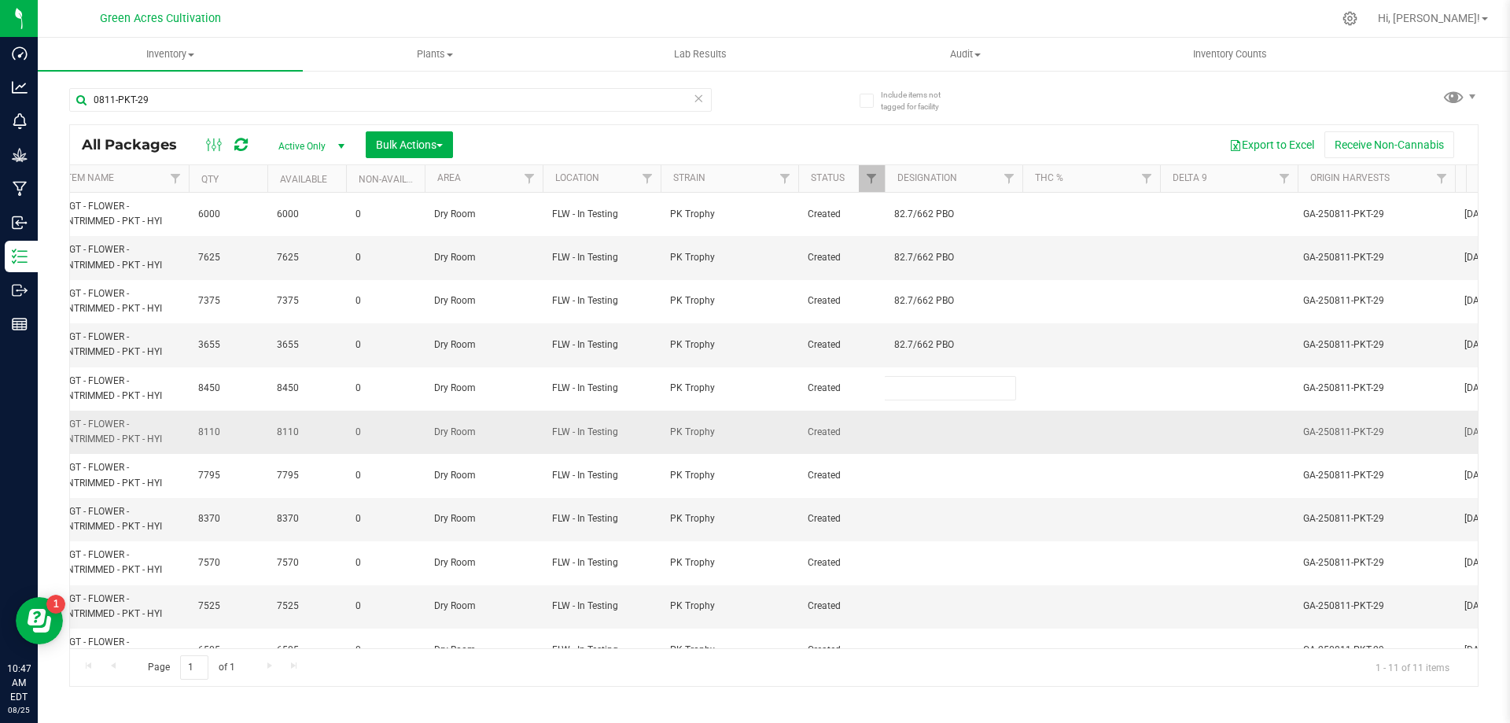
type input "82.7/662 PBO"
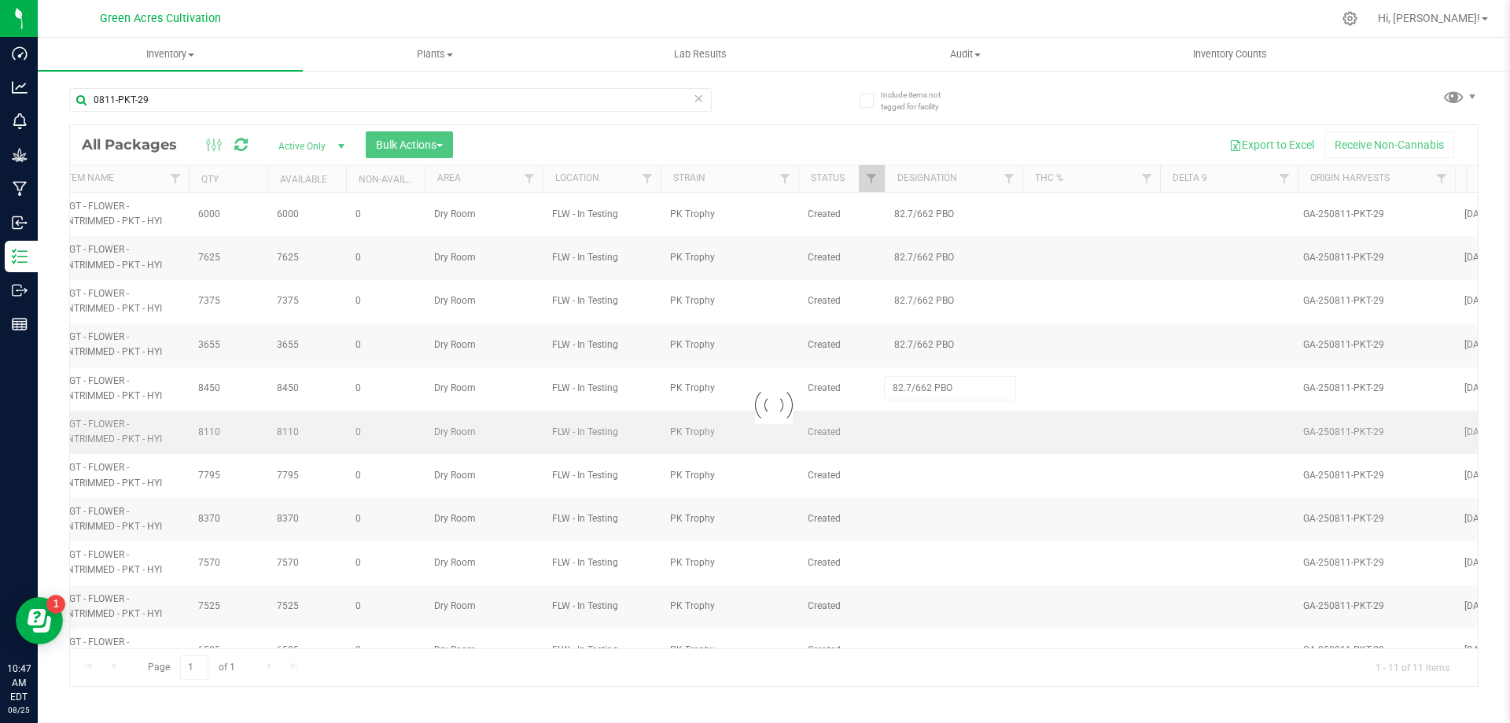
click at [927, 431] on div "Loading... All Packages Active Only Active Only Lab Samples Locked All External…" at bounding box center [774, 405] width 1410 height 562
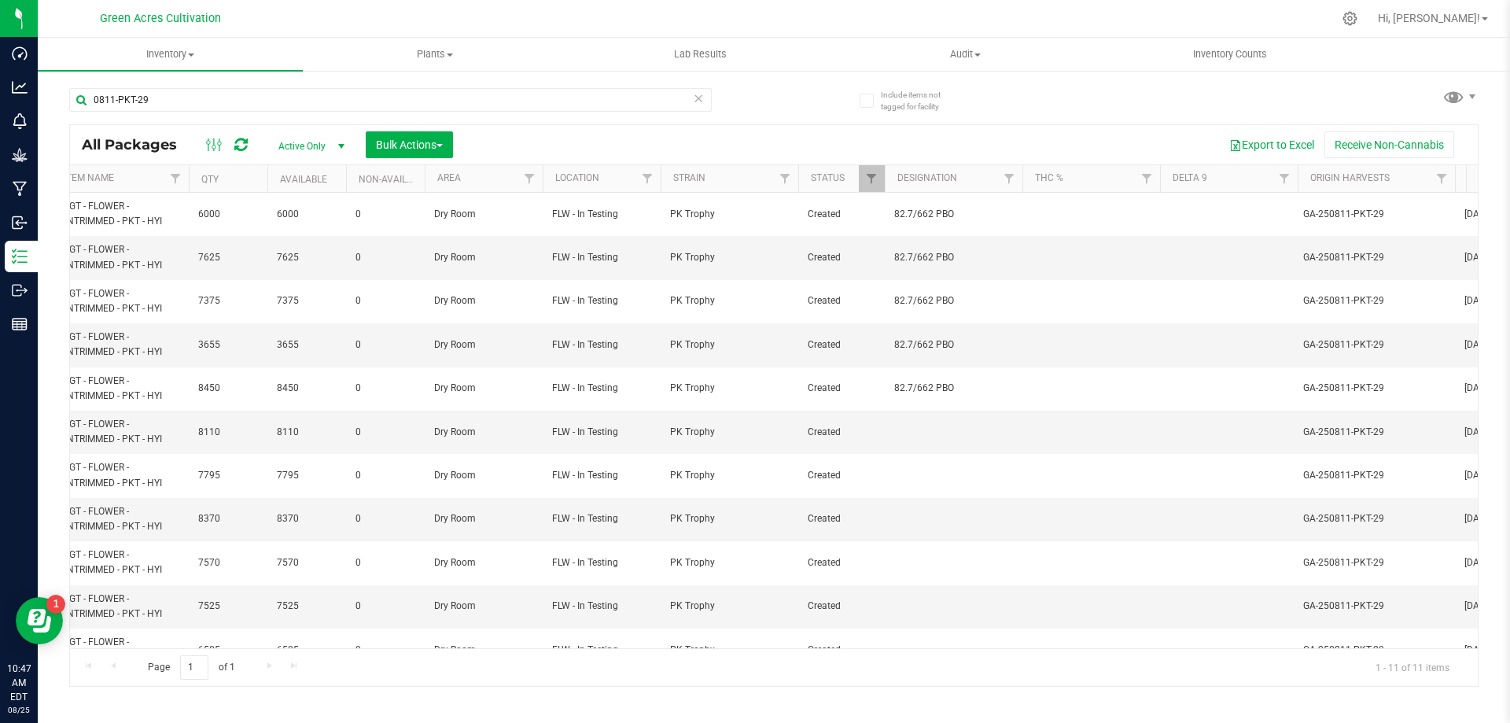
click at [927, 431] on td at bounding box center [954, 432] width 138 height 43
type input "82.7/662 PBO"
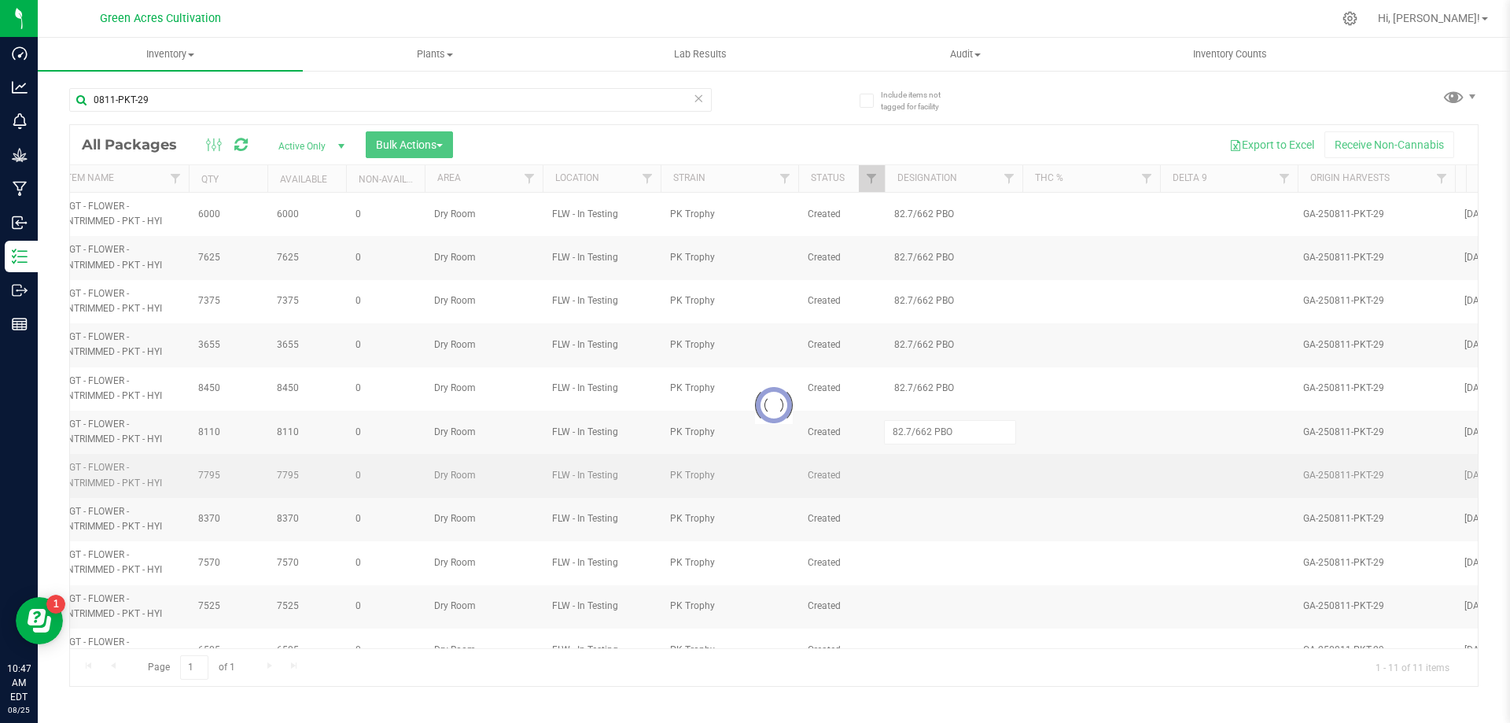
click at [927, 473] on div "Loading... All Packages Active Only Active Only Lab Samples Locked All External…" at bounding box center [774, 405] width 1410 height 562
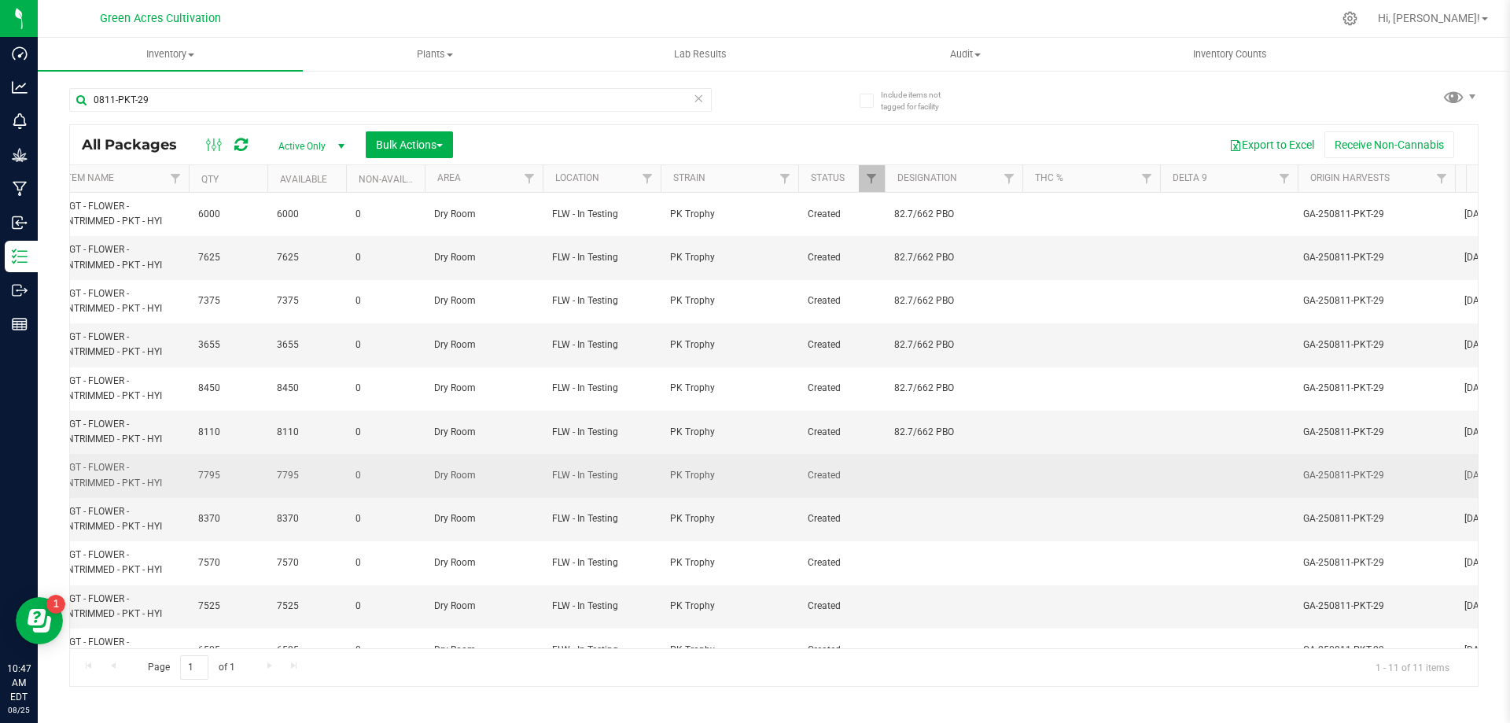
click at [921, 473] on td at bounding box center [954, 475] width 138 height 43
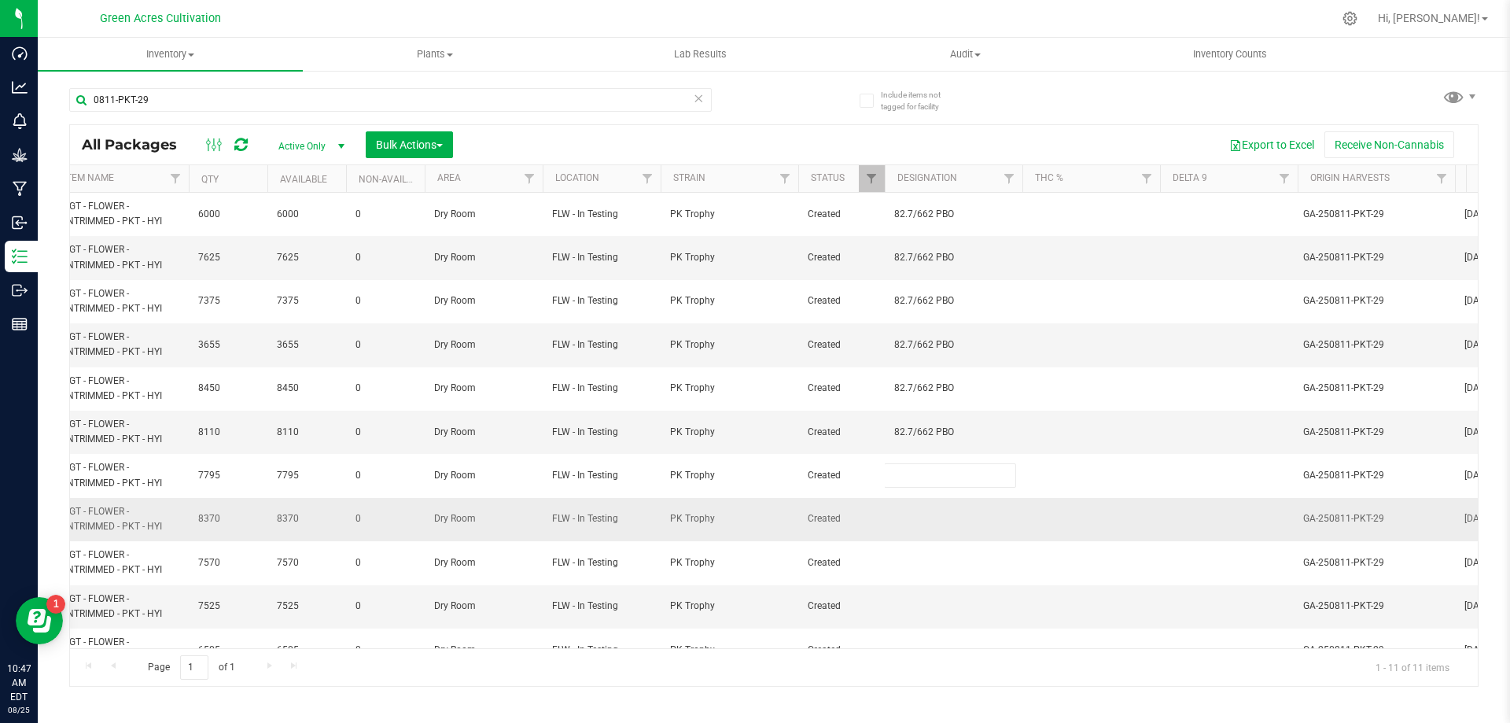
type input "82.7/662 PBO"
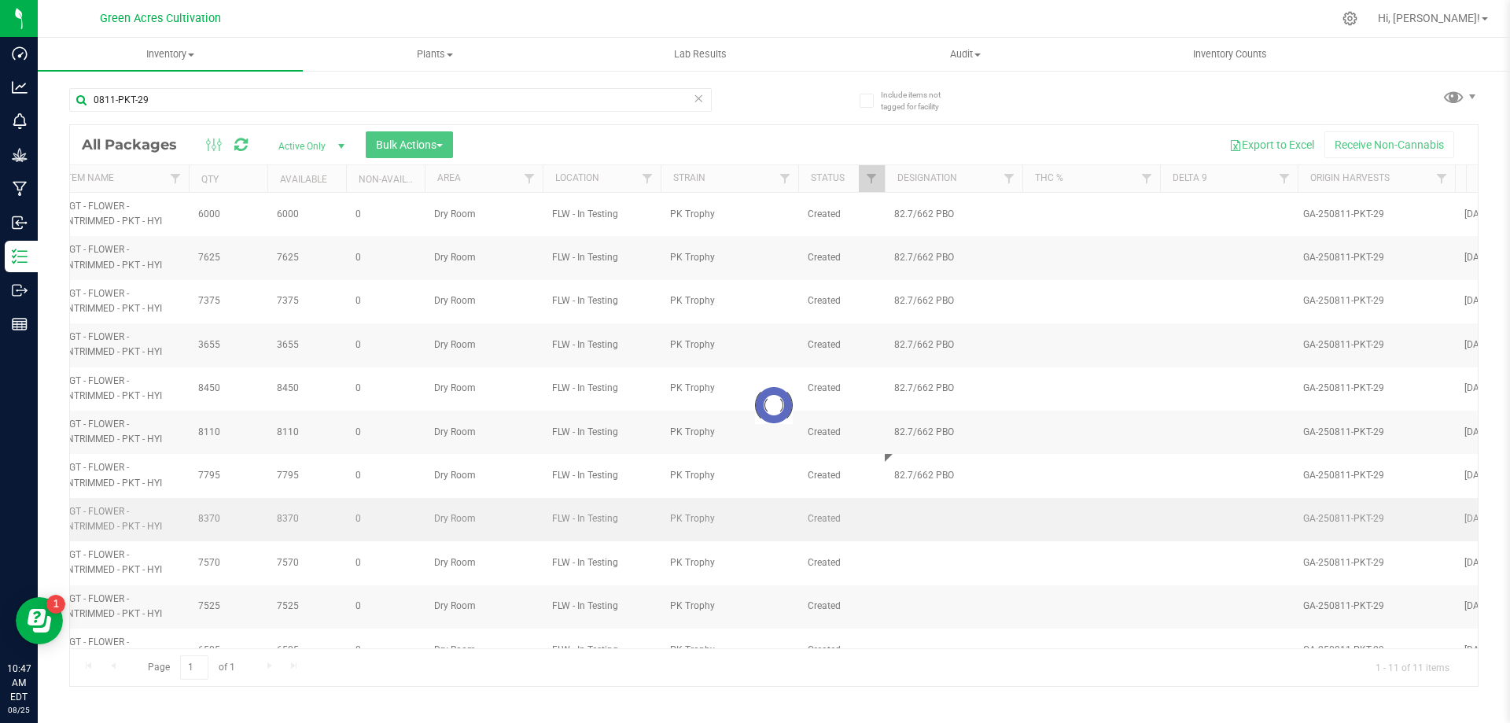
click at [916, 514] on div "Loading... All Packages Active Only Active Only Lab Samples Locked All External…" at bounding box center [774, 405] width 1410 height 562
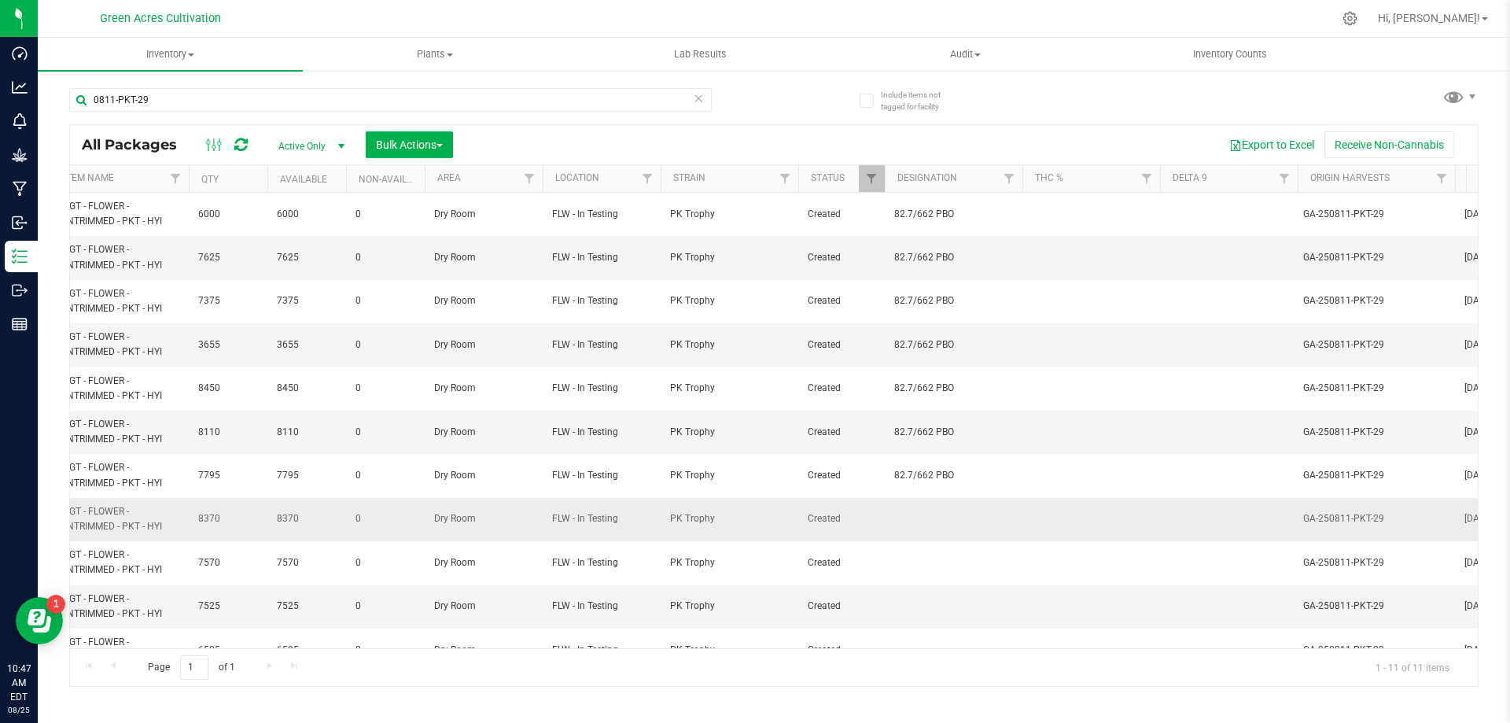
click at [918, 514] on td at bounding box center [954, 519] width 138 height 43
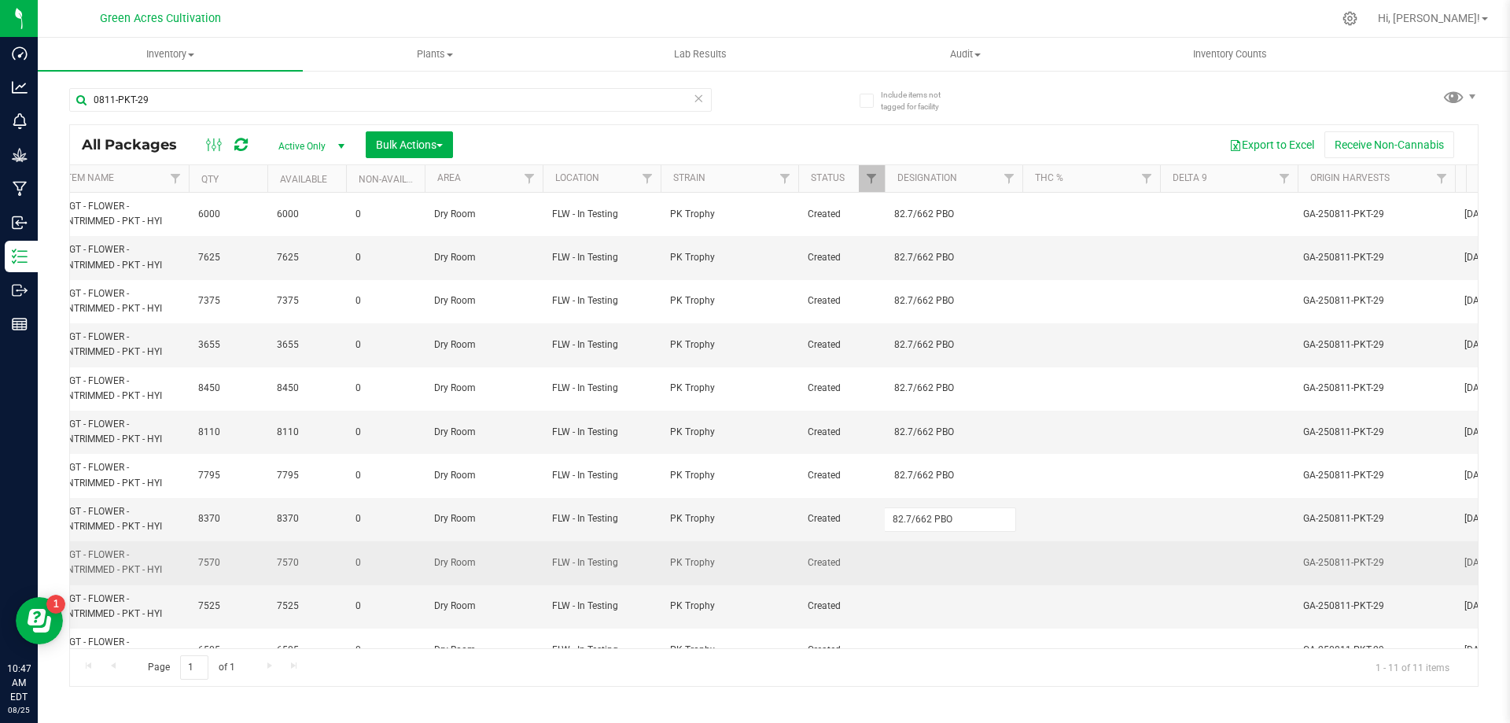
click at [932, 584] on div "All Packages Active Only Active Only Lab Samples Locked All External Internal B…" at bounding box center [774, 405] width 1410 height 562
click at [918, 577] on td at bounding box center [954, 562] width 138 height 43
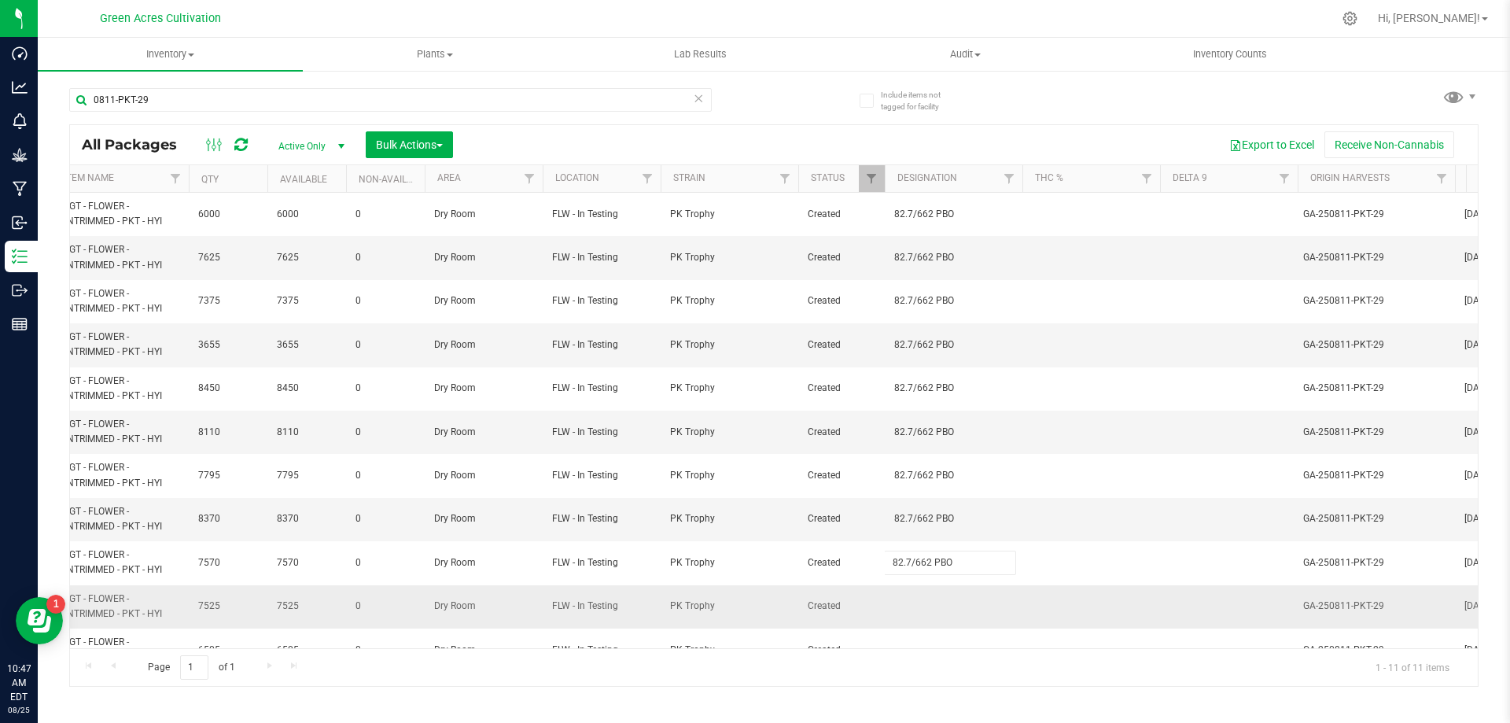
click at [914, 621] on div "All Packages Active Only Active Only Lab Samples Locked All External Internal B…" at bounding box center [774, 405] width 1410 height 562
click at [916, 618] on td at bounding box center [954, 606] width 138 height 43
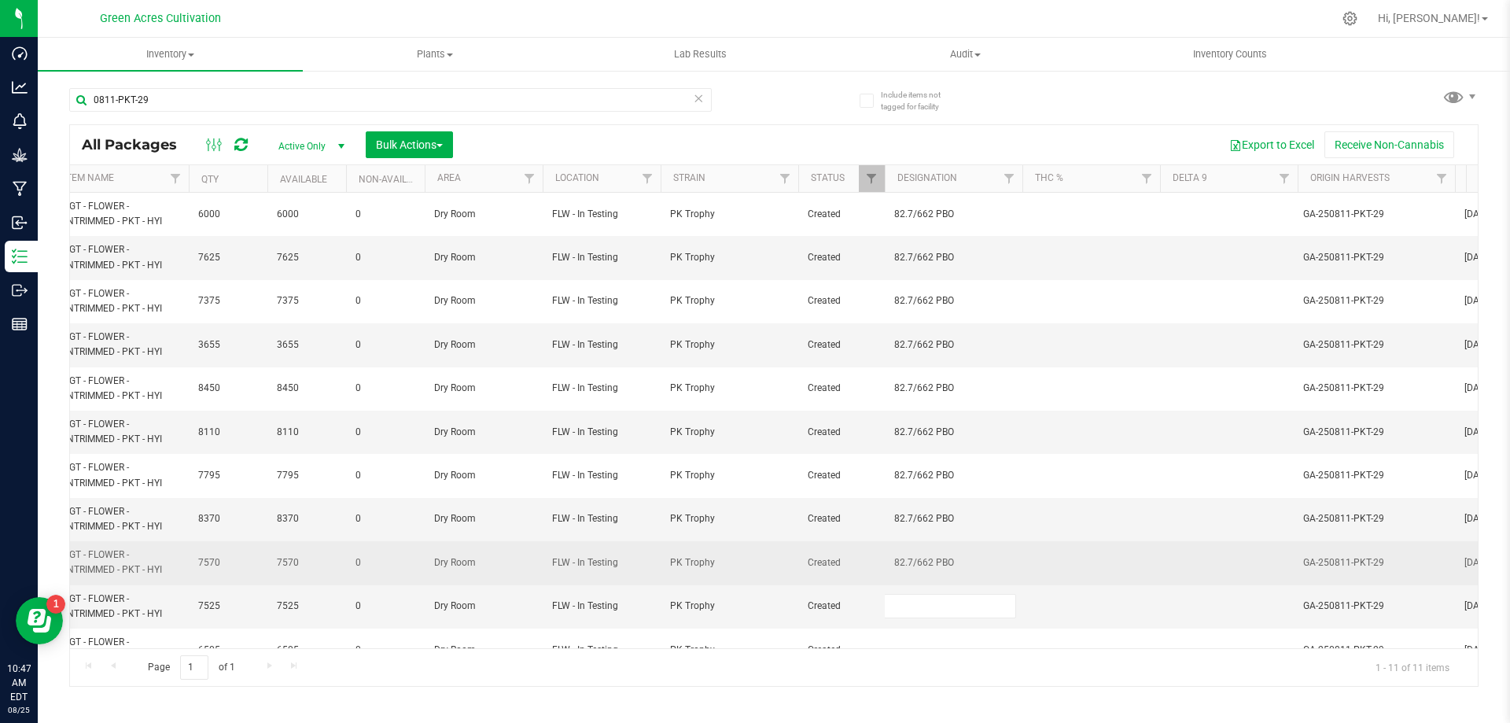
type input "82.7/662 PBO"
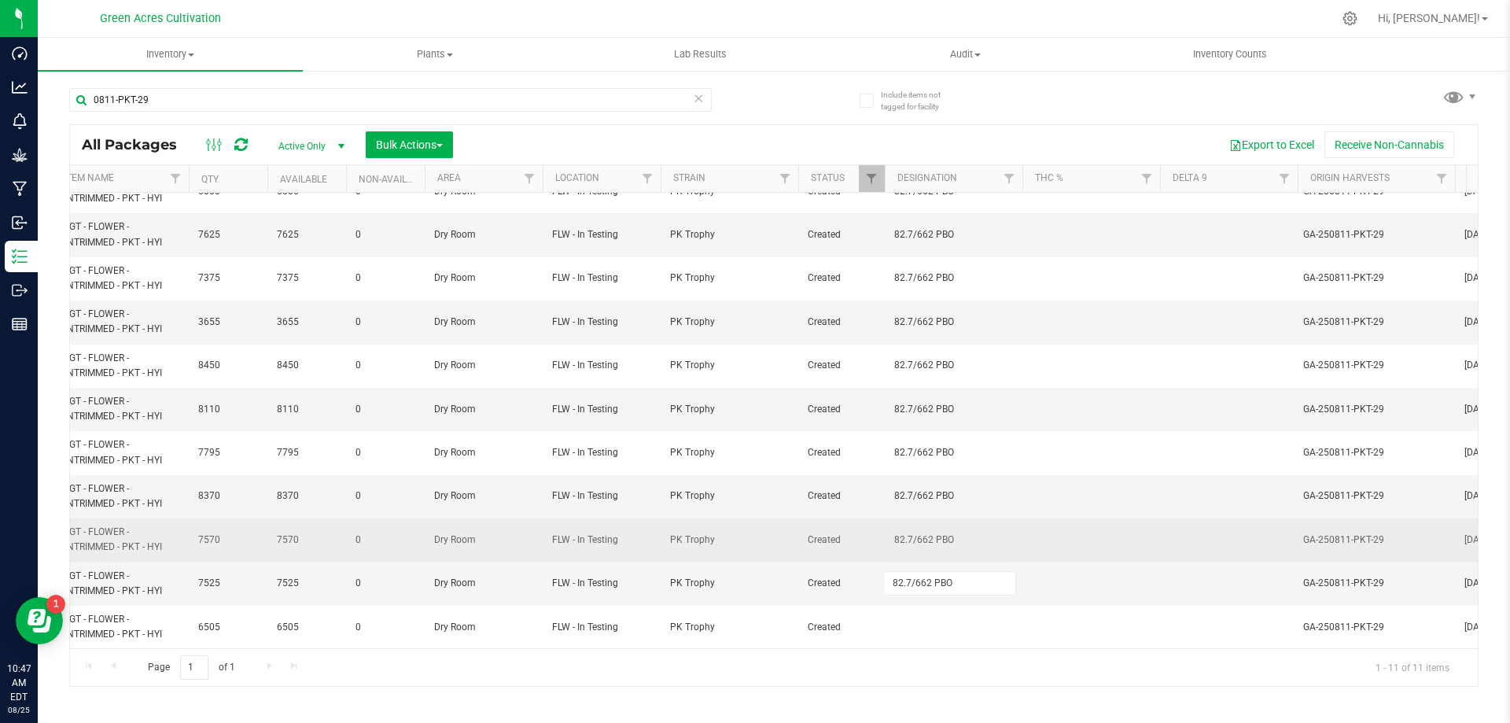
scroll to position [35, 813]
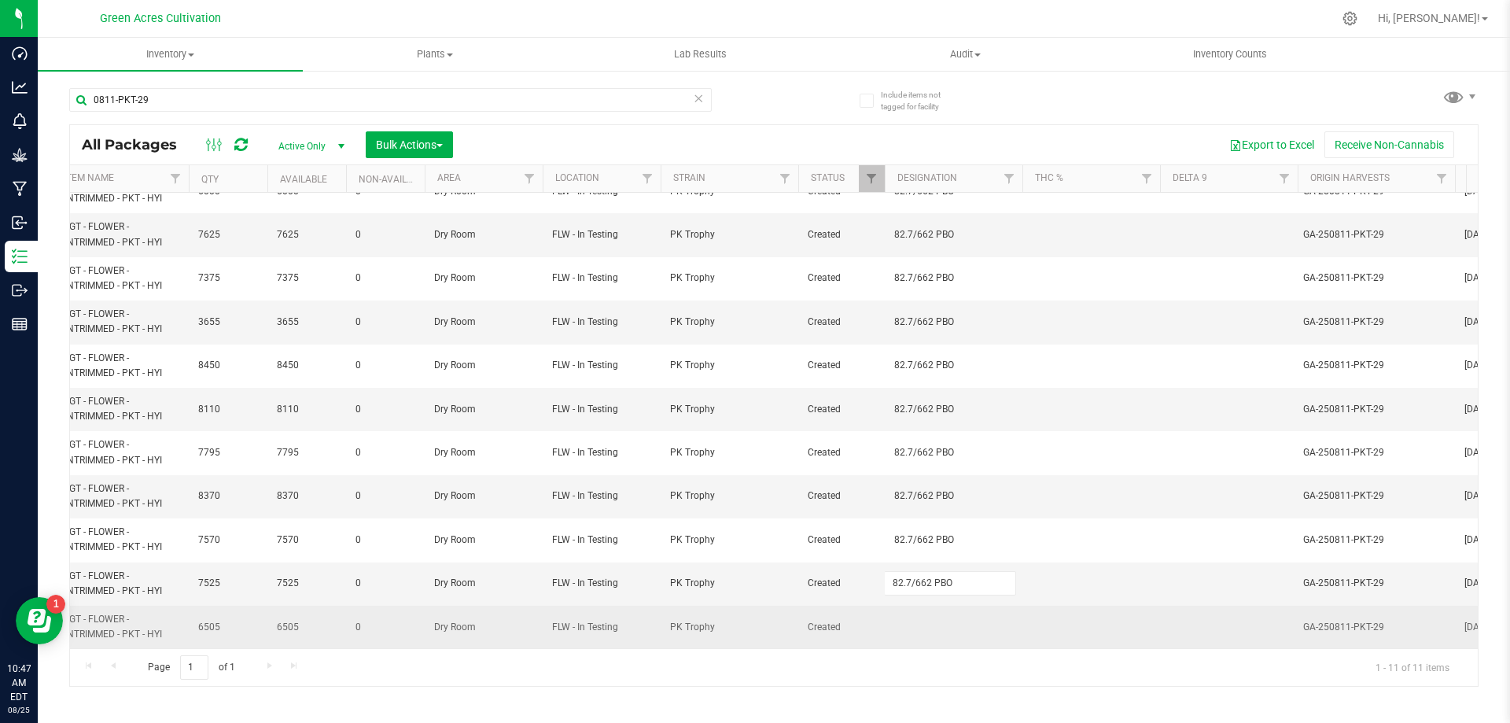
click at [1056, 604] on div "All Packages Active Only Active Only Lab Samples Locked All External Internal B…" at bounding box center [774, 405] width 1410 height 562
click at [941, 610] on td at bounding box center [954, 627] width 138 height 42
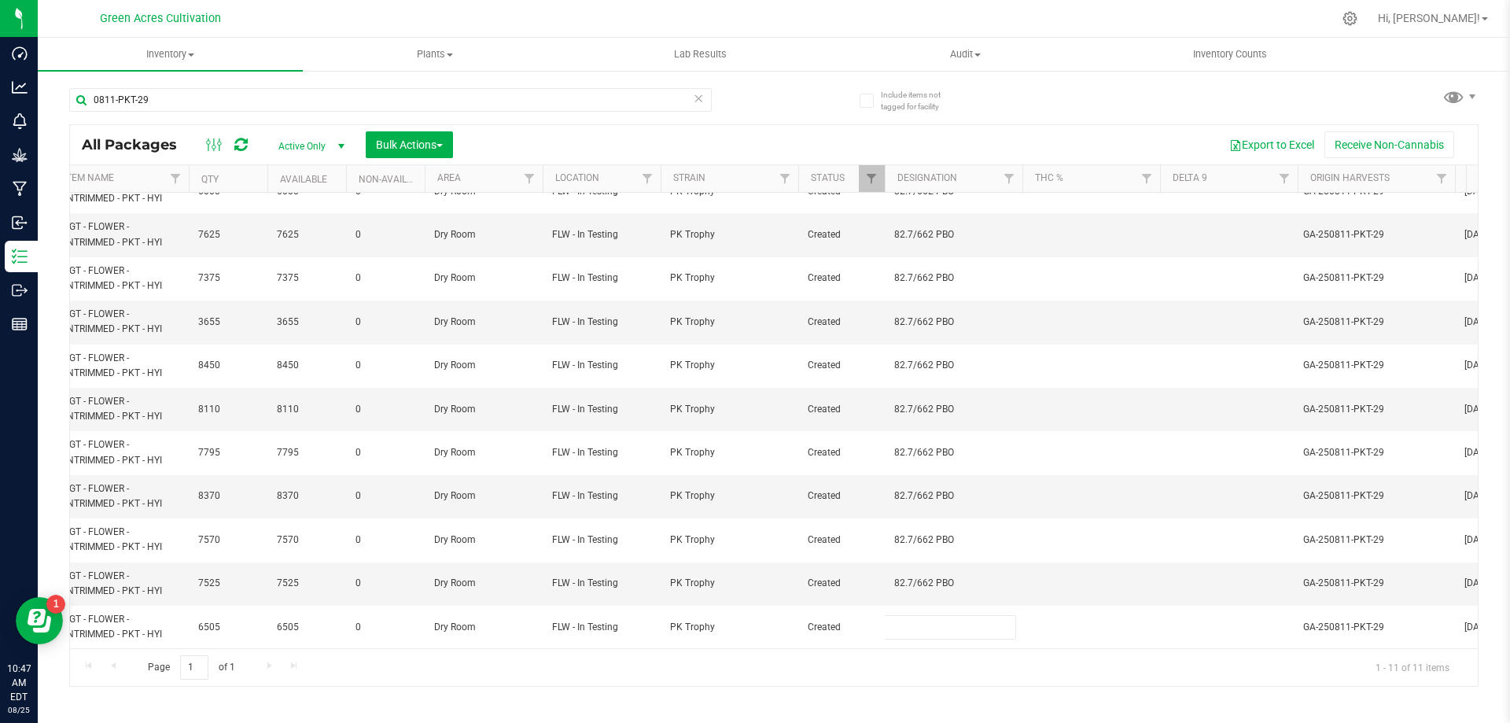
type input "82.7/662 PBO"
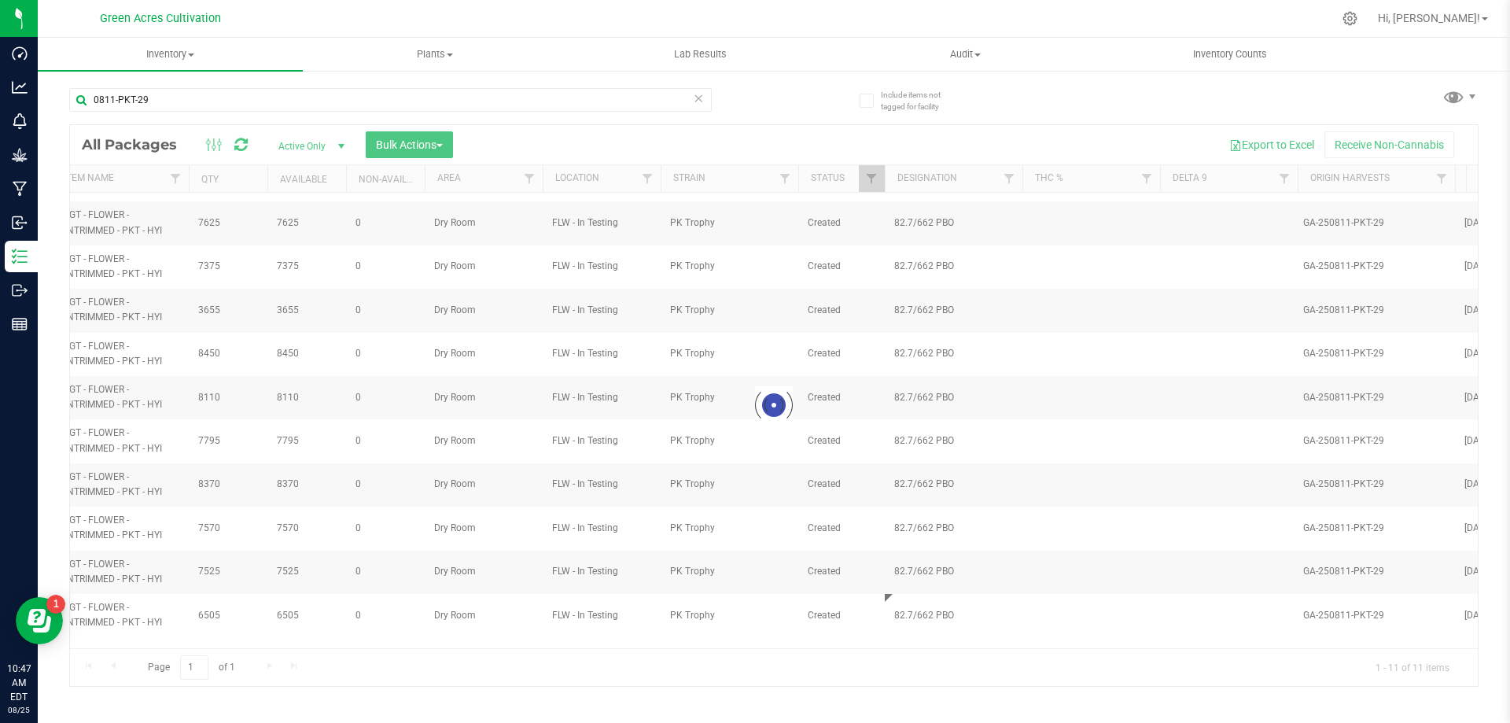
click at [935, 694] on div "Inventory All packages All inventory Waste log Create inventory Plants All plan…" at bounding box center [774, 380] width 1472 height 685
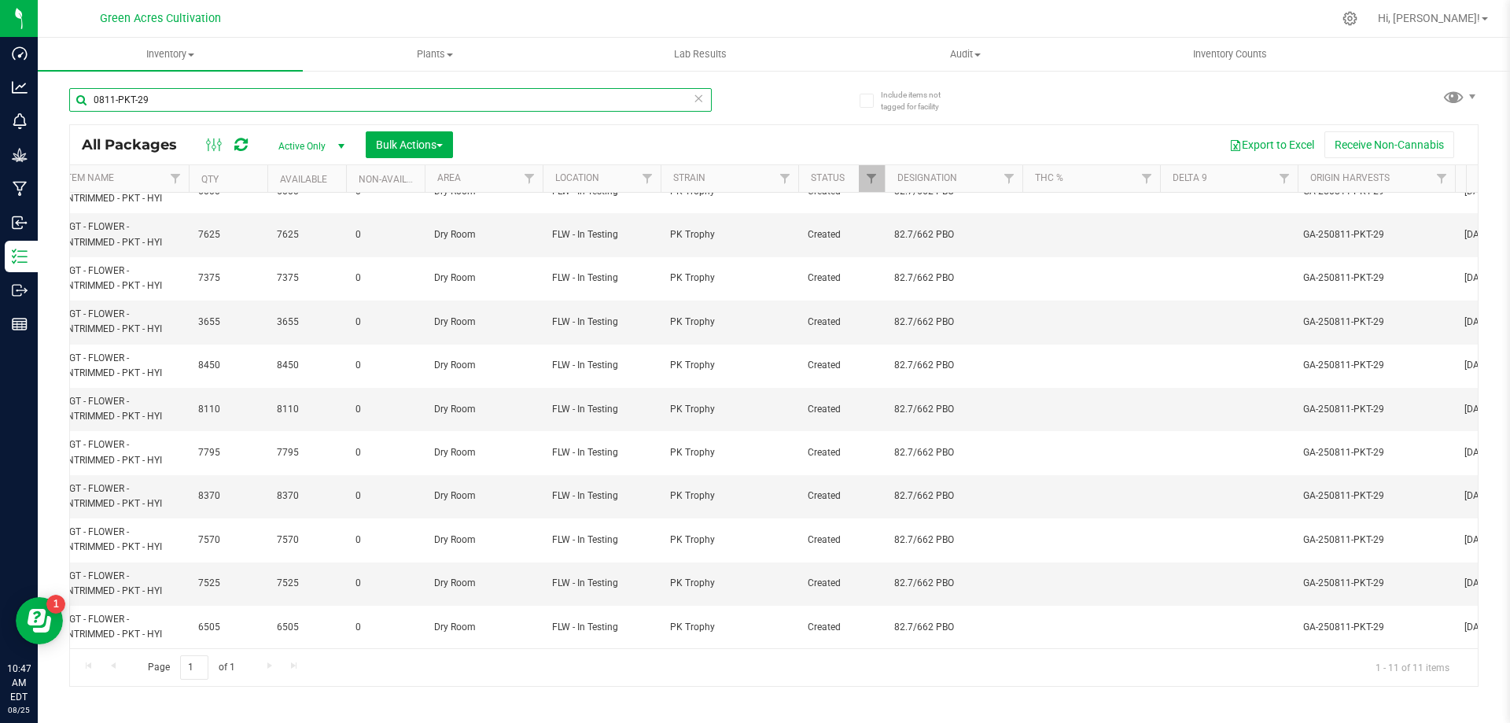
click at [472, 109] on input "0811-PKT-29" at bounding box center [390, 100] width 643 height 24
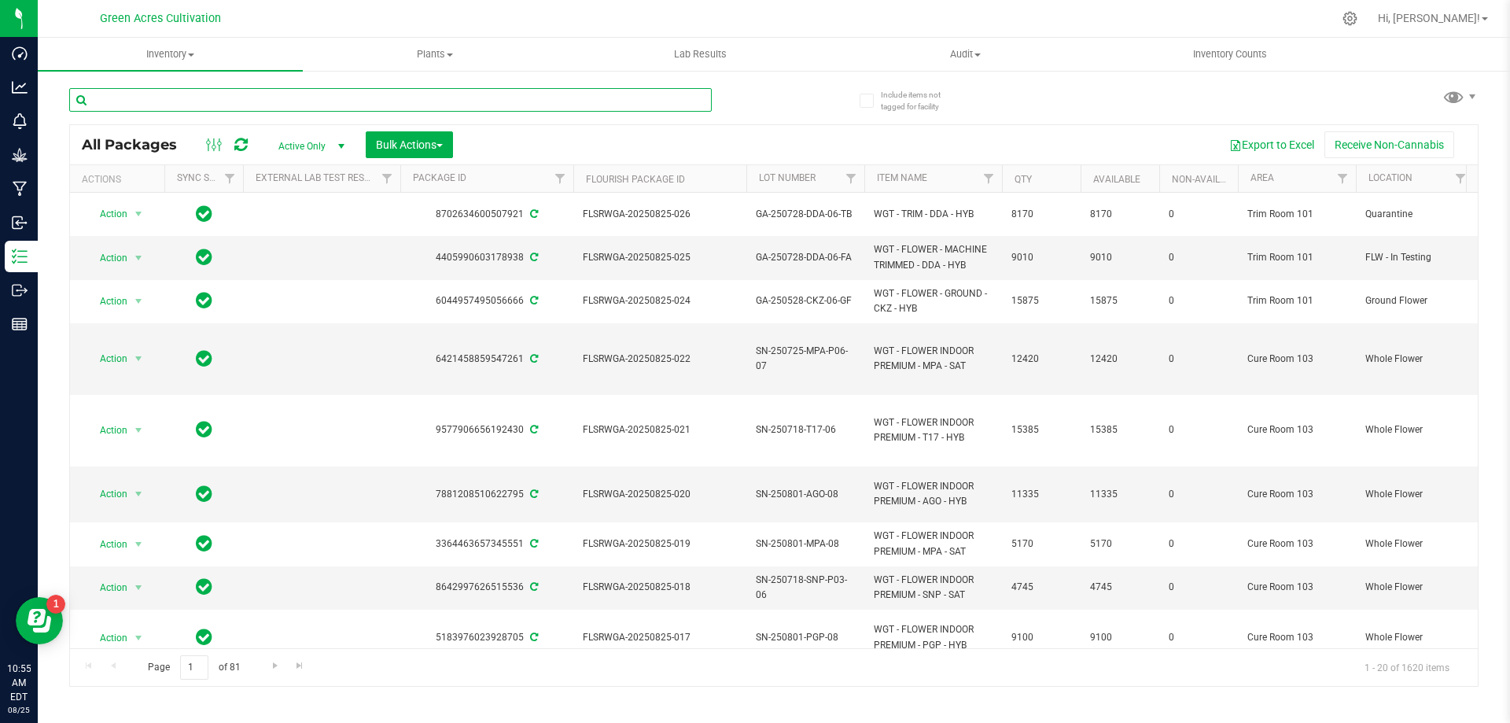
click at [291, 102] on input "text" at bounding box center [390, 100] width 643 height 24
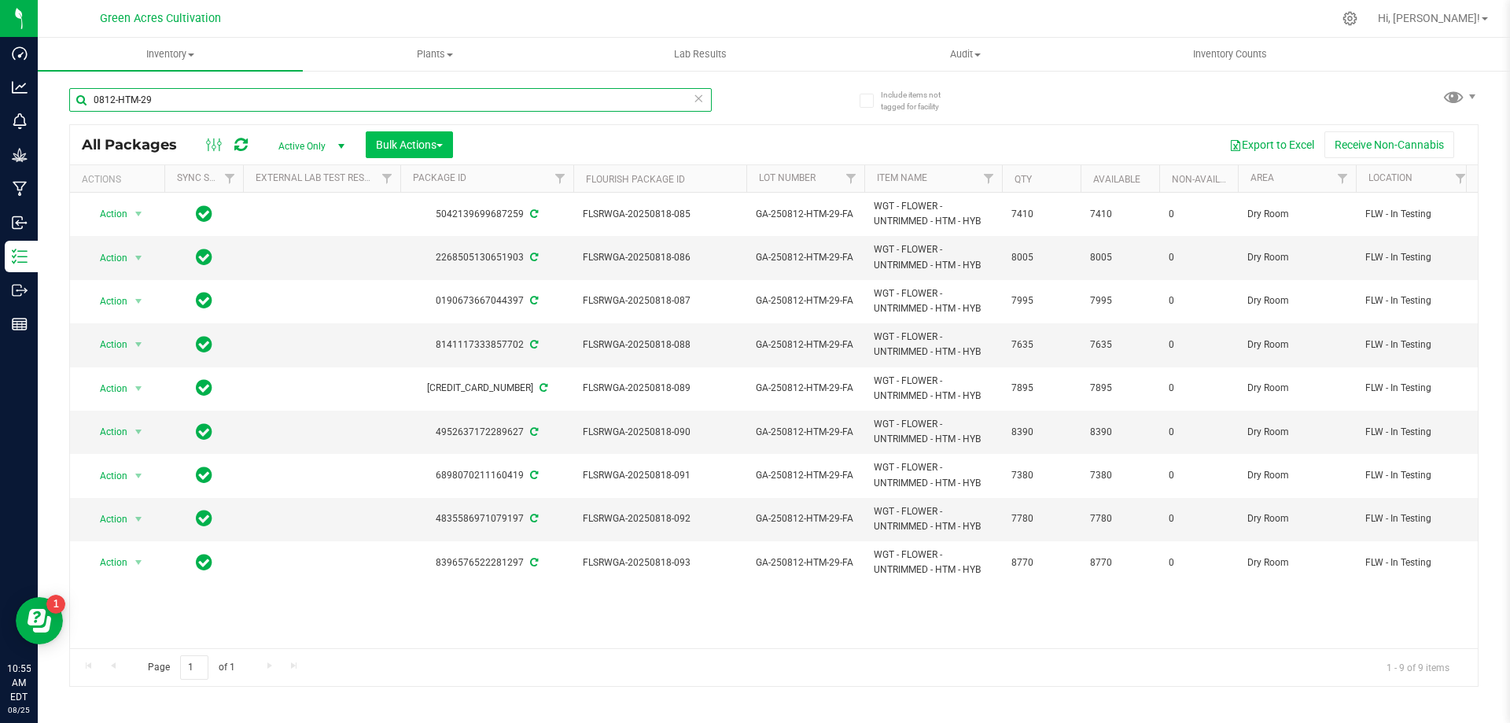
type input "0812-HTM-29"
click at [419, 142] on span "Bulk Actions" at bounding box center [409, 144] width 67 height 13
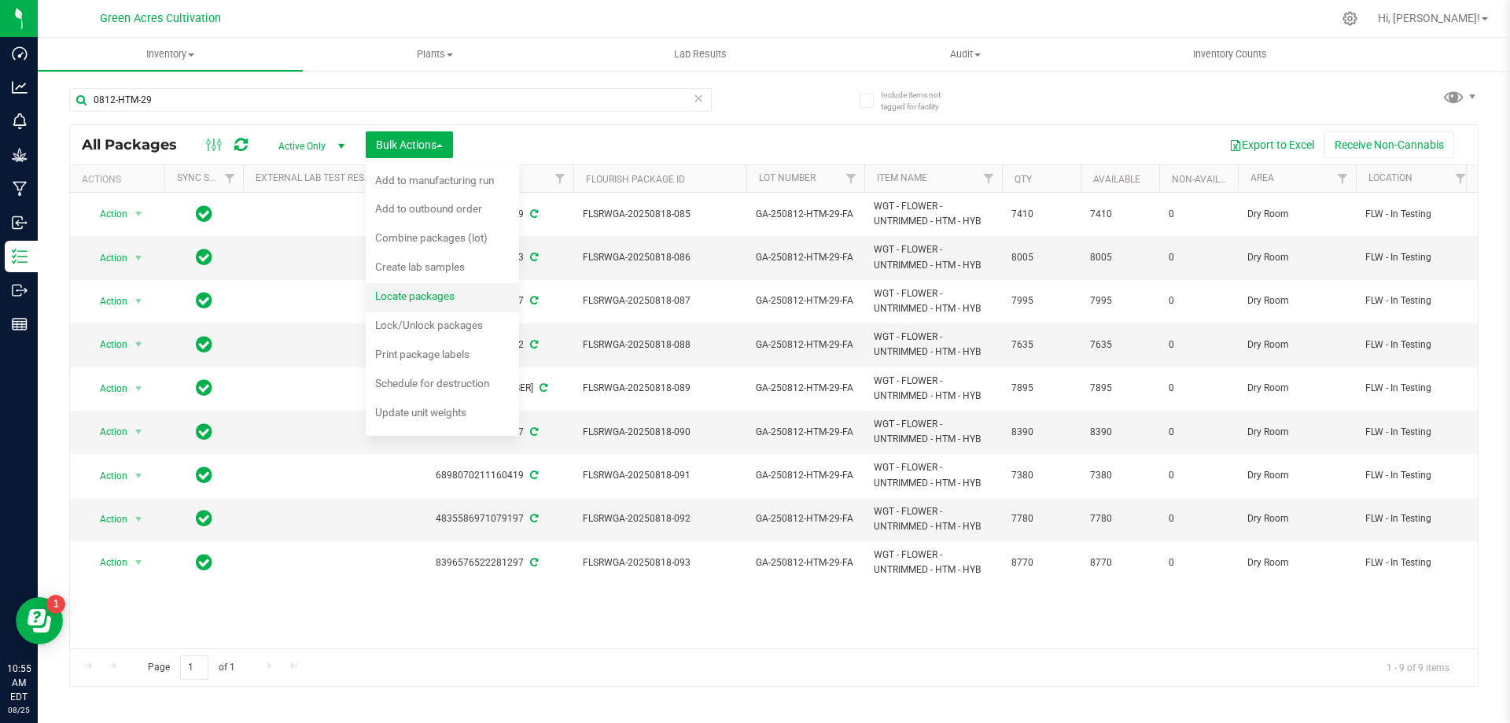
click at [426, 288] on div "Locate packages" at bounding box center [425, 298] width 101 height 25
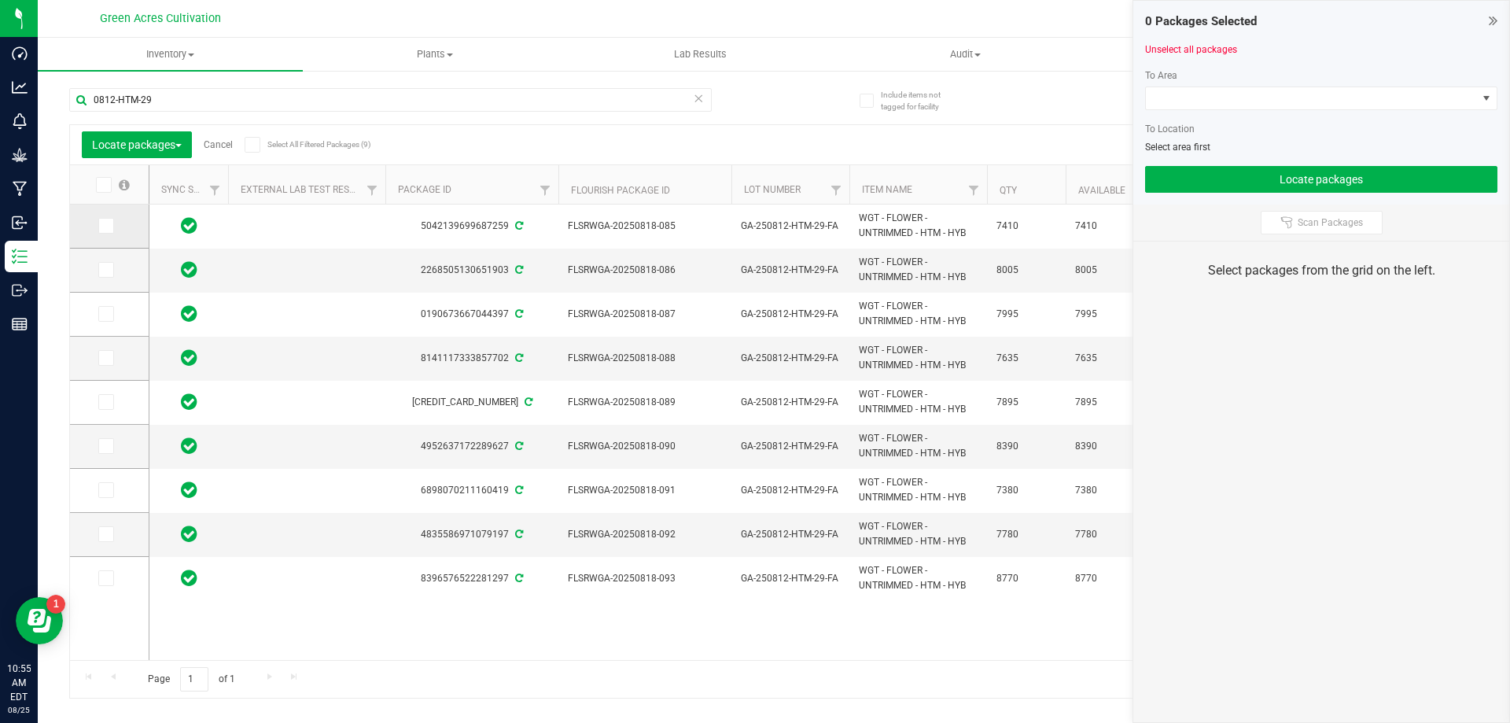
click at [107, 226] on icon at bounding box center [105, 226] width 10 height 0
click at [0, 0] on input "checkbox" at bounding box center [0, 0] width 0 height 0
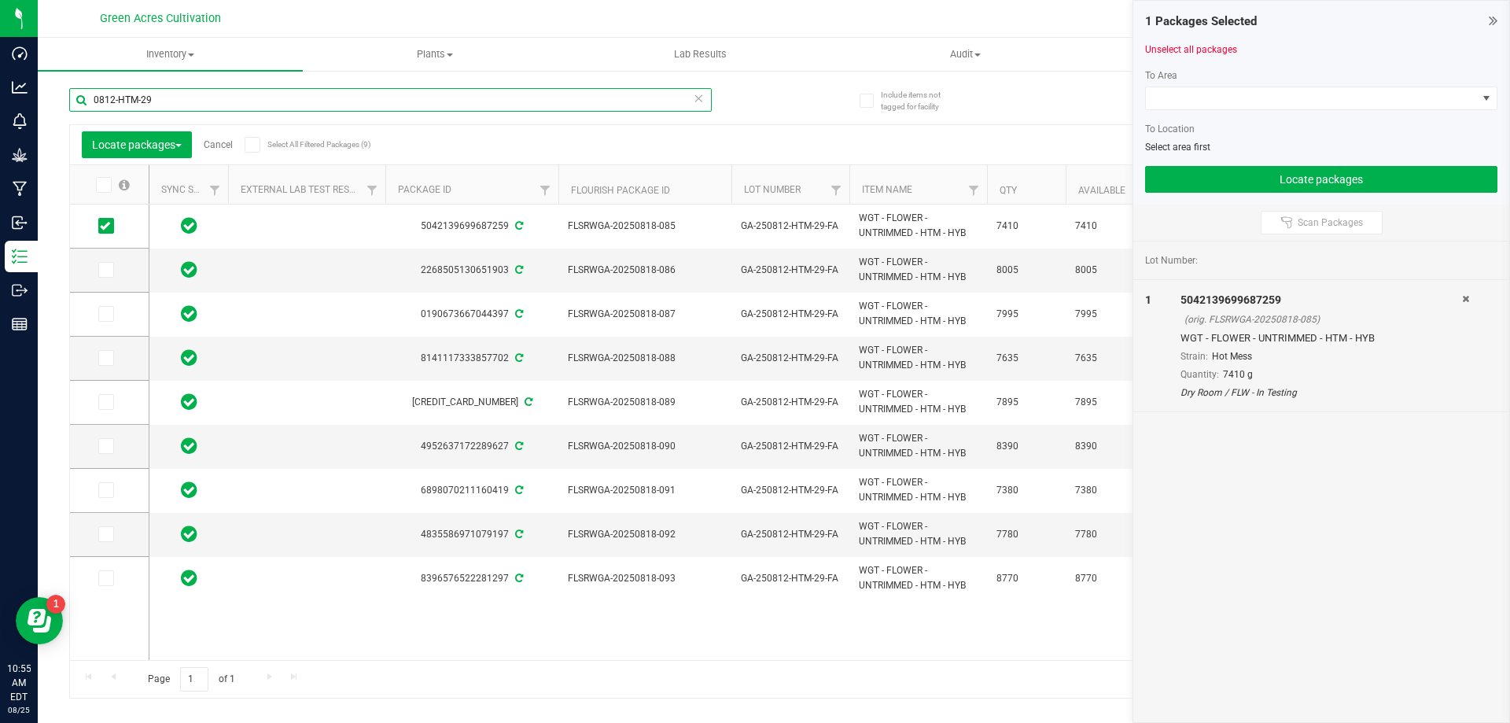
click at [172, 107] on input "0812-HTM-29" at bounding box center [390, 100] width 643 height 24
click at [109, 180] on span at bounding box center [104, 185] width 16 height 16
click at [0, 0] on input "checkbox" at bounding box center [0, 0] width 0 height 0
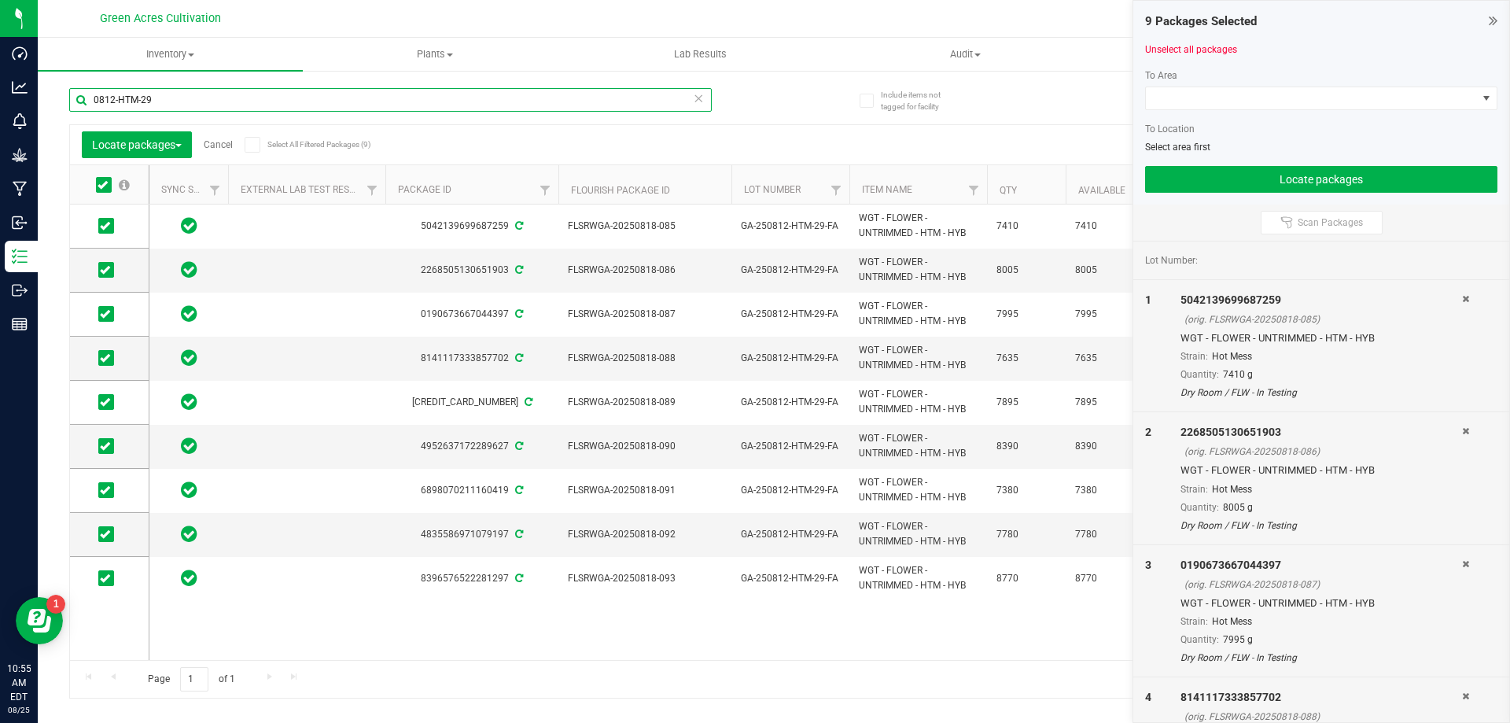
click at [146, 102] on input "0812-HTM-29" at bounding box center [390, 100] width 643 height 24
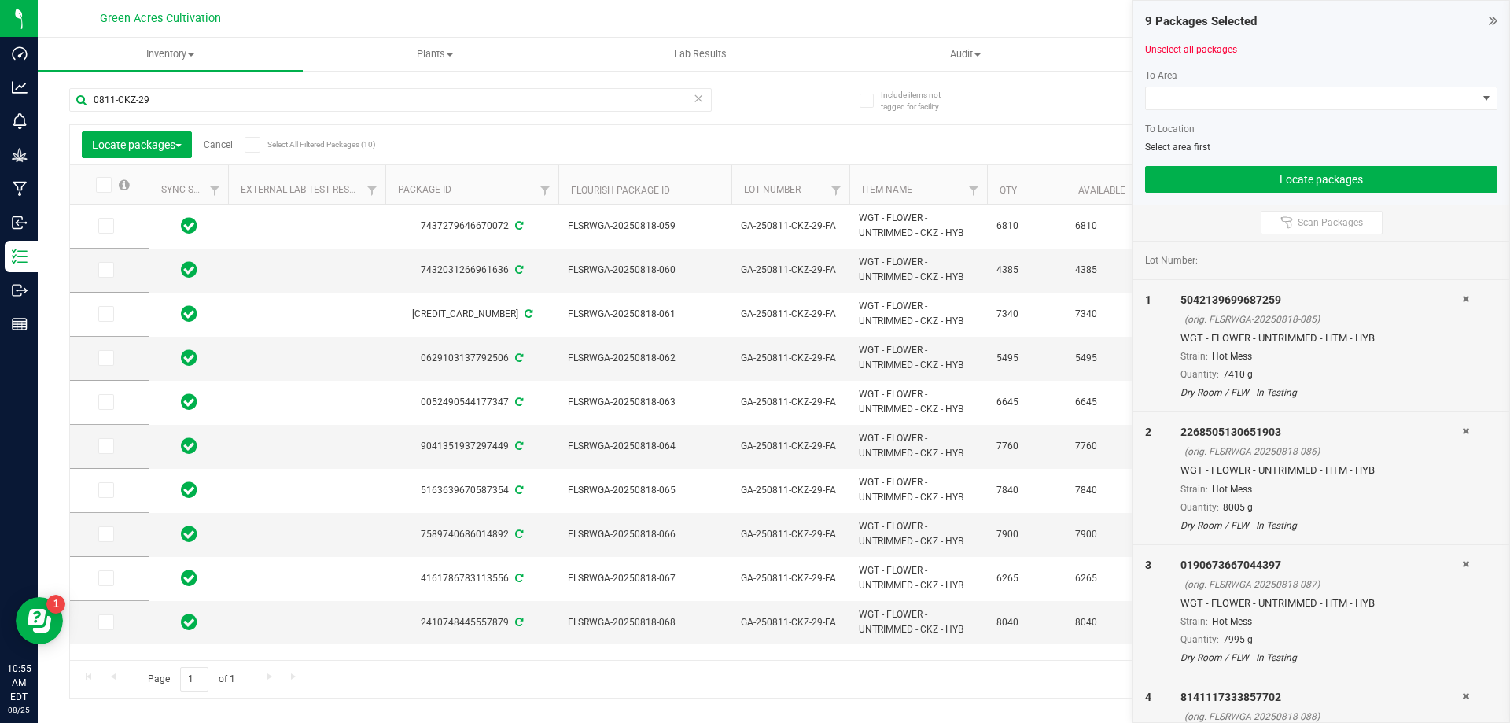
click at [103, 185] on icon at bounding box center [103, 185] width 10 height 0
click at [0, 0] on input "checkbox" at bounding box center [0, 0] width 0 height 0
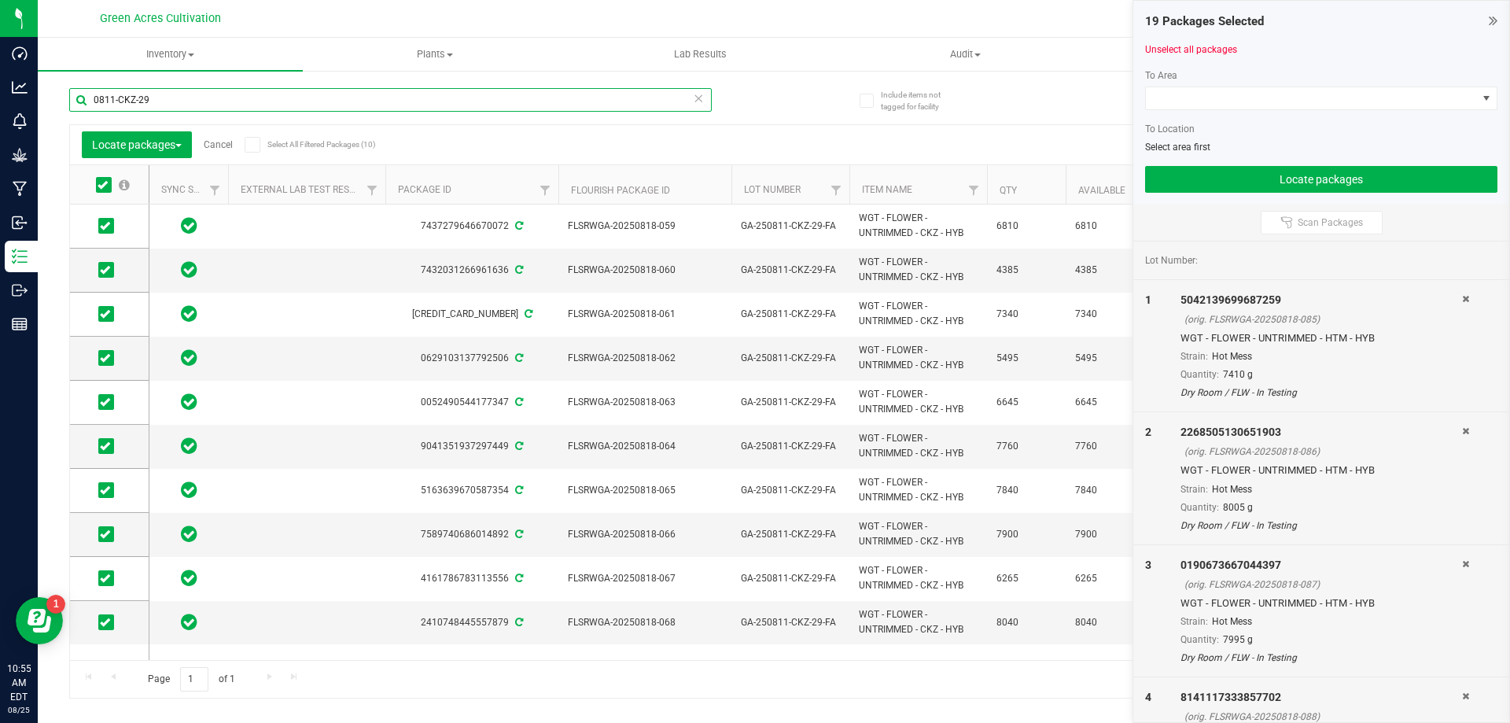
click at [193, 94] on input "0811-CKZ-29" at bounding box center [390, 100] width 643 height 24
click at [138, 102] on input "0811-CKZ-29" at bounding box center [390, 100] width 643 height 24
type input "0811-PKT-29"
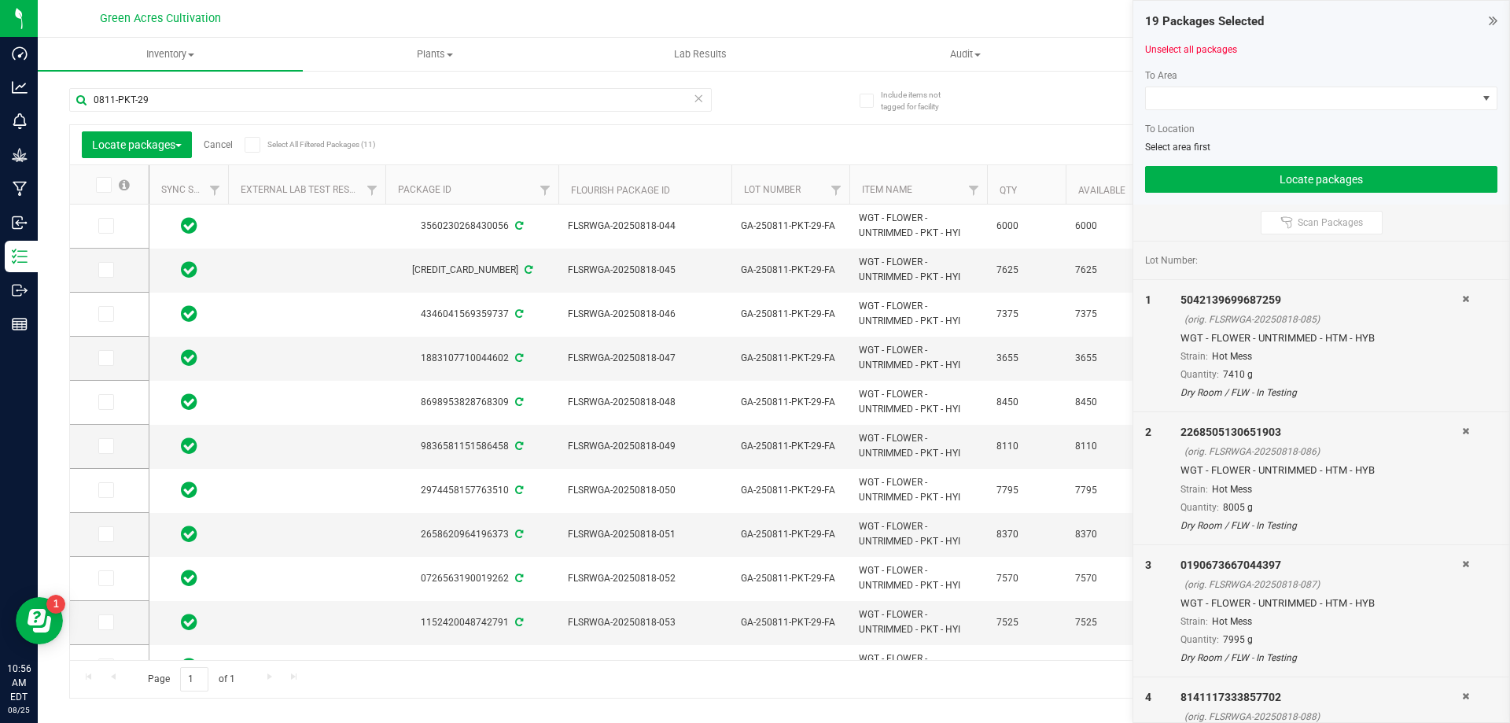
click at [102, 190] on span at bounding box center [104, 185] width 16 height 16
click at [0, 0] on input "checkbox" at bounding box center [0, 0] width 0 height 0
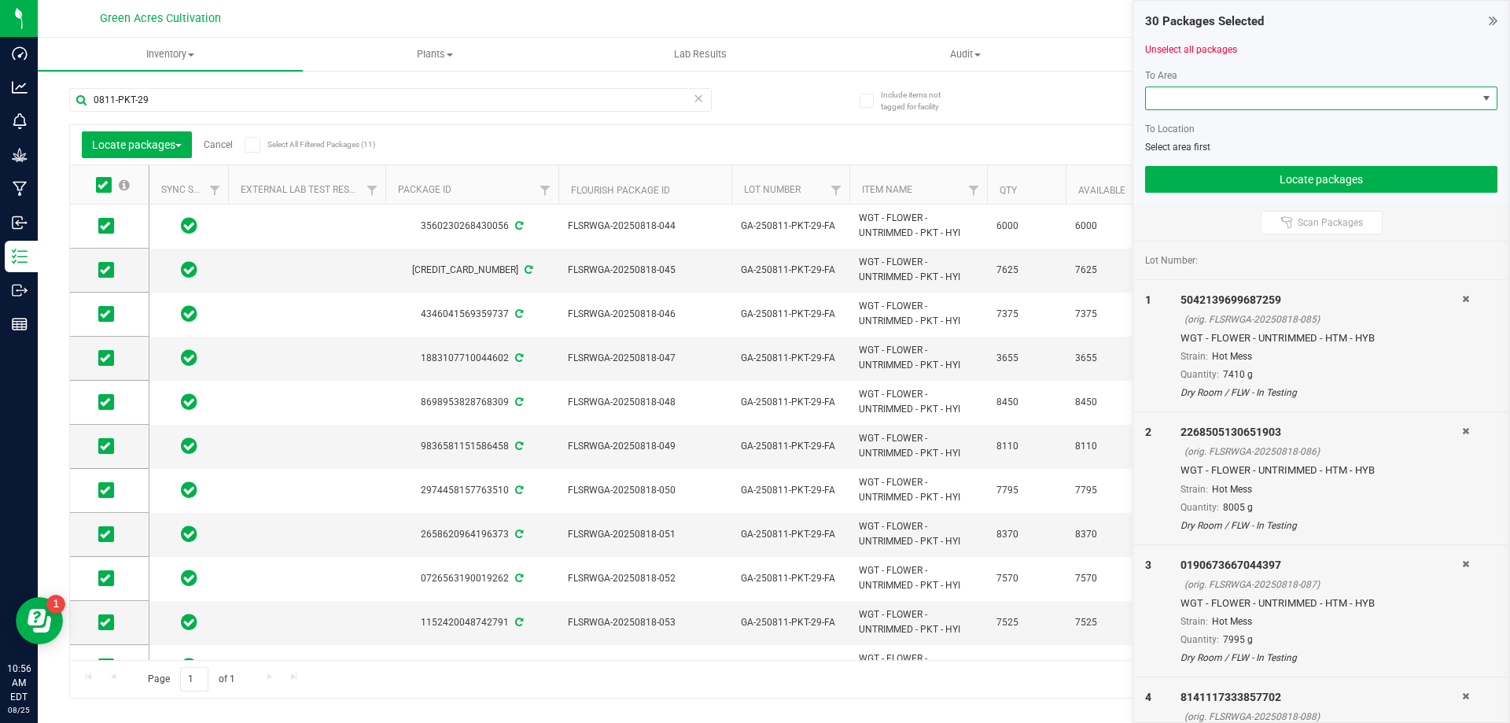
click at [1329, 97] on span at bounding box center [1311, 98] width 331 height 22
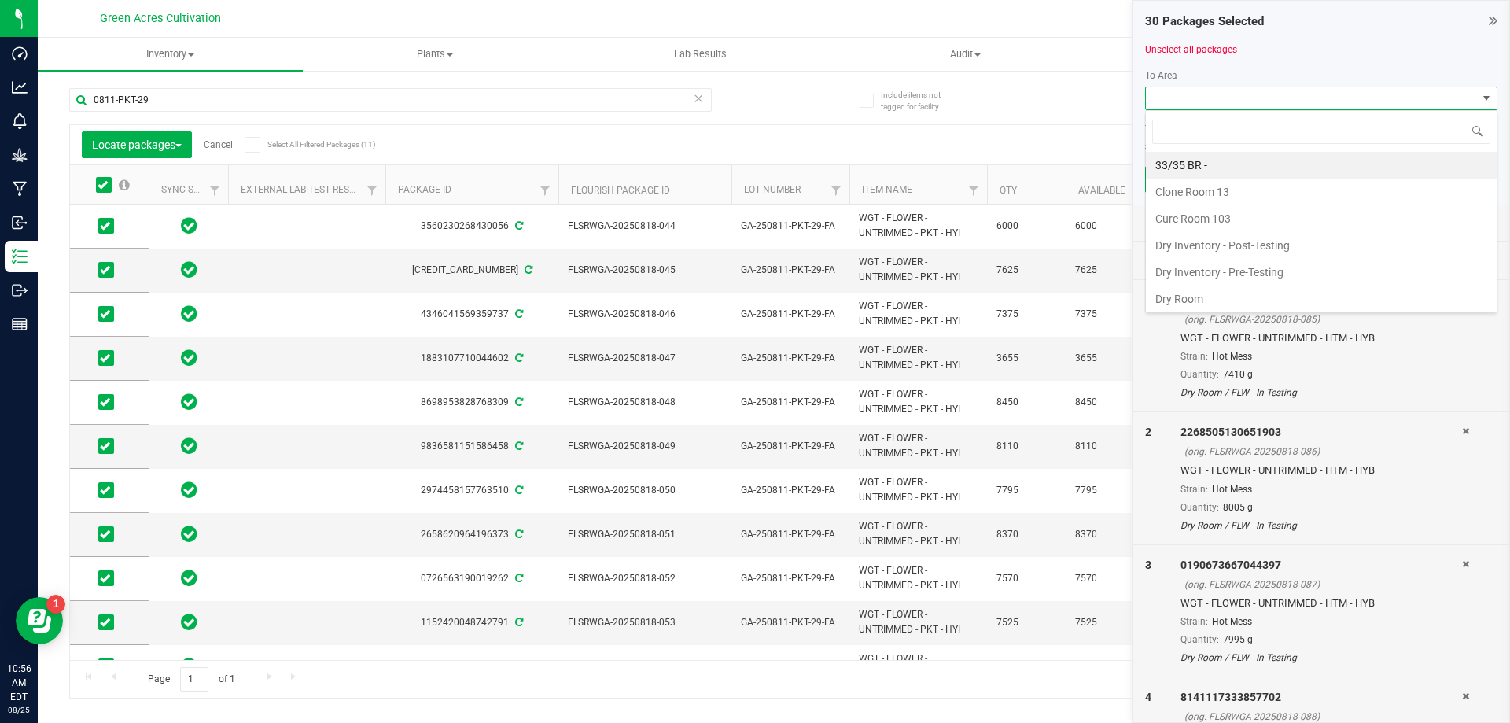
scroll to position [24, 352]
type input "T"
type input "DRY"
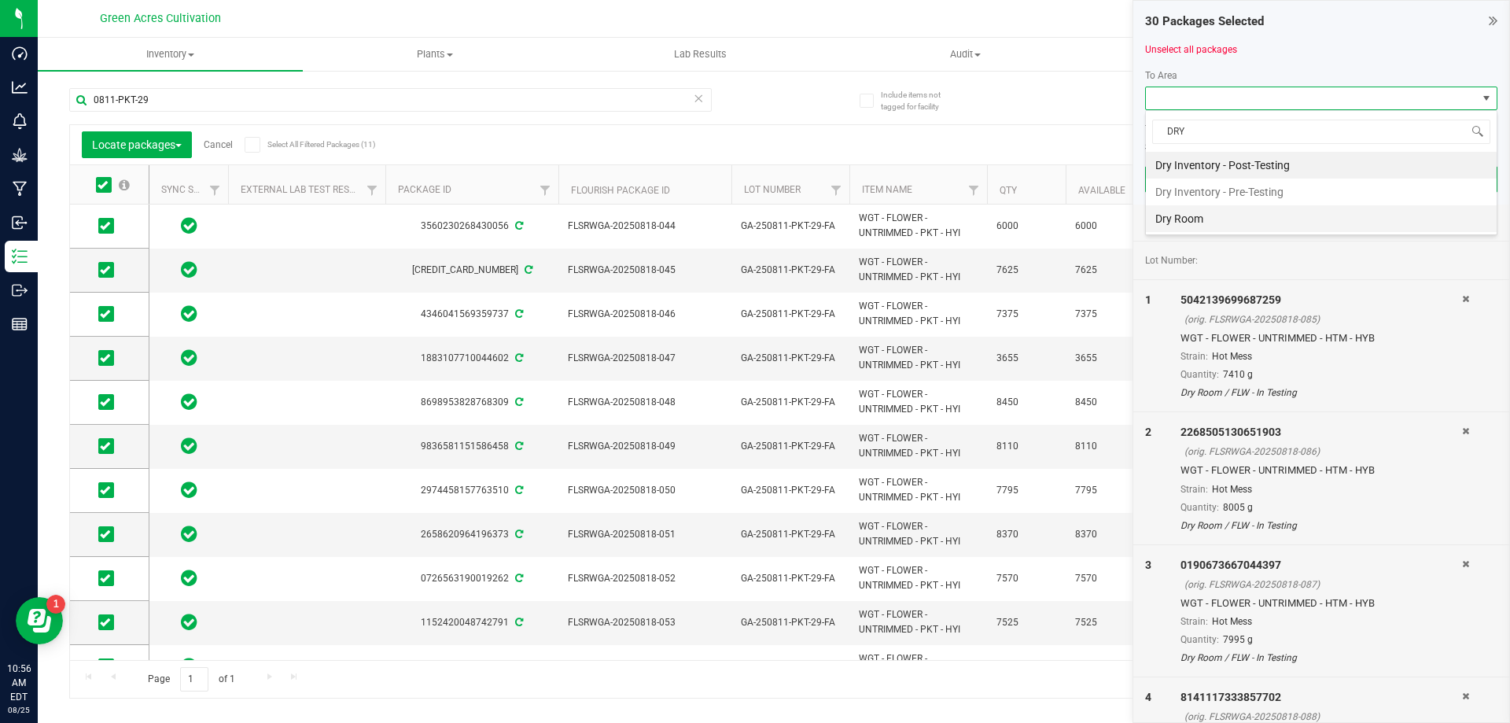
click at [1209, 209] on li "Dry Room" at bounding box center [1321, 218] width 351 height 27
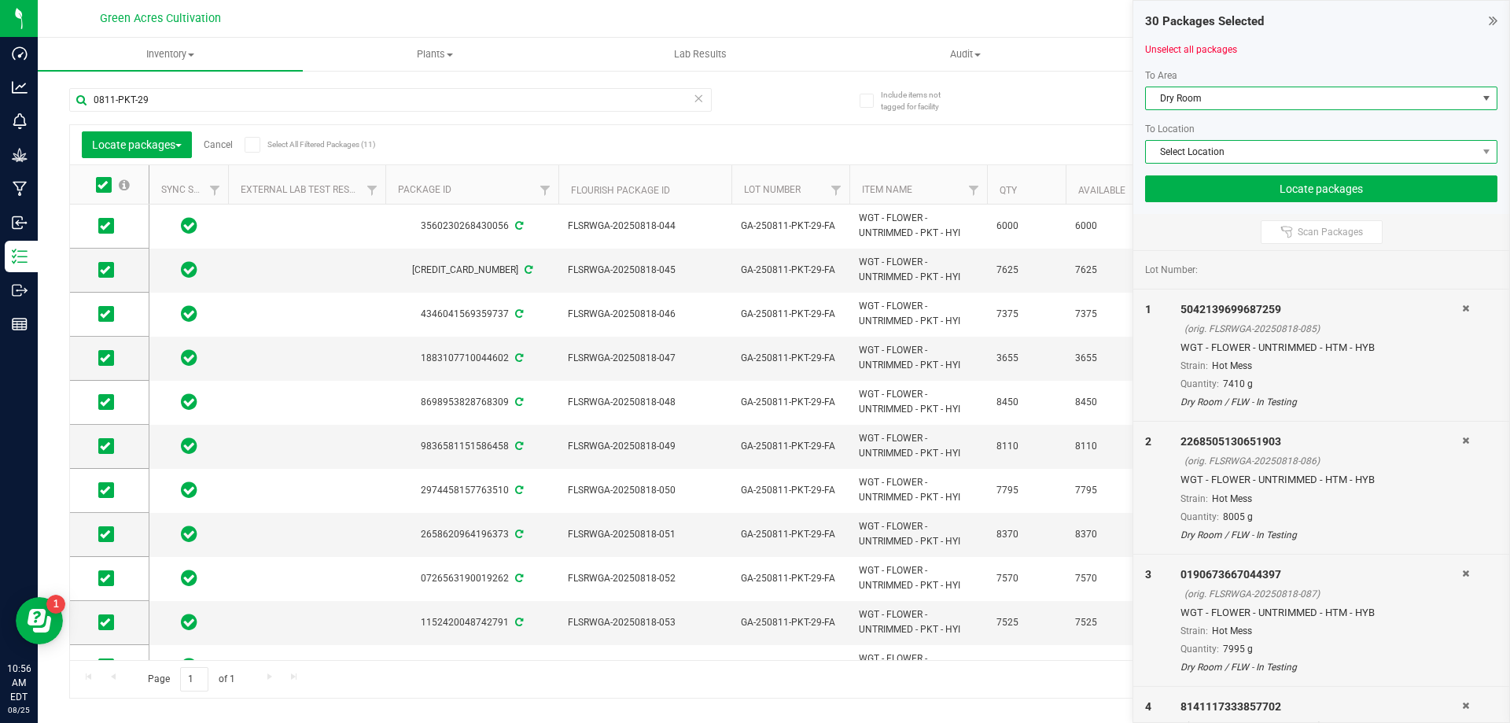
click at [1217, 150] on span "Select Location" at bounding box center [1311, 152] width 331 height 22
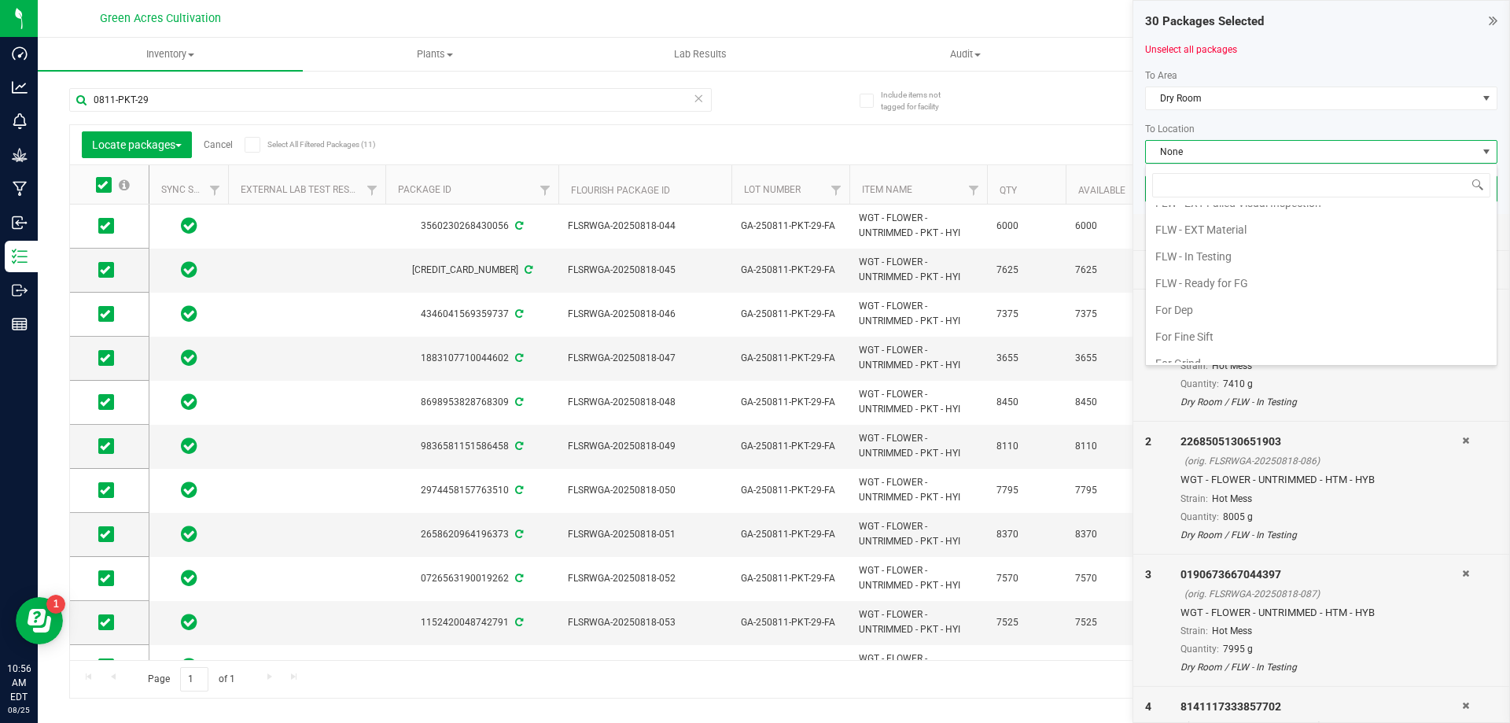
scroll to position [217, 0]
click at [1213, 215] on li "For Dep" at bounding box center [1321, 215] width 351 height 27
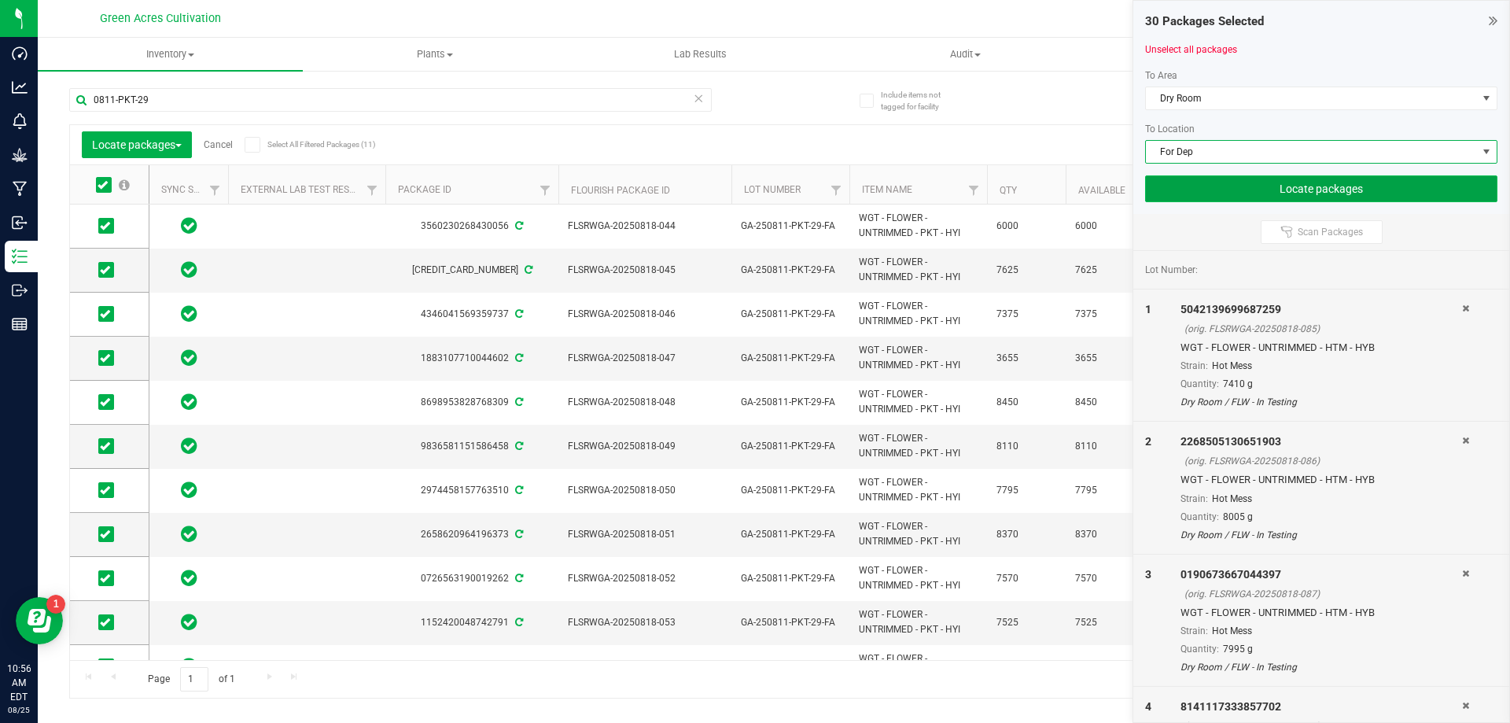
click at [1232, 201] on button "Locate packages" at bounding box center [1321, 188] width 352 height 27
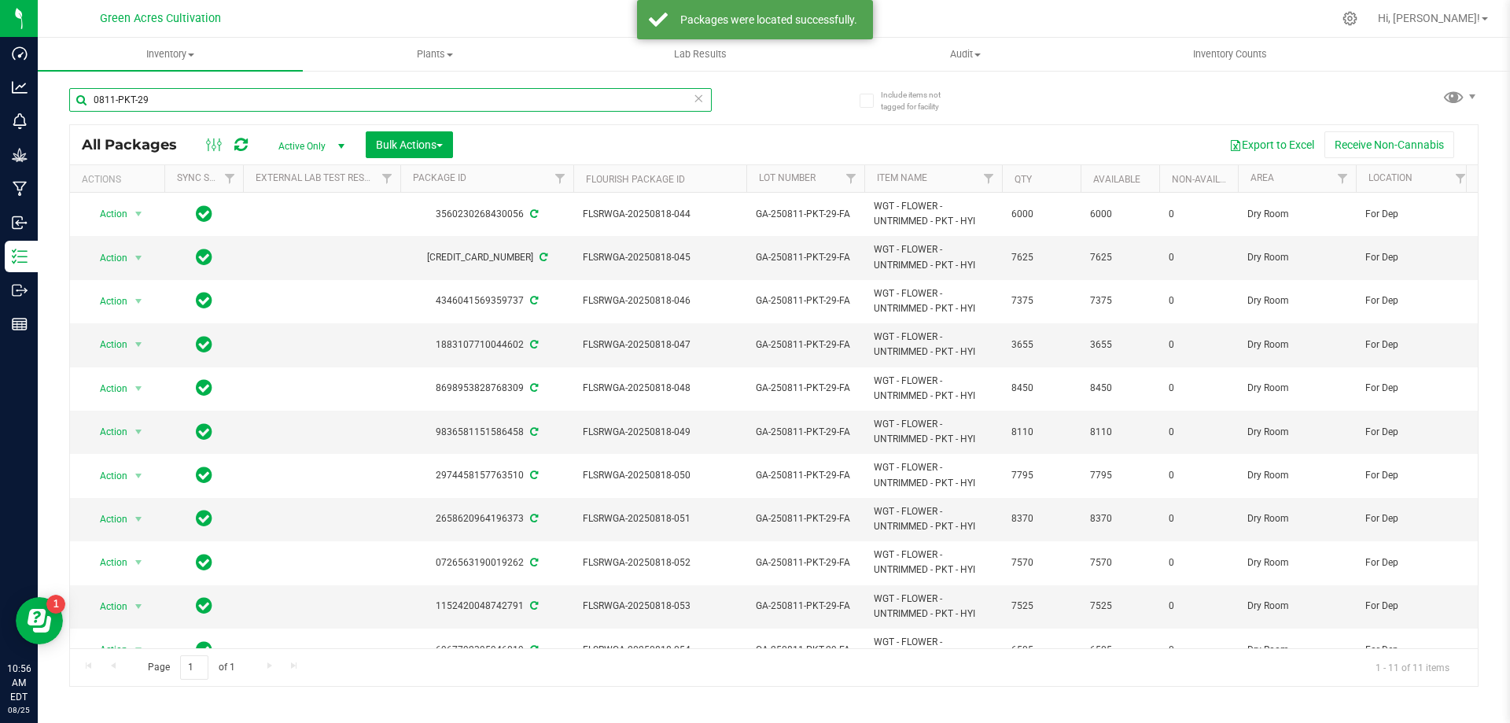
click at [442, 89] on input "0811-PKT-29" at bounding box center [390, 100] width 643 height 24
click at [444, 89] on input "0811-PKT-29" at bounding box center [390, 100] width 643 height 24
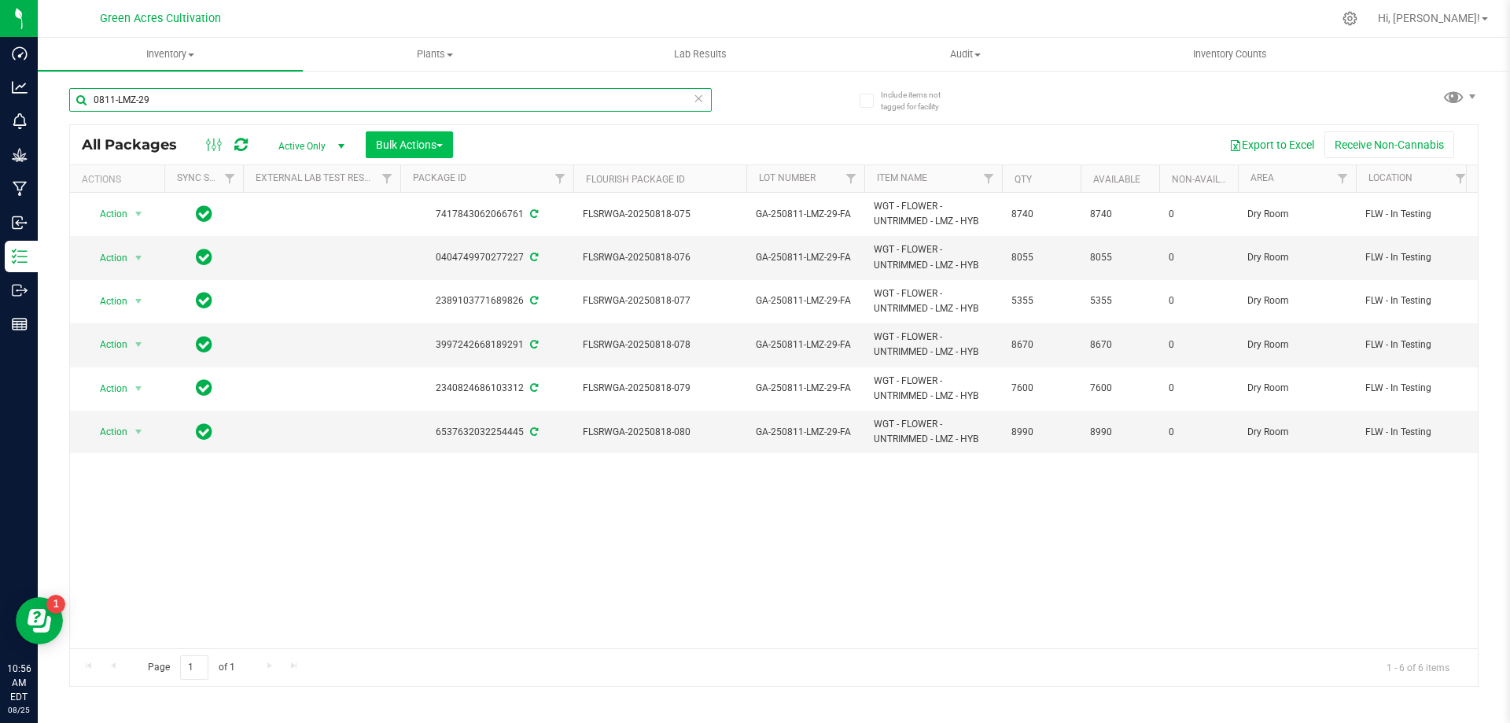
type input "0811-LMZ-29"
click at [422, 152] on button "Bulk Actions" at bounding box center [409, 144] width 87 height 27
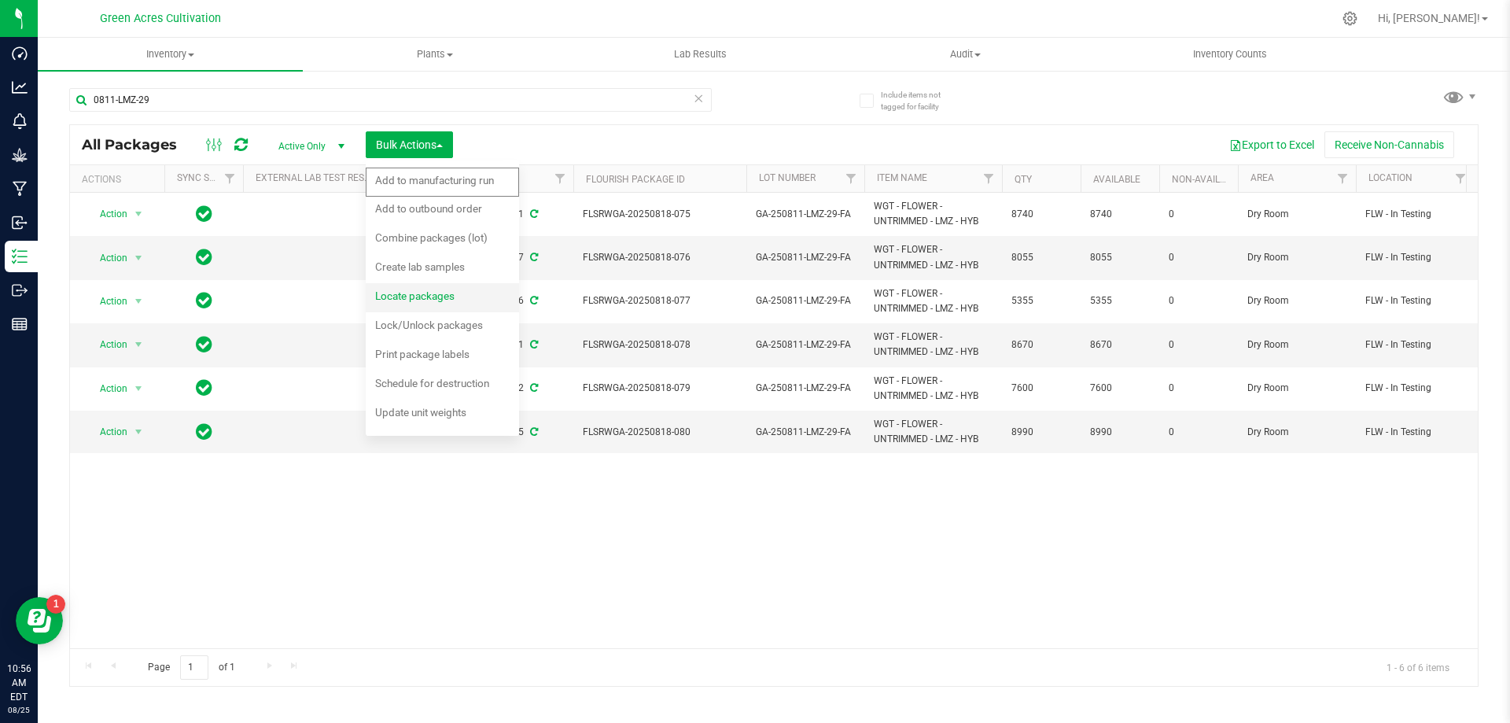
click at [437, 293] on span "Locate packages" at bounding box center [414, 295] width 79 height 13
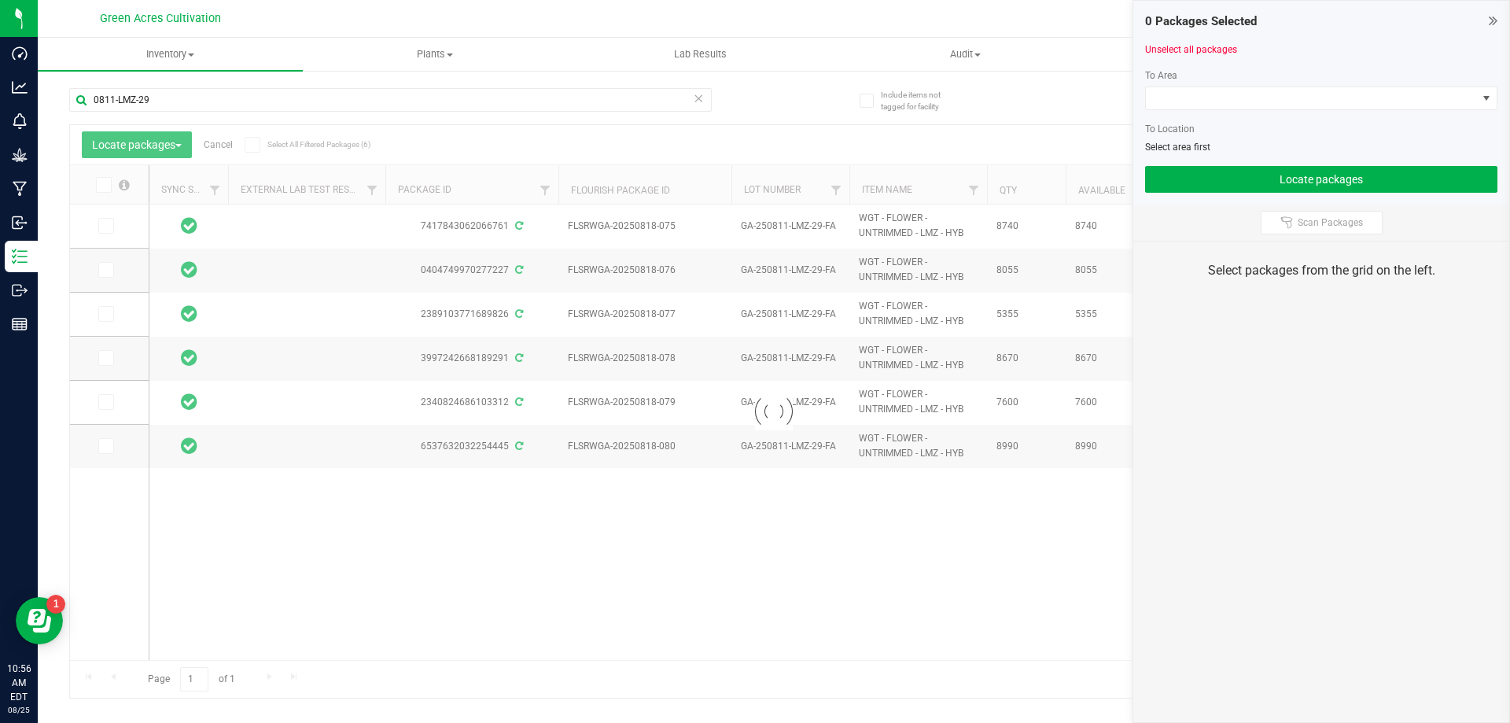
click at [101, 185] on div at bounding box center [774, 411] width 1408 height 573
click at [106, 188] on div at bounding box center [774, 411] width 1408 height 573
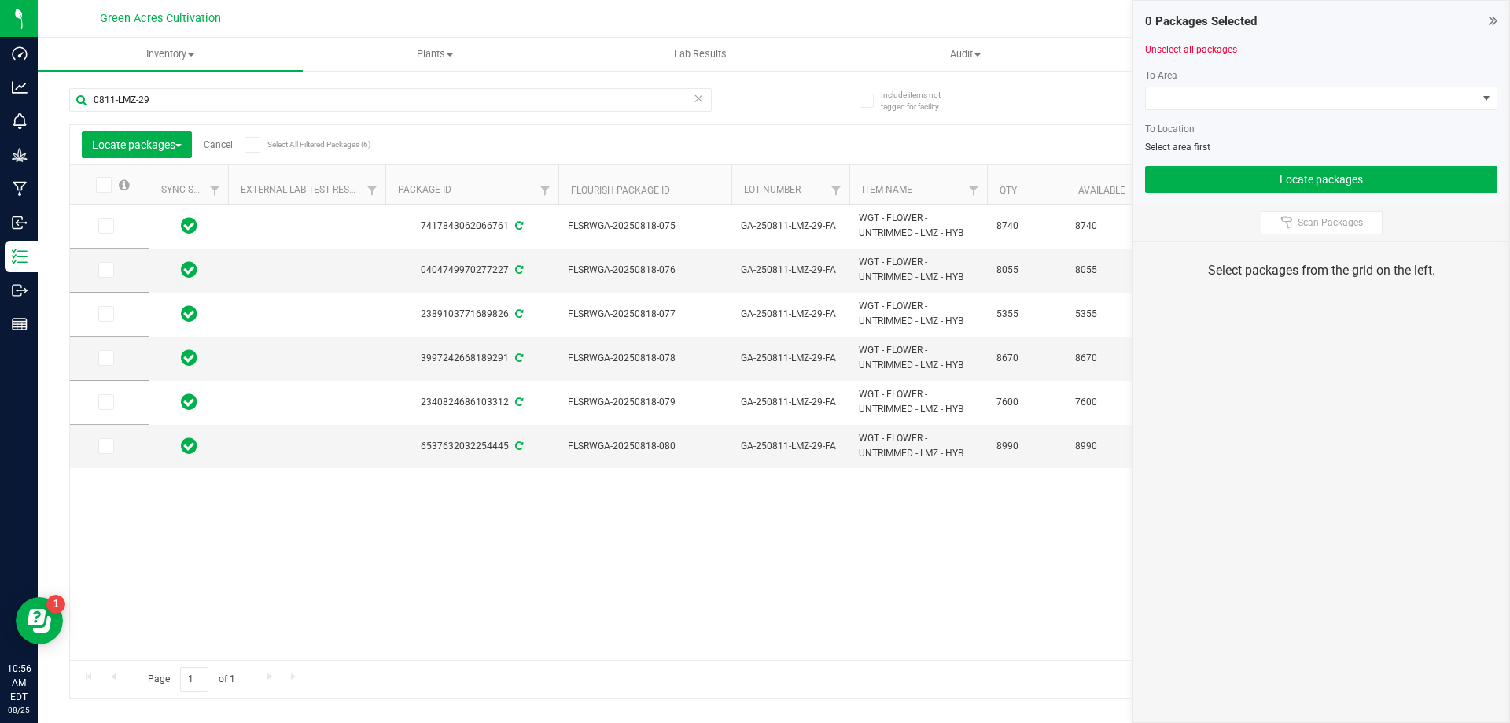
click at [103, 185] on icon at bounding box center [103, 185] width 10 height 0
click at [0, 0] on input "checkbox" at bounding box center [0, 0] width 0 height 0
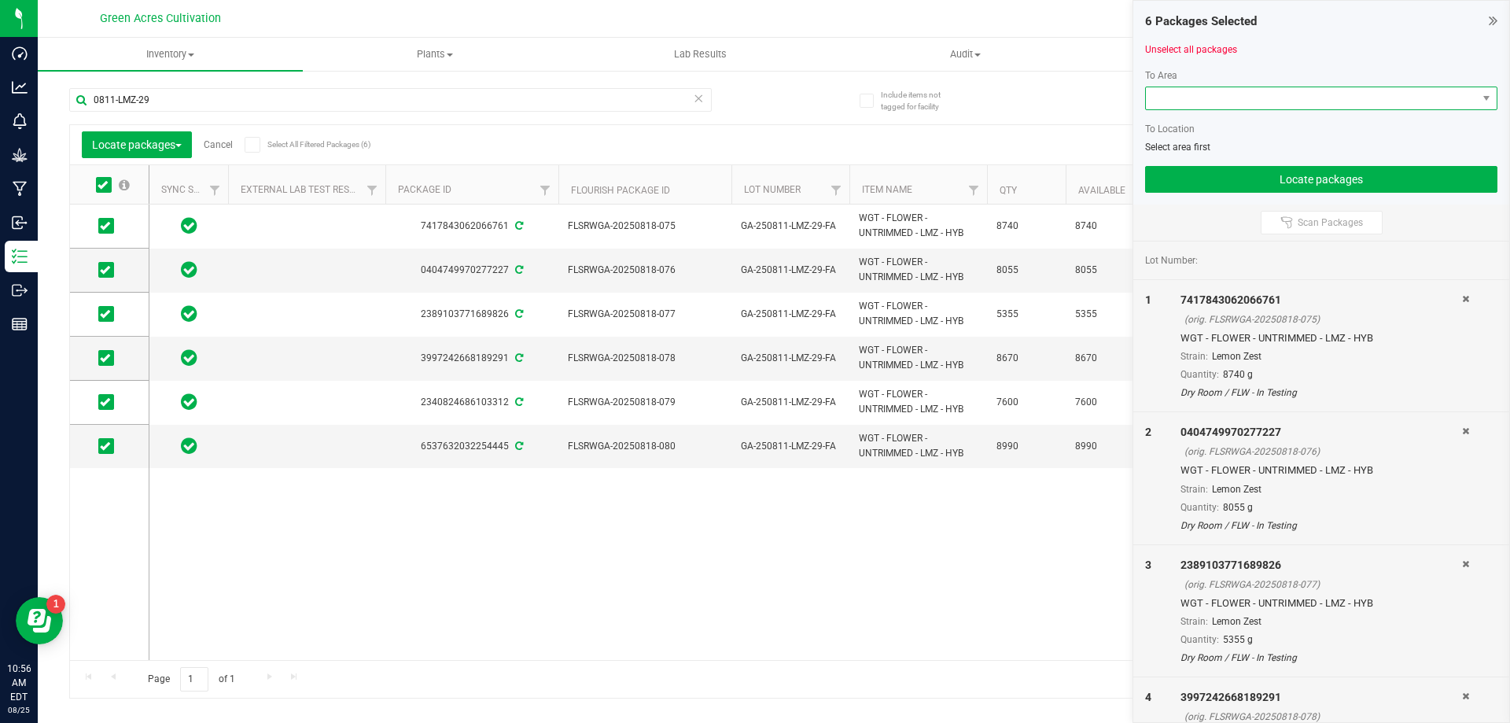
click at [1376, 106] on span at bounding box center [1311, 98] width 331 height 22
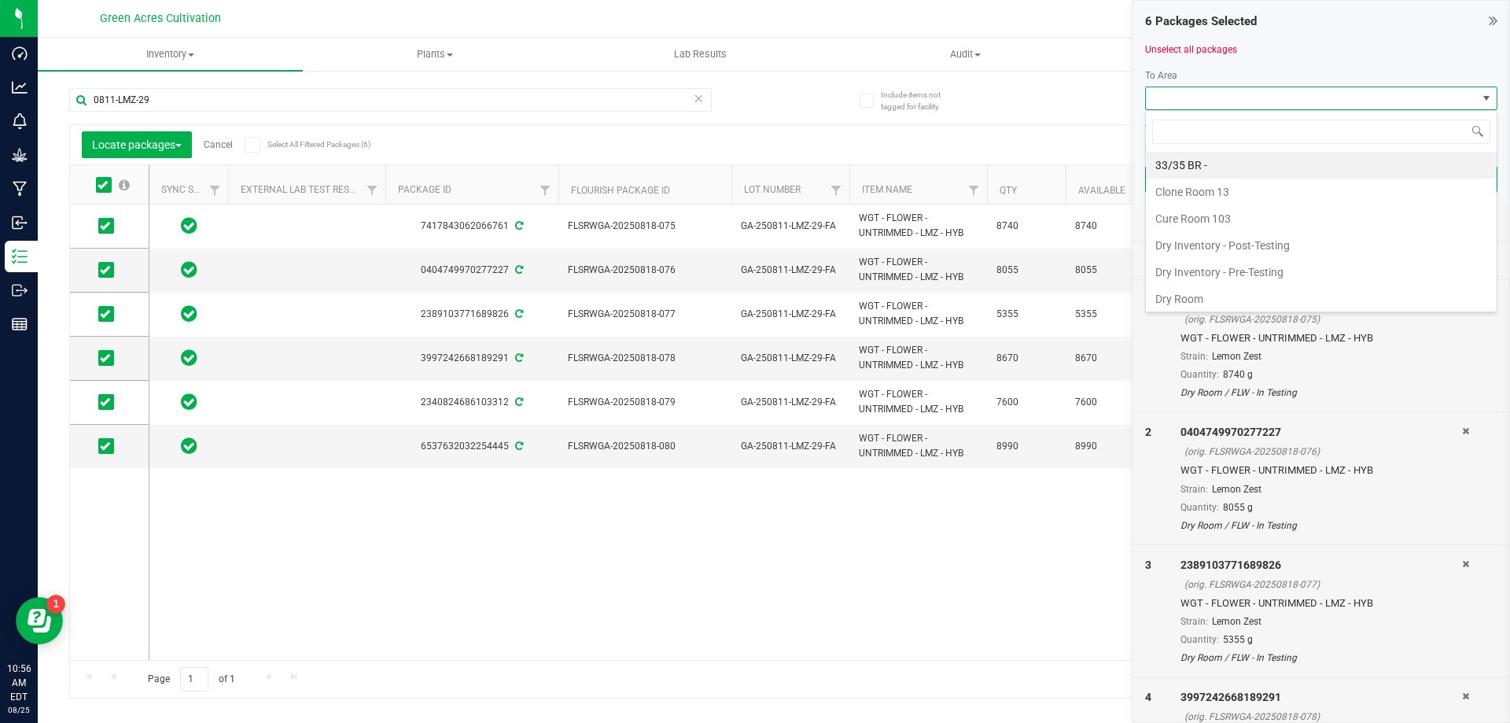
click at [1235, 296] on li "Dry Room" at bounding box center [1321, 299] width 351 height 27
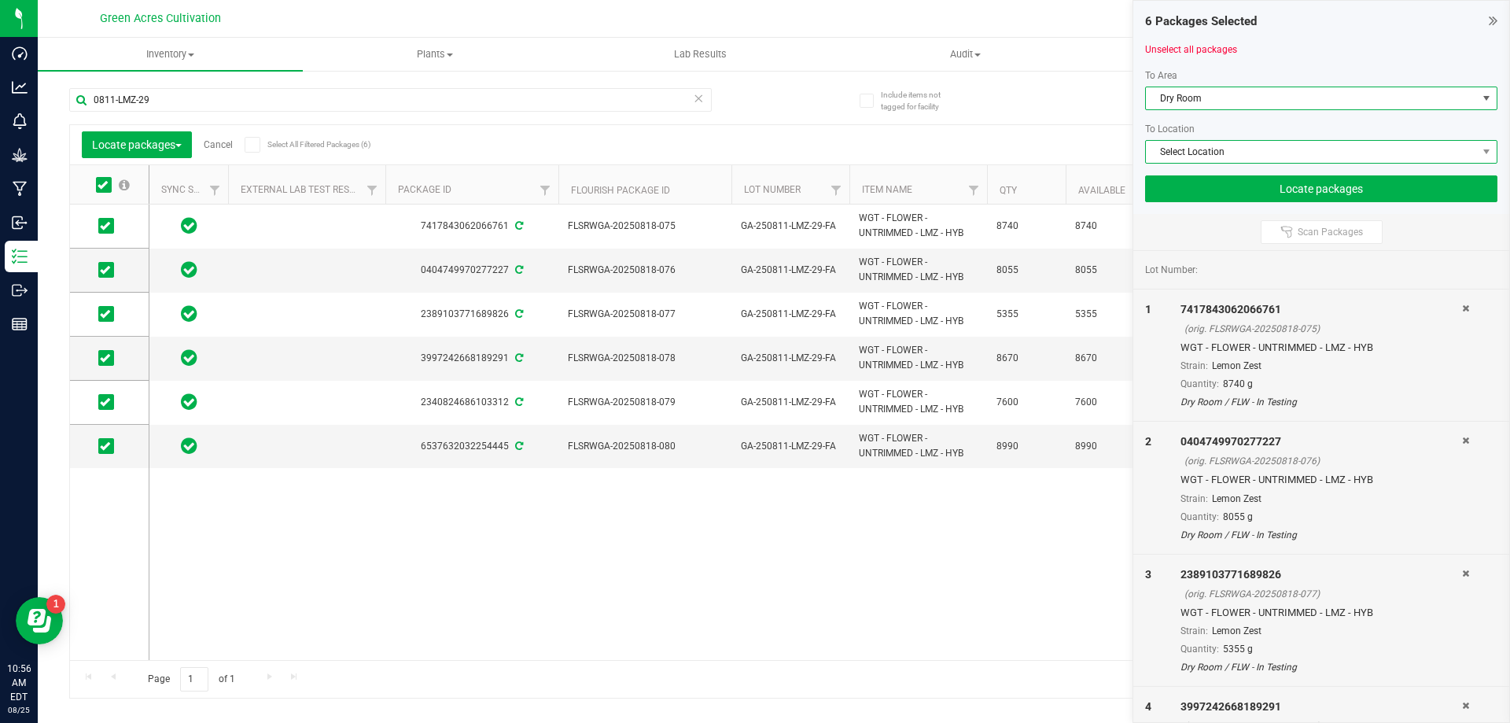
click at [1202, 151] on span "Select Location" at bounding box center [1311, 152] width 331 height 22
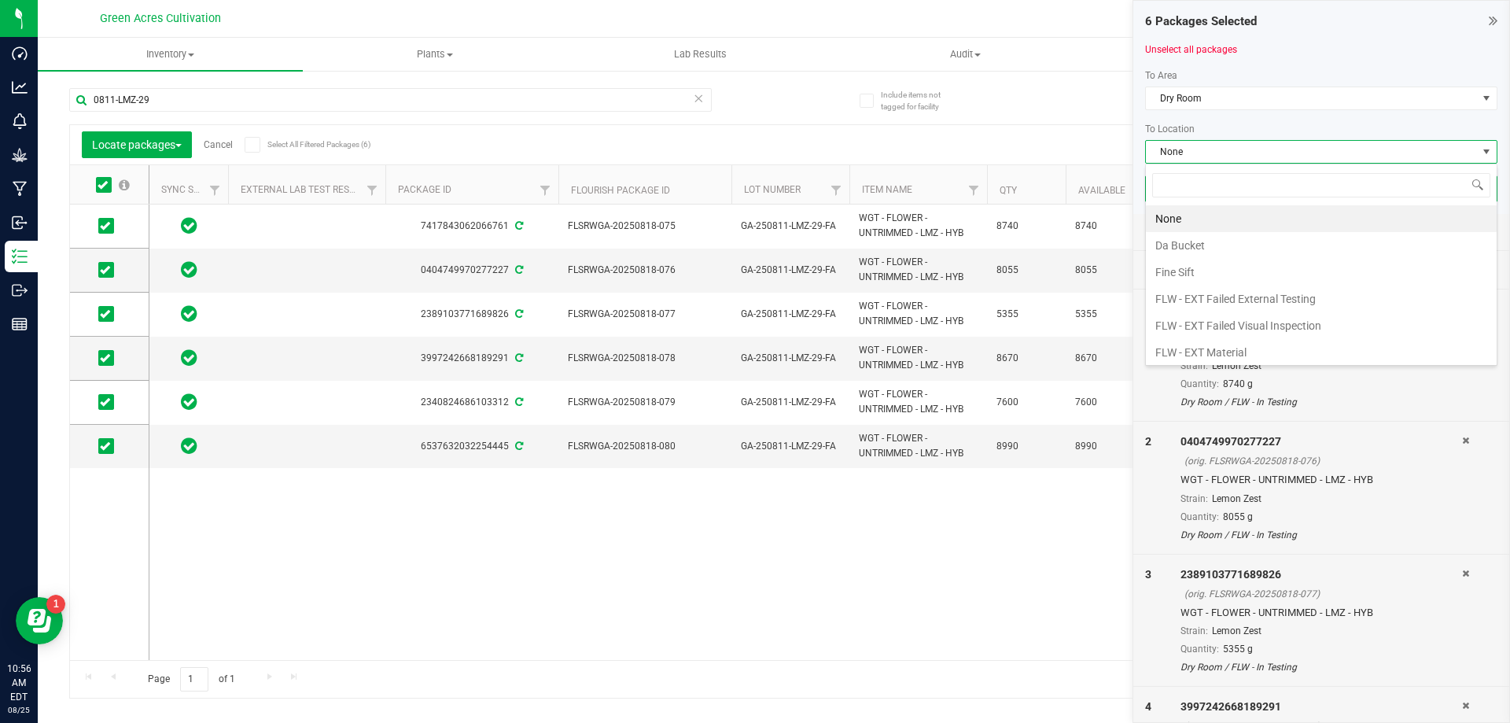
scroll to position [217, 0]
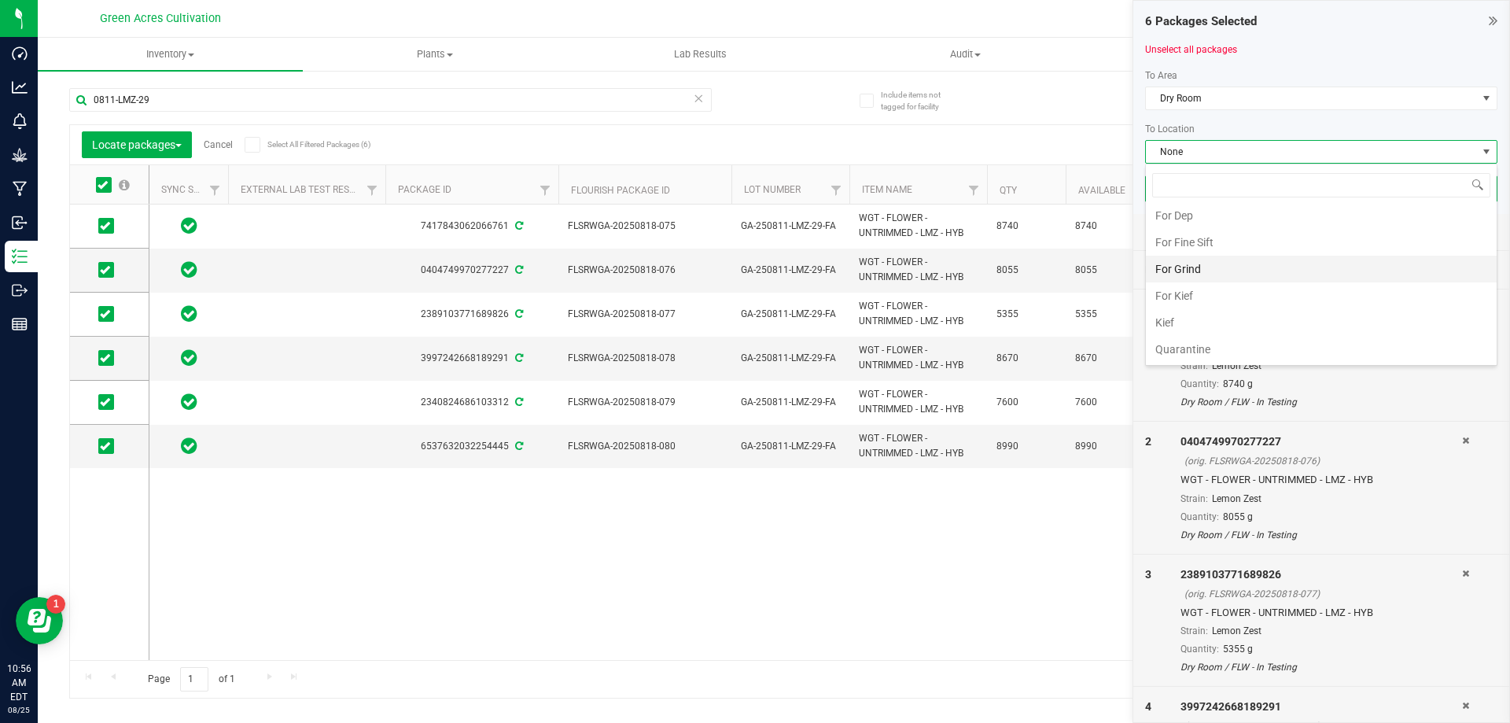
click at [1196, 271] on li "For Grind" at bounding box center [1321, 269] width 351 height 27
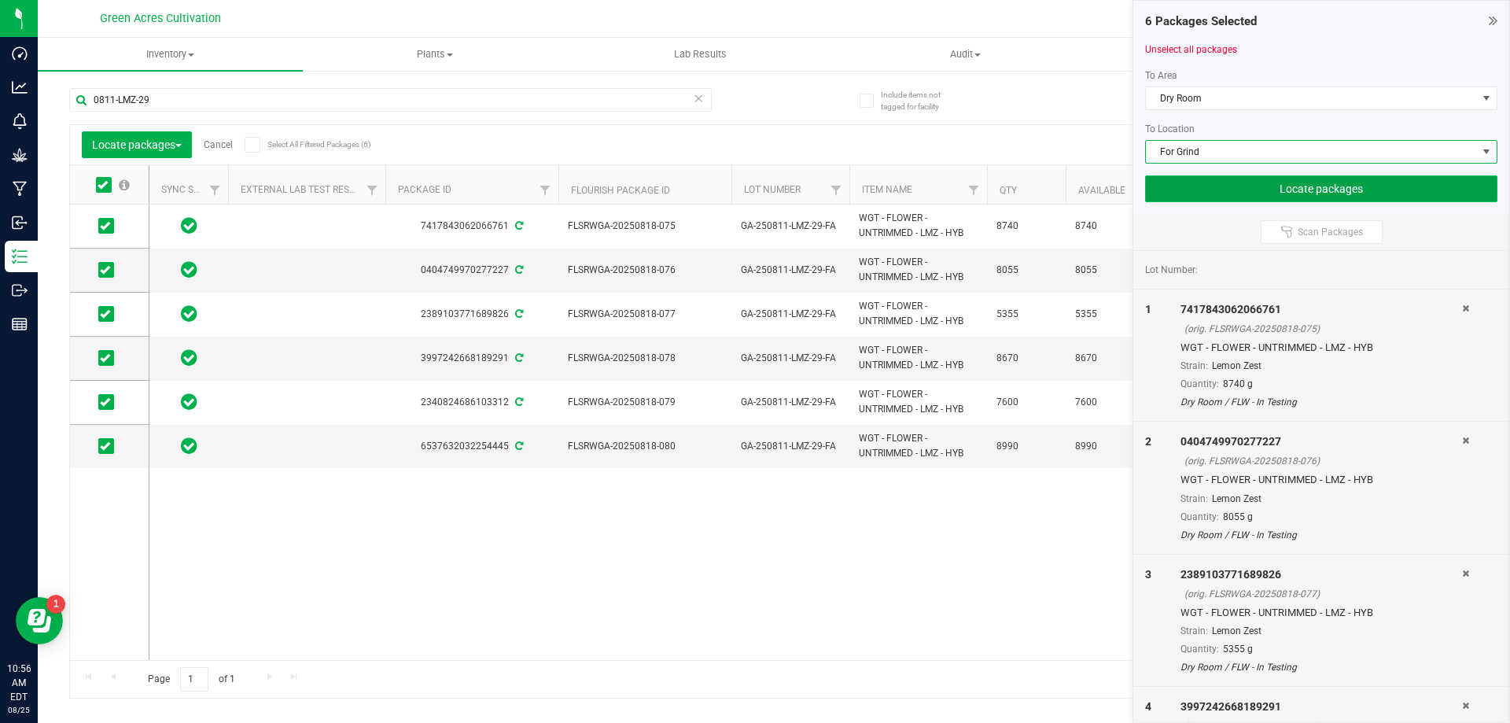
click at [1222, 199] on button "Locate packages" at bounding box center [1321, 188] width 352 height 27
